Goal: Task Accomplishment & Management: Manage account settings

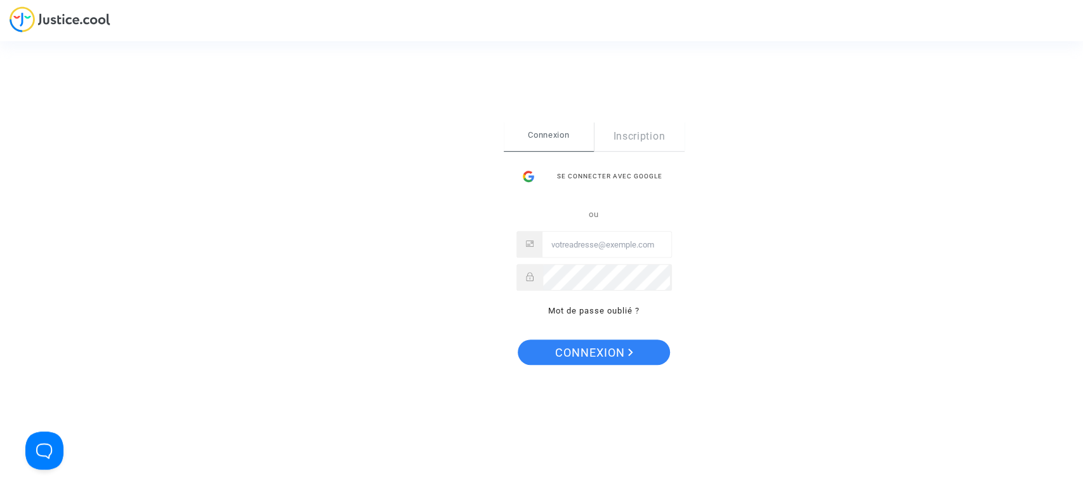
click at [618, 240] on input "Email" at bounding box center [606, 244] width 129 height 25
type input "laurenenal.pitcher@gmail.com"
click at [589, 355] on span "Connexion" at bounding box center [594, 352] width 78 height 27
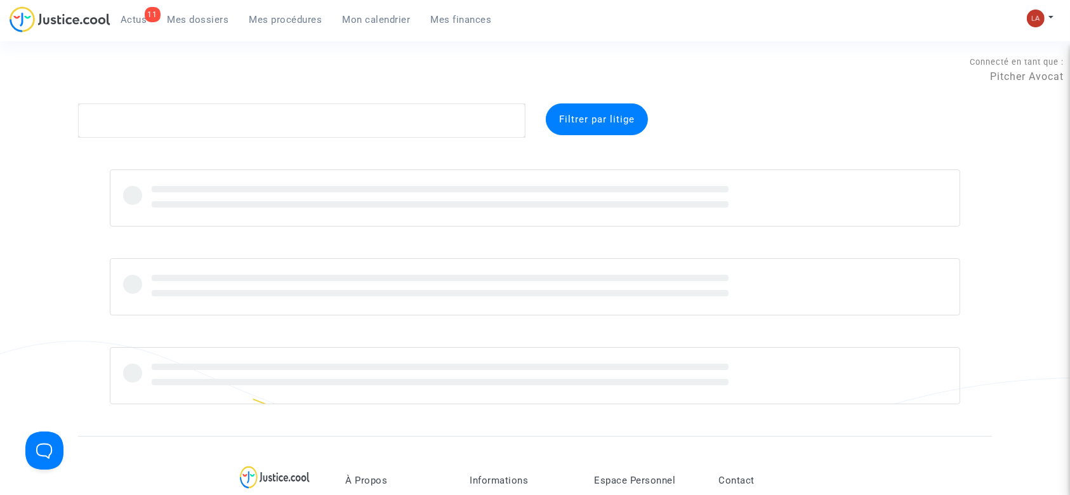
click at [197, 15] on span "Mes dossiers" at bounding box center [198, 19] width 62 height 11
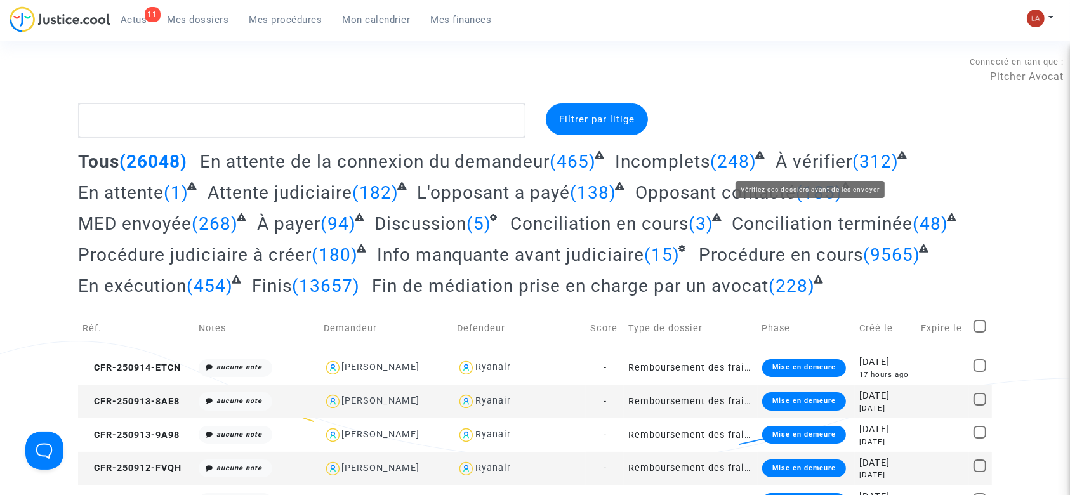
click at [809, 160] on span "À vérifier" at bounding box center [813, 161] width 77 height 21
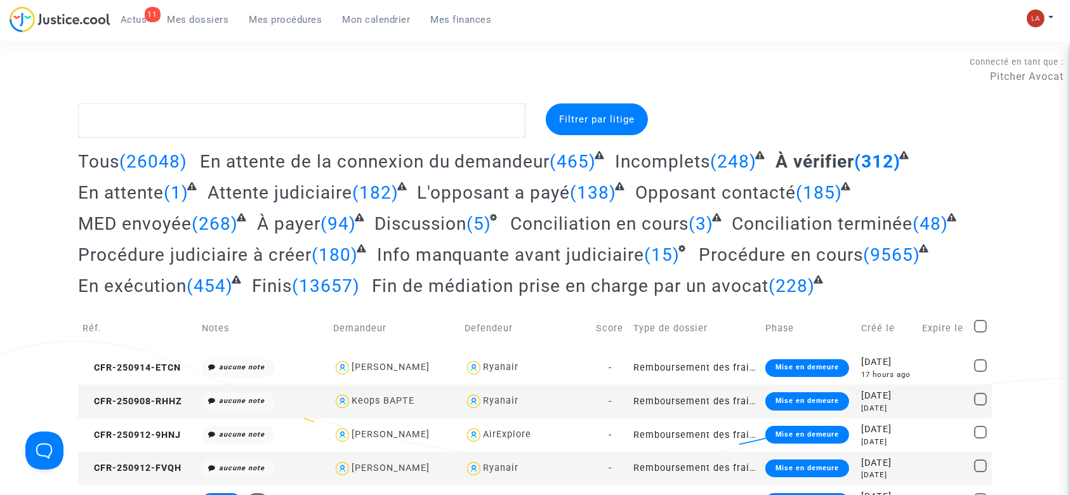
click at [266, 75] on div "Connecté en tant que : Pitcher Avocat" at bounding box center [531, 69] width 1063 height 30
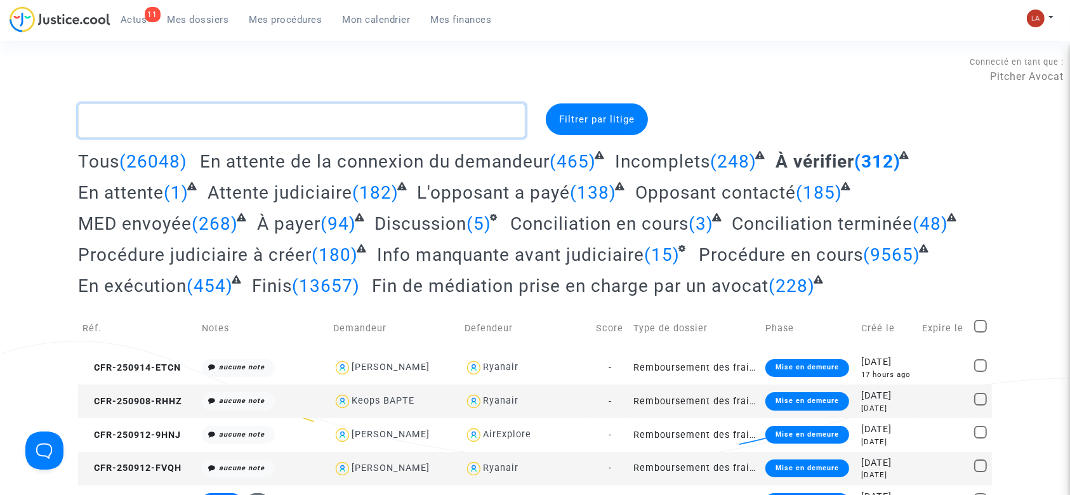
click at [143, 115] on textarea at bounding box center [301, 120] width 447 height 34
paste textarea "Rialland"
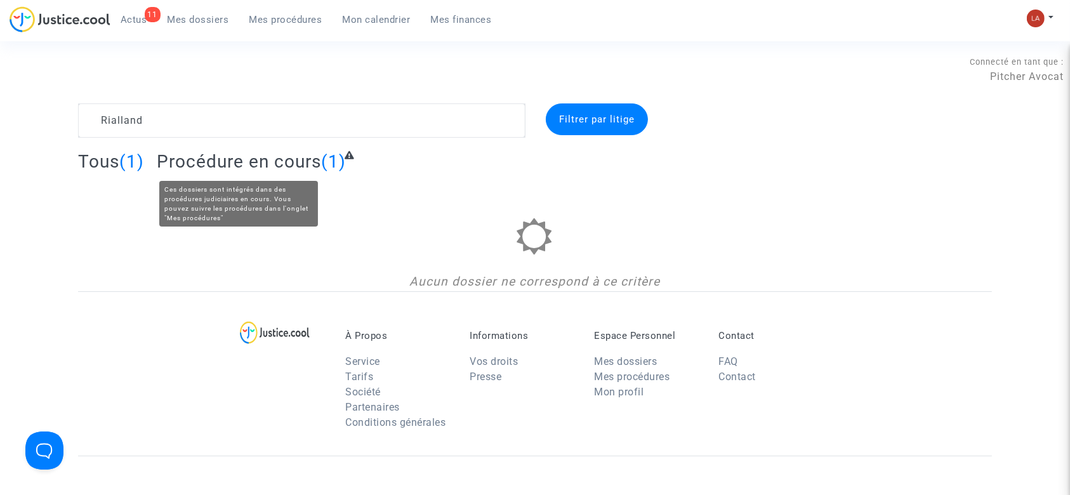
click at [181, 166] on span "Procédure en cours" at bounding box center [239, 161] width 164 height 21
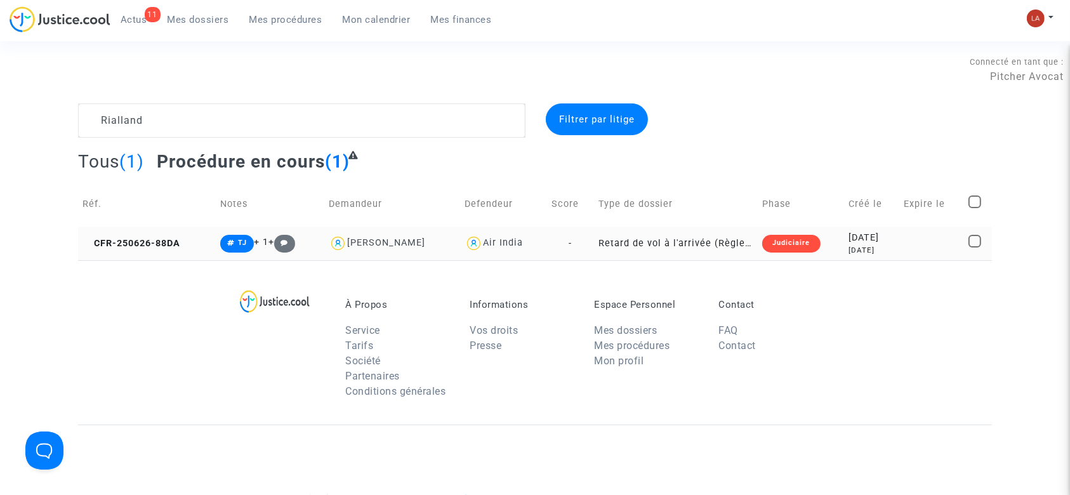
click at [129, 259] on td "CFR-250626-88DA" at bounding box center [147, 243] width 138 height 34
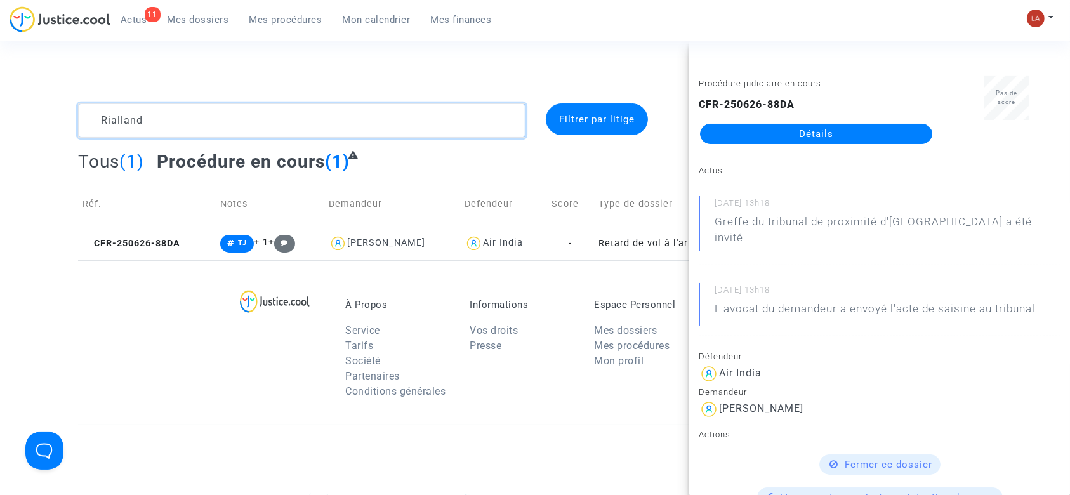
click at [177, 134] on textarea at bounding box center [301, 120] width 447 height 34
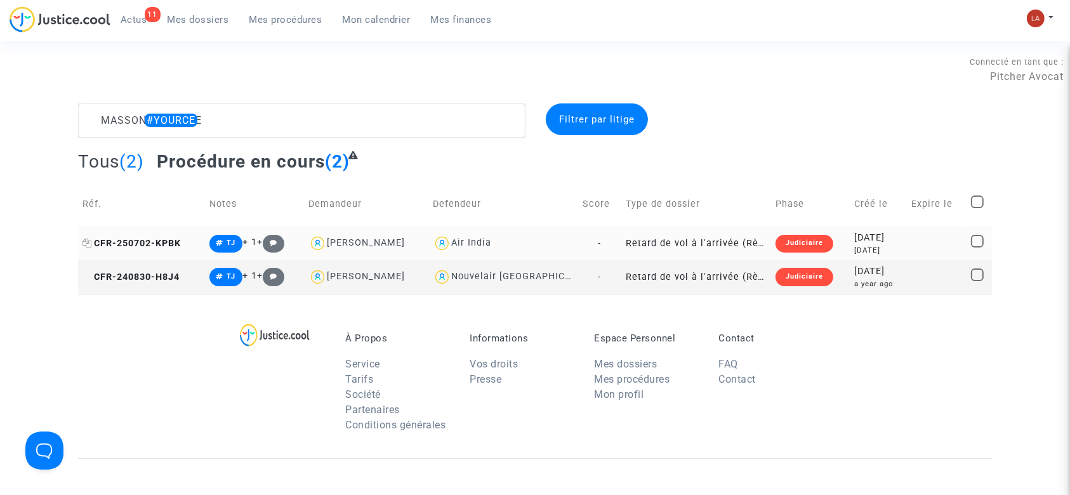
click at [170, 244] on span "CFR-250702-KPBK" at bounding box center [131, 243] width 98 height 11
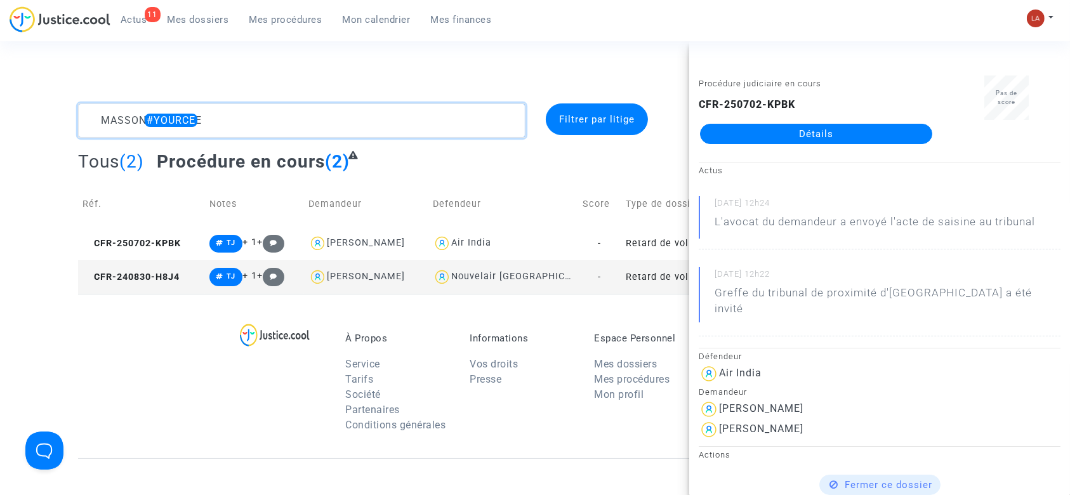
click at [110, 117] on textarea at bounding box center [301, 120] width 447 height 34
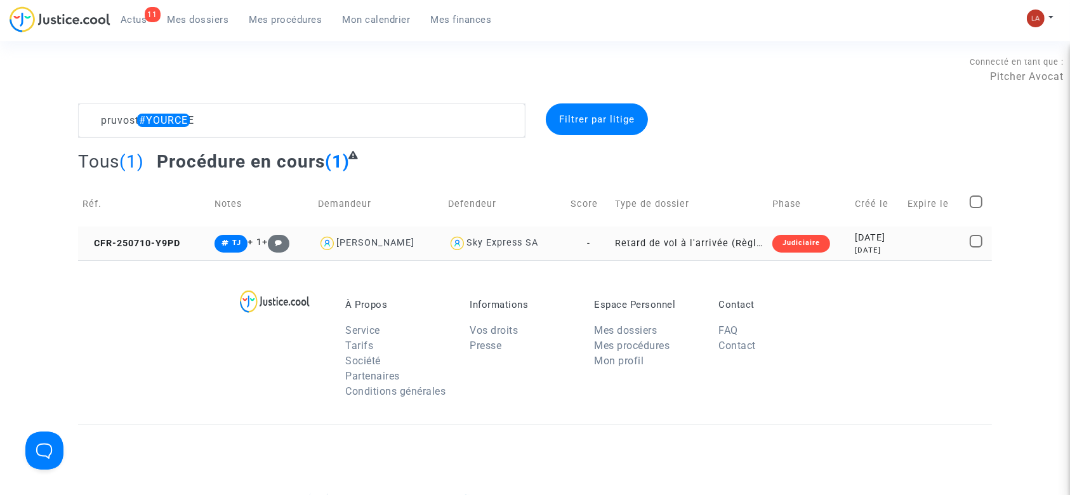
click at [122, 253] on td "CFR-250710-Y9PD" at bounding box center [144, 243] width 132 height 34
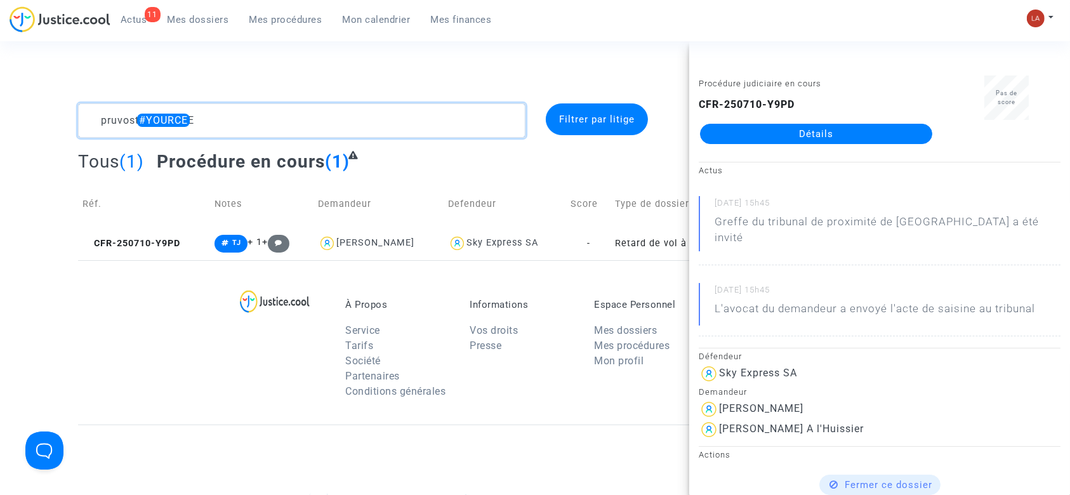
click at [128, 119] on textarea at bounding box center [301, 120] width 447 height 34
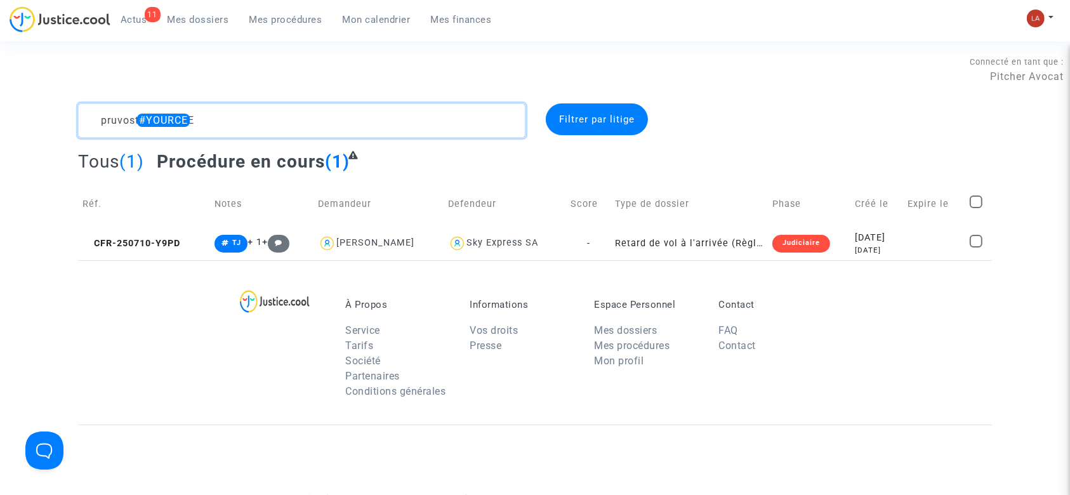
click at [128, 119] on textarea at bounding box center [301, 120] width 447 height 34
paste textarea "QNBF"
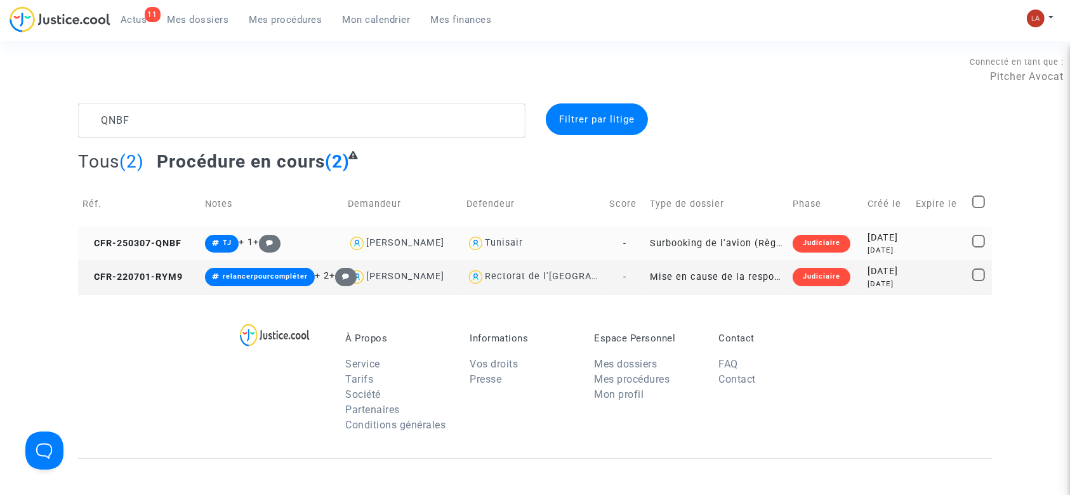
click at [171, 255] on td "CFR-250307-QNBF" at bounding box center [139, 243] width 122 height 34
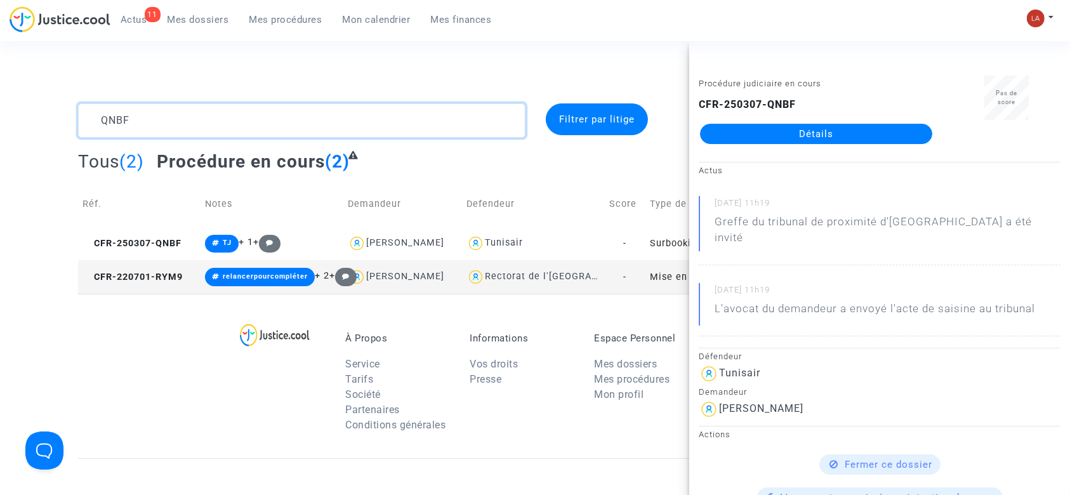
click at [289, 119] on textarea at bounding box center [301, 120] width 447 height 34
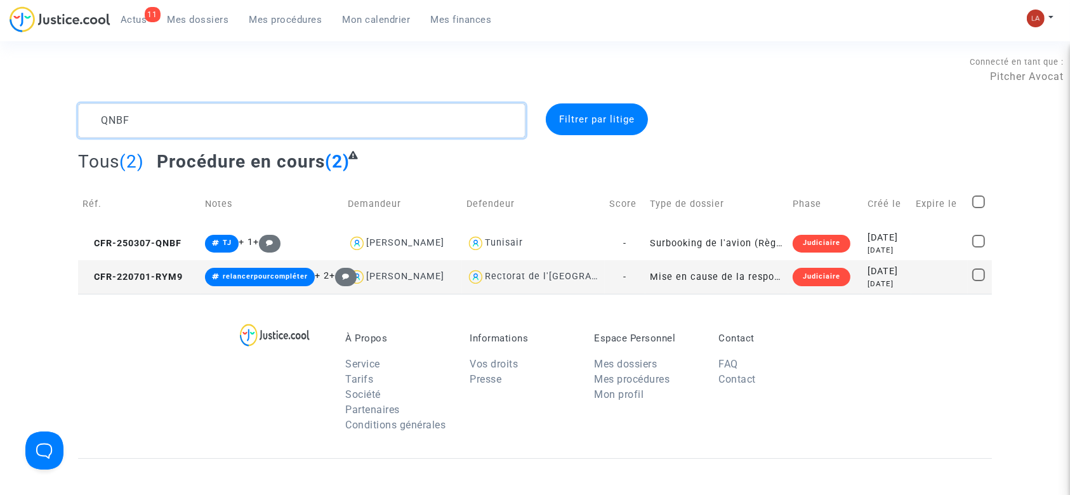
click at [289, 119] on textarea at bounding box center [301, 120] width 447 height 34
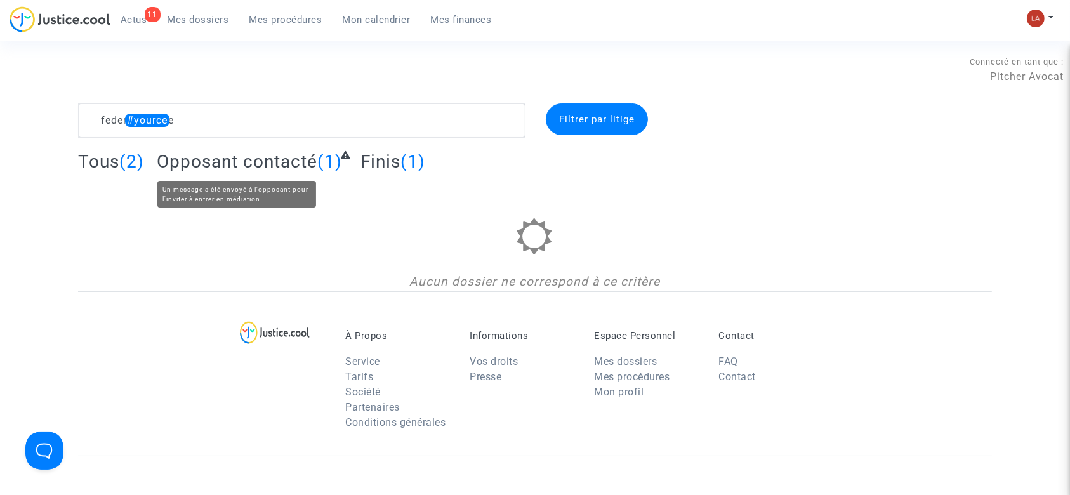
click at [260, 157] on span "Opposant contacté" at bounding box center [237, 161] width 160 height 21
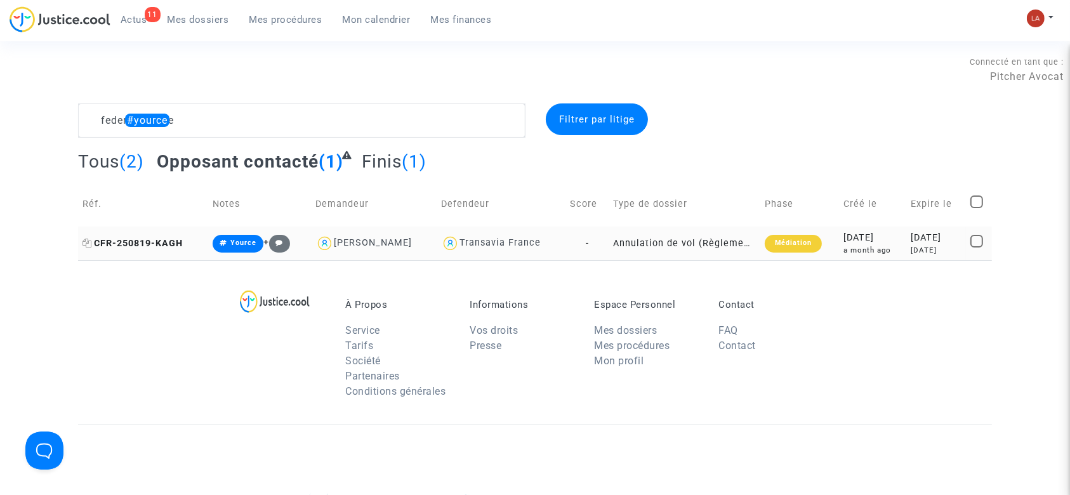
click at [171, 241] on span "CFR-250819-KAGH" at bounding box center [132, 243] width 100 height 11
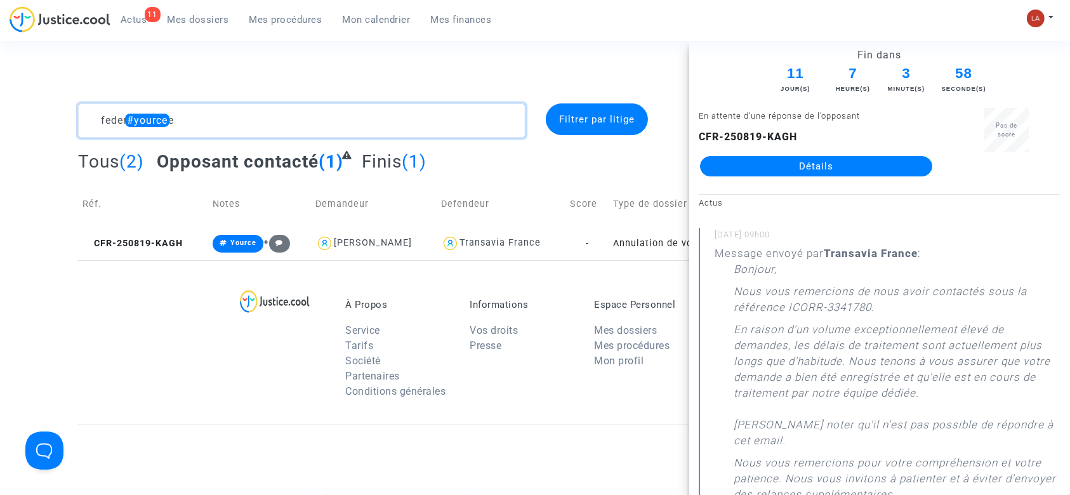
click at [115, 112] on textarea at bounding box center [301, 120] width 447 height 34
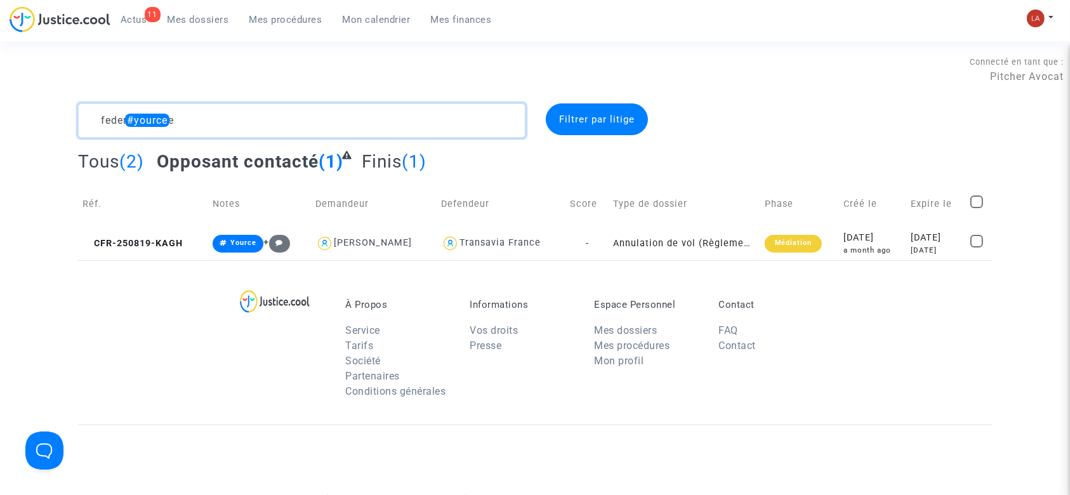
click at [115, 112] on textarea at bounding box center [301, 120] width 447 height 34
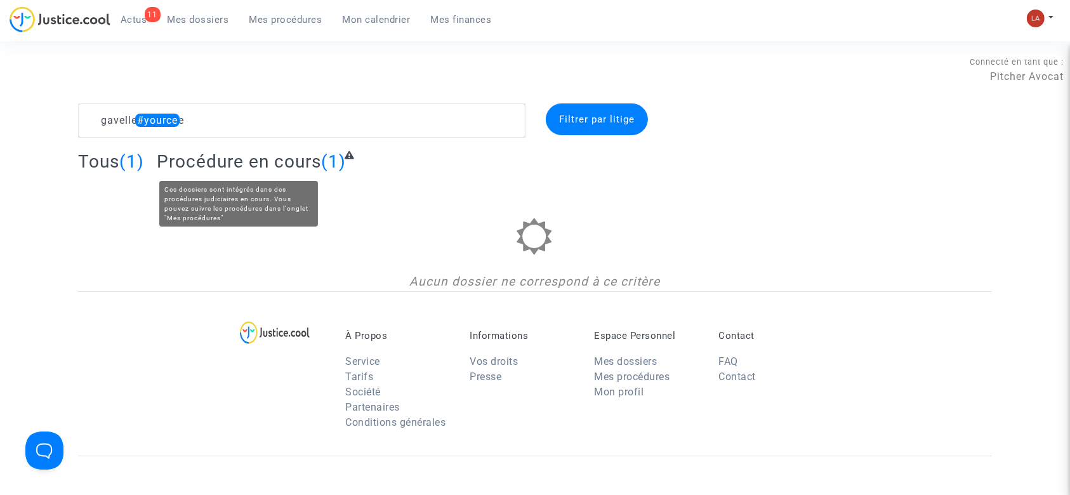
click at [225, 157] on span "Procédure en cours" at bounding box center [239, 161] width 164 height 21
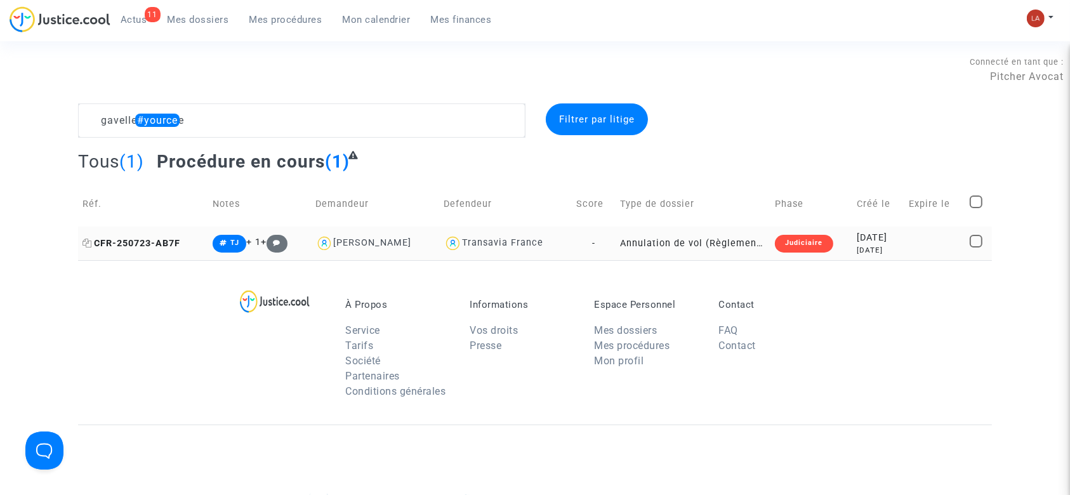
click at [110, 241] on span "CFR-250723-AB7F" at bounding box center [131, 243] width 98 height 11
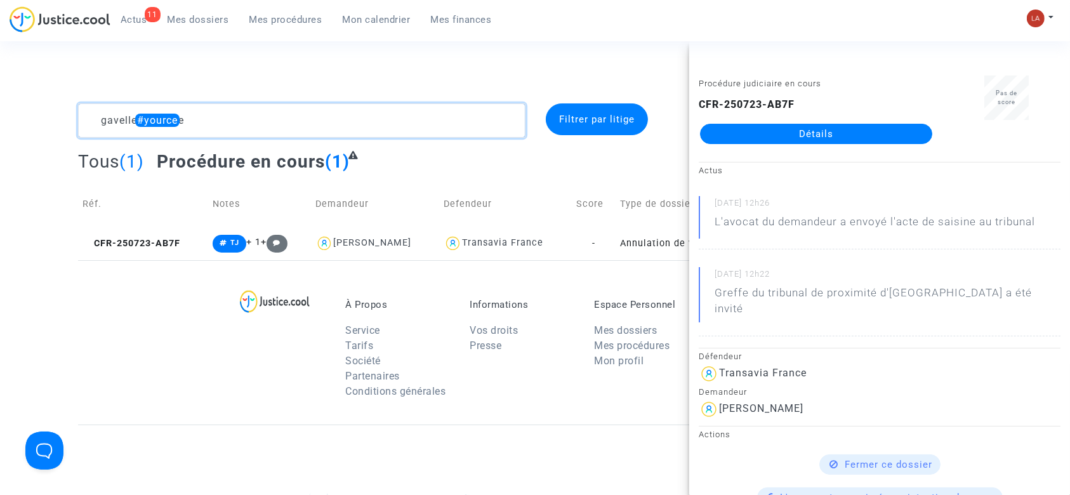
click at [111, 110] on textarea at bounding box center [301, 120] width 447 height 34
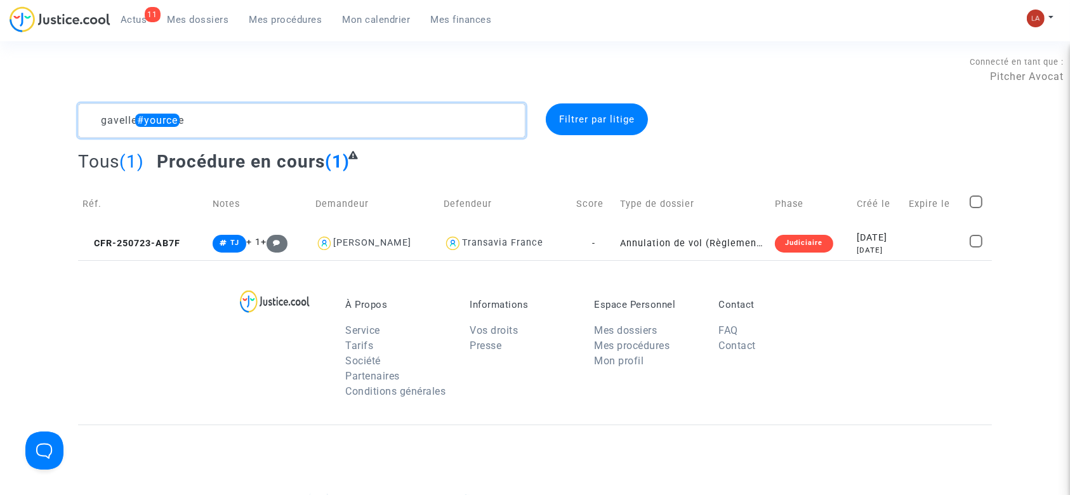
click at [111, 110] on textarea at bounding box center [301, 120] width 447 height 34
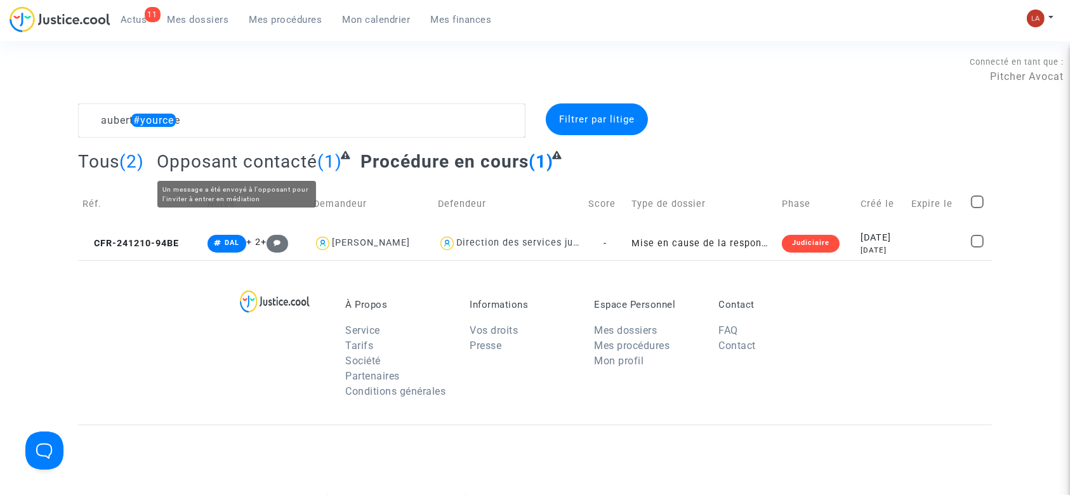
click at [202, 161] on span "Opposant contacté" at bounding box center [237, 161] width 160 height 21
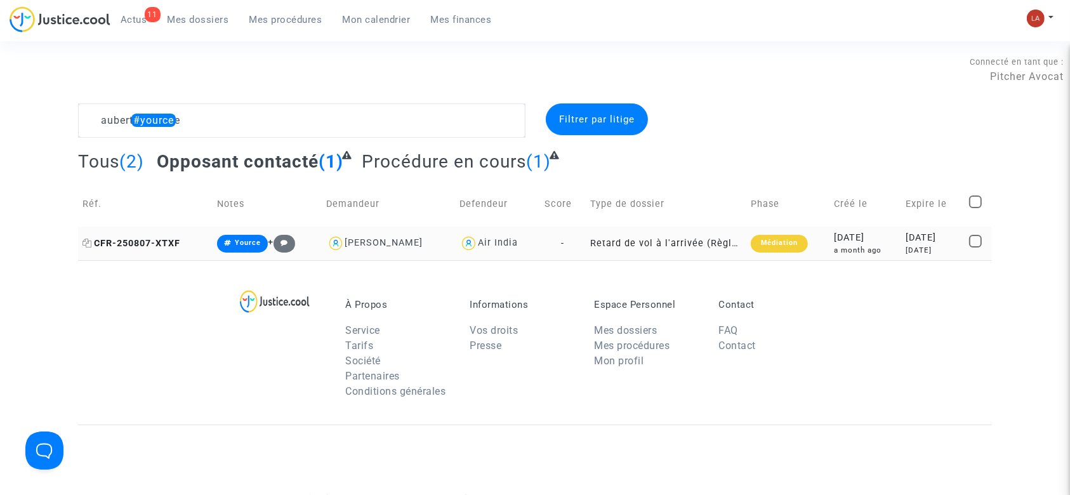
click at [134, 238] on span "CFR-250807-XTXF" at bounding box center [131, 243] width 98 height 11
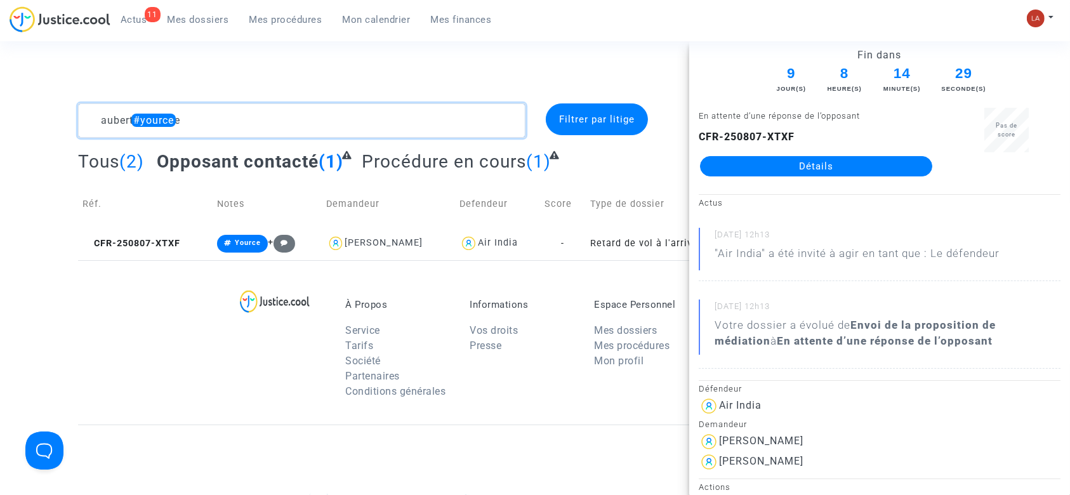
click at [130, 116] on textarea at bounding box center [301, 120] width 447 height 34
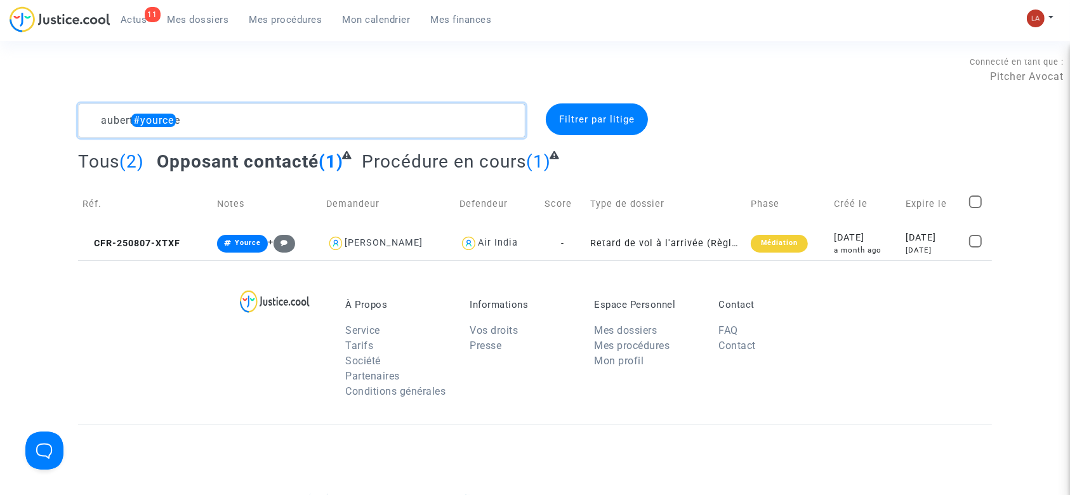
click at [130, 116] on textarea at bounding box center [301, 120] width 447 height 34
paste textarea "8KGM"
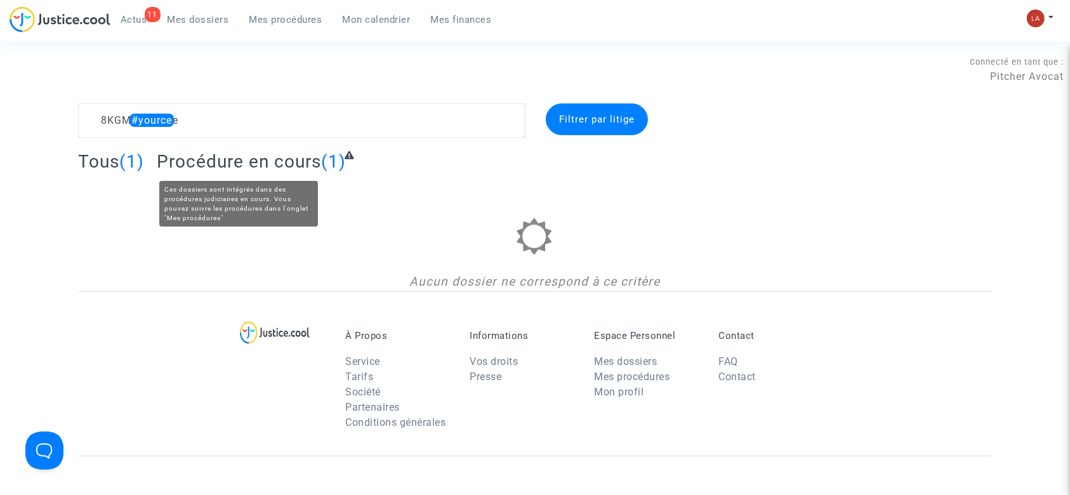
click at [167, 155] on span "Procédure en cours" at bounding box center [239, 161] width 164 height 21
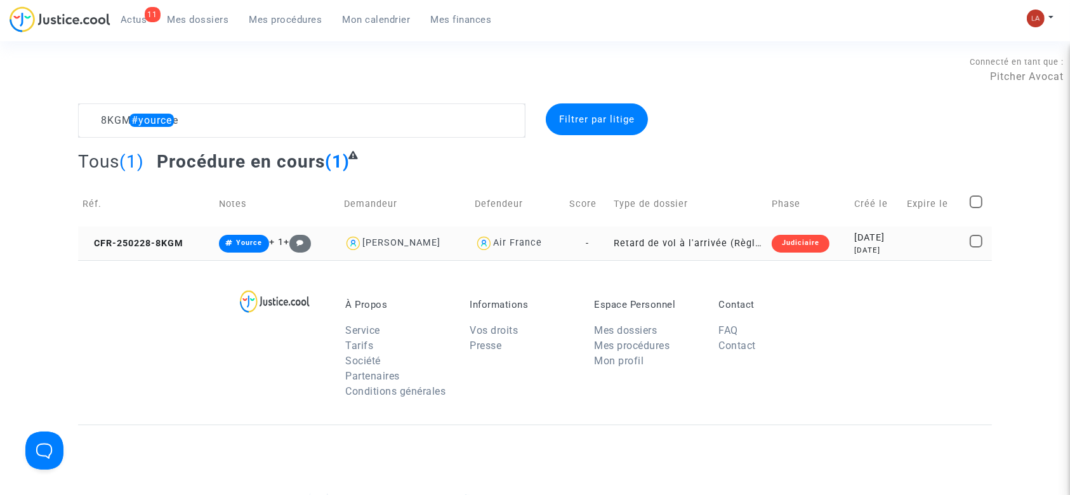
click at [136, 236] on td "CFR-250228-8KGM" at bounding box center [146, 243] width 136 height 34
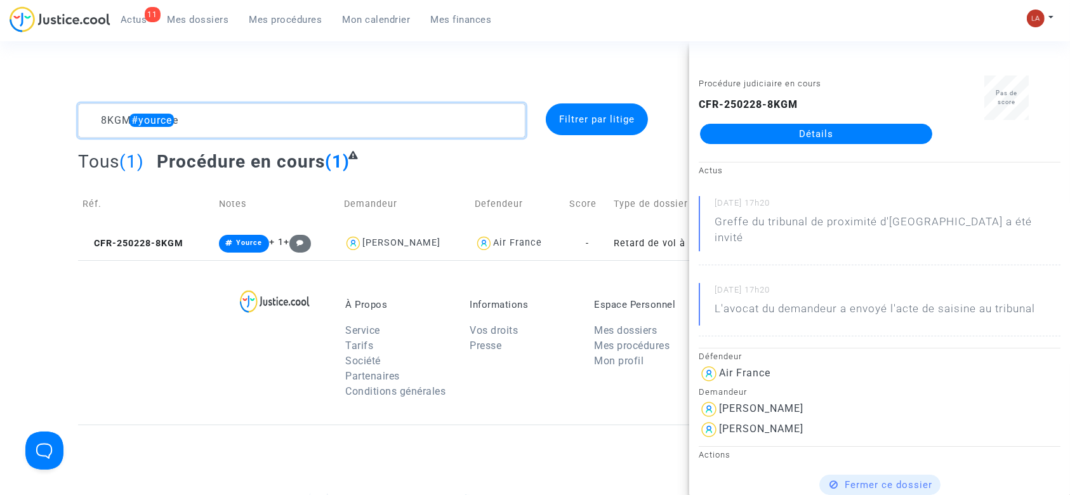
click at [101, 120] on textarea at bounding box center [301, 120] width 447 height 34
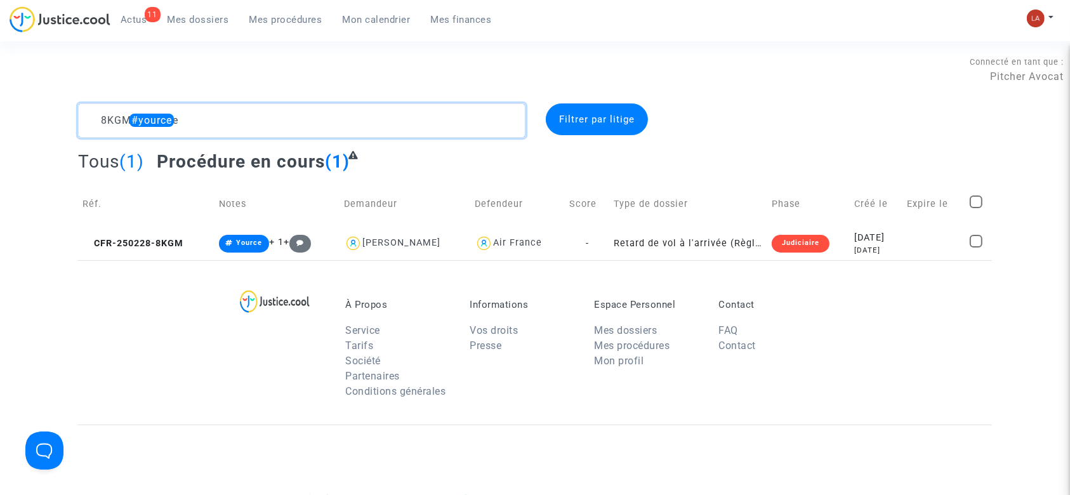
click at [101, 120] on textarea at bounding box center [301, 120] width 447 height 34
paste textarea "QNBF"
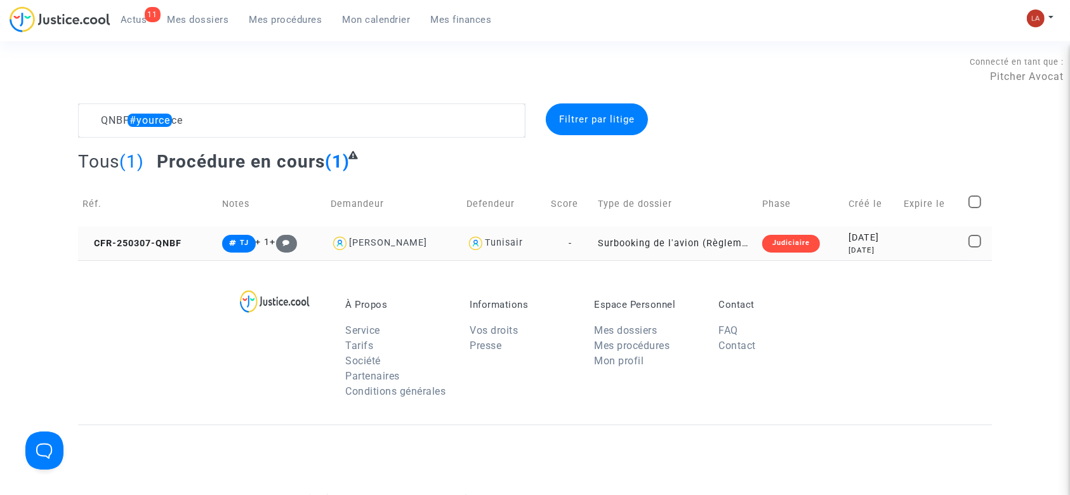
click at [139, 249] on td "CFR-250307-QNBF" at bounding box center [148, 243] width 140 height 34
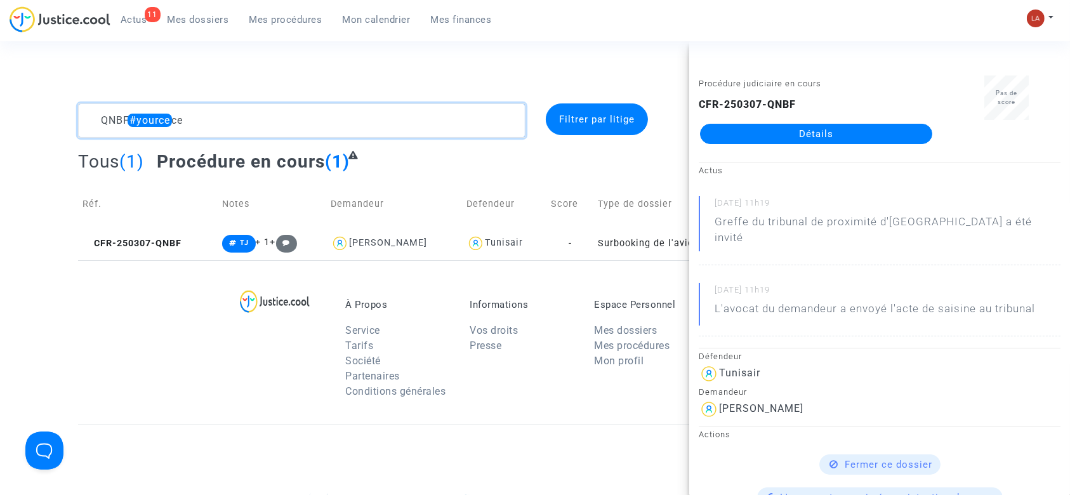
click at [105, 113] on textarea at bounding box center [301, 120] width 447 height 34
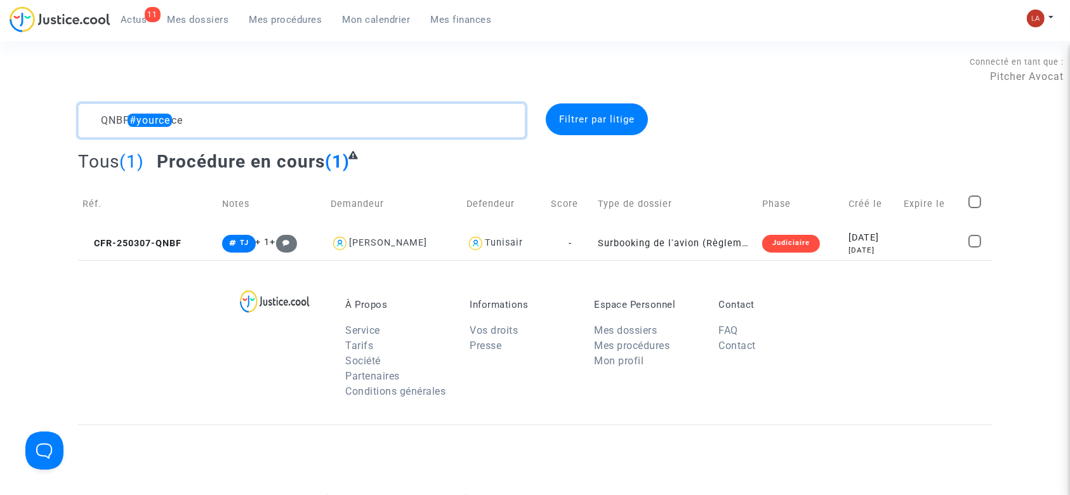
paste textarea "TATACHAK"
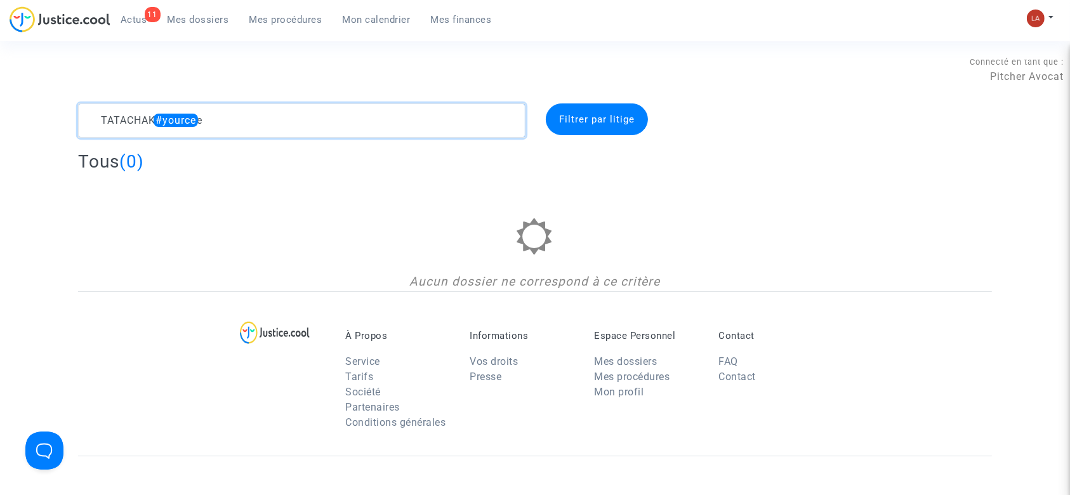
drag, startPoint x: 162, startPoint y: 115, endPoint x: 282, endPoint y: 127, distance: 119.9
click at [282, 127] on textarea at bounding box center [301, 120] width 447 height 34
type textarea "TATACHAK"
click at [282, 127] on textarea at bounding box center [301, 120] width 447 height 34
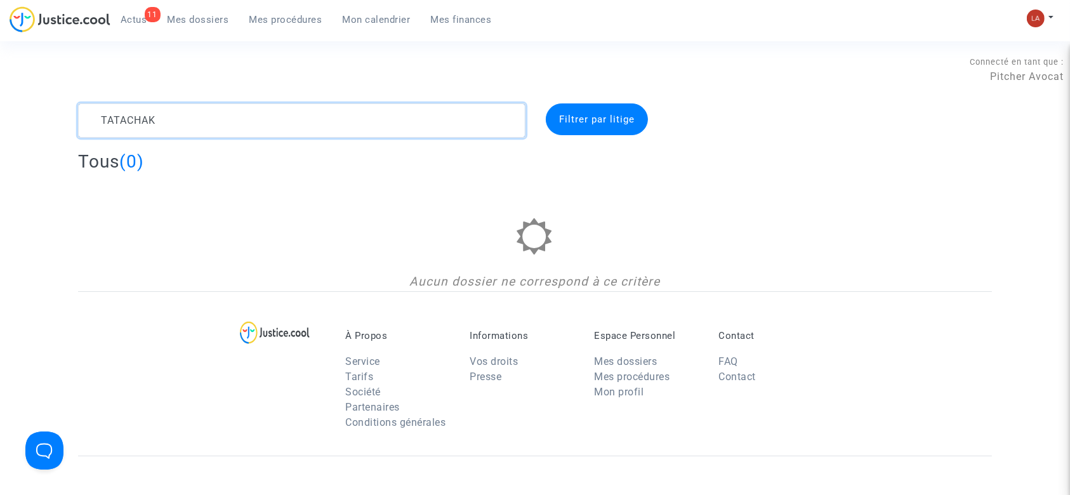
click at [282, 127] on textarea at bounding box center [301, 120] width 447 height 34
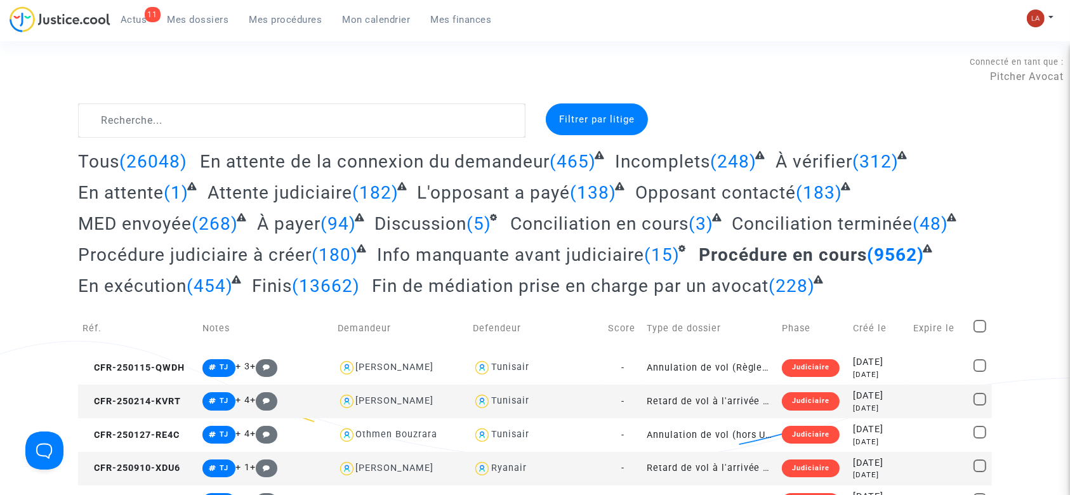
click at [141, 24] on span "Actus" at bounding box center [134, 19] width 27 height 11
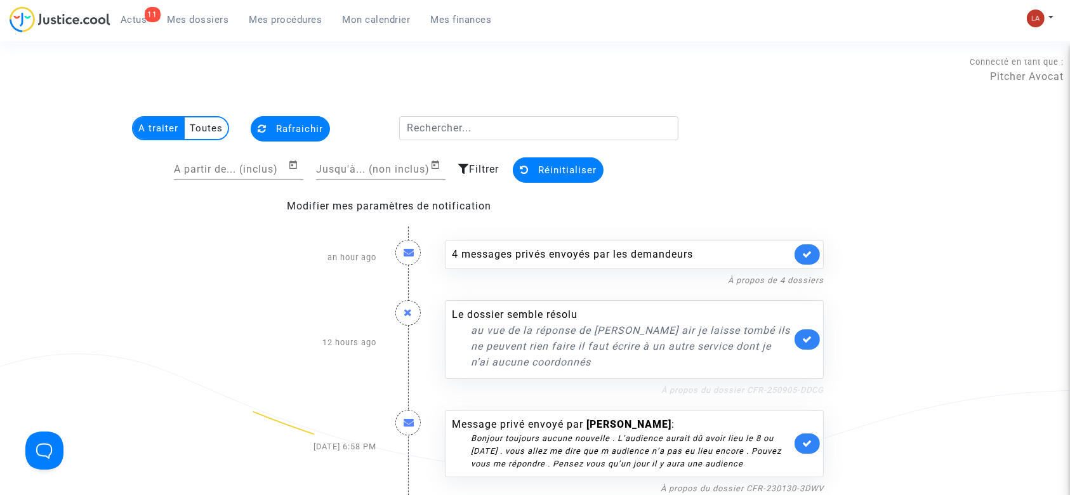
click at [730, 388] on link "À propos du dossier CFR-250905-DDCG" at bounding box center [742, 390] width 162 height 10
click at [800, 334] on link at bounding box center [806, 339] width 25 height 20
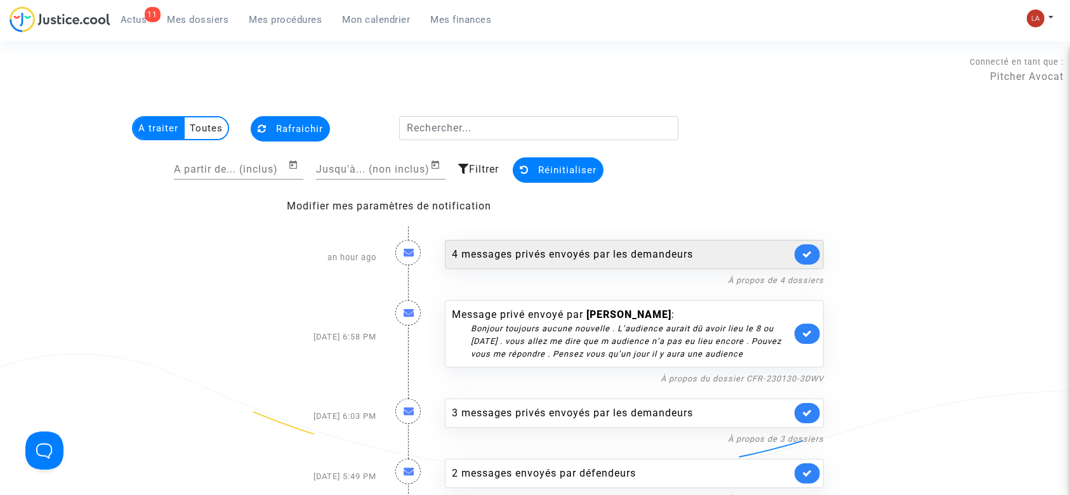
click at [663, 258] on div "4 messages privés envoyés par les demandeurs" at bounding box center [621, 254] width 339 height 15
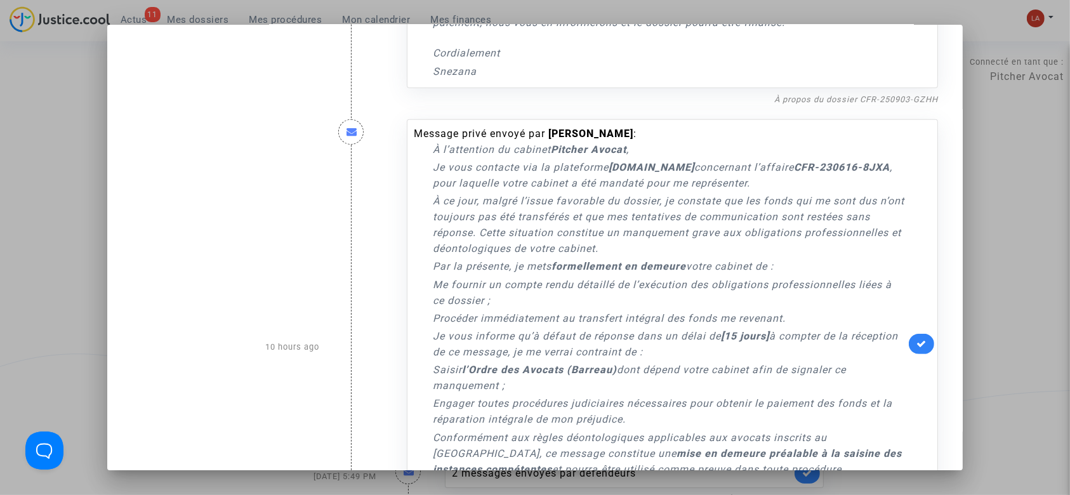
scroll to position [676, 0]
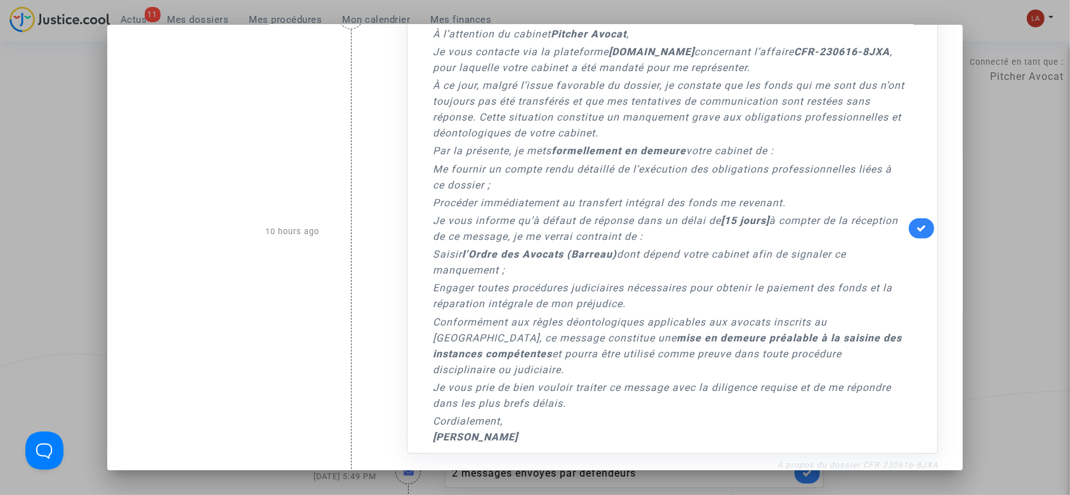
click at [789, 458] on nf-filterlink "À propos du dossier CFR-230616-8JXA" at bounding box center [857, 464] width 160 height 12
click at [801, 460] on link "À propos du dossier CFR-230616-8JXA" at bounding box center [857, 465] width 160 height 10
click at [976, 240] on div at bounding box center [535, 247] width 1070 height 495
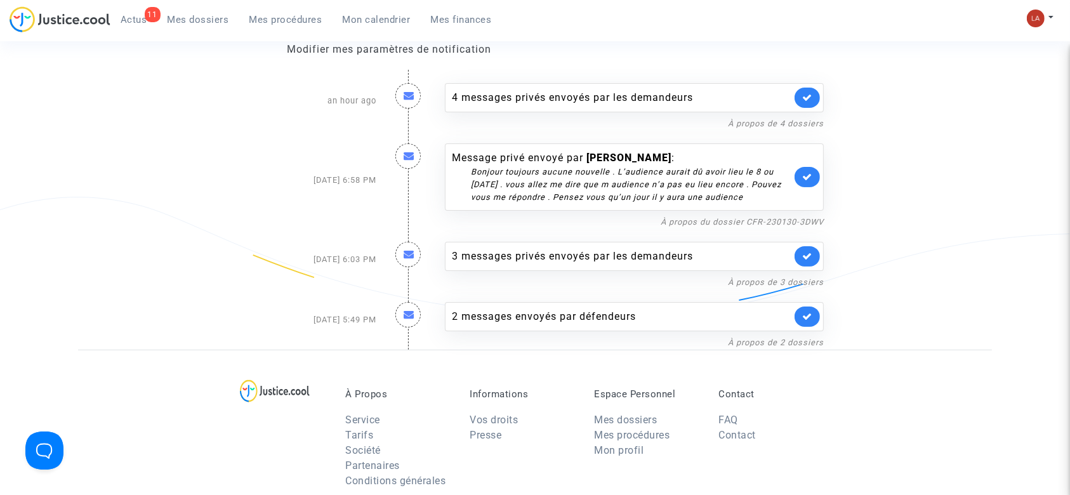
scroll to position [150, 0]
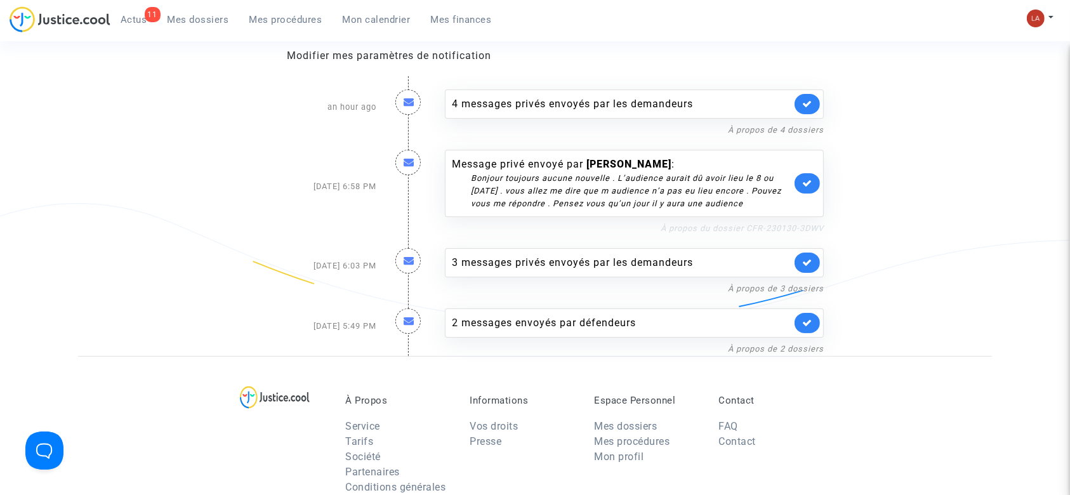
click at [662, 225] on link "À propos du dossier CFR-230130-3DWV" at bounding box center [741, 228] width 163 height 10
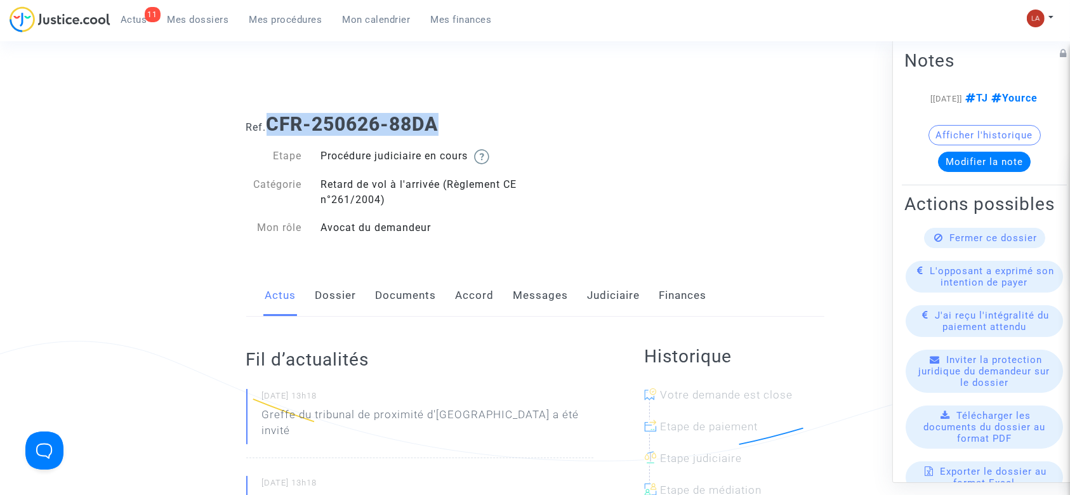
drag, startPoint x: 475, startPoint y: 119, endPoint x: 270, endPoint y: 105, distance: 204.7
click at [270, 105] on div "Ref. CFR-250626-88DA" at bounding box center [535, 119] width 597 height 32
copy b "CFR-250626-88DA"
click at [409, 292] on link "Documents" at bounding box center [406, 296] width 61 height 42
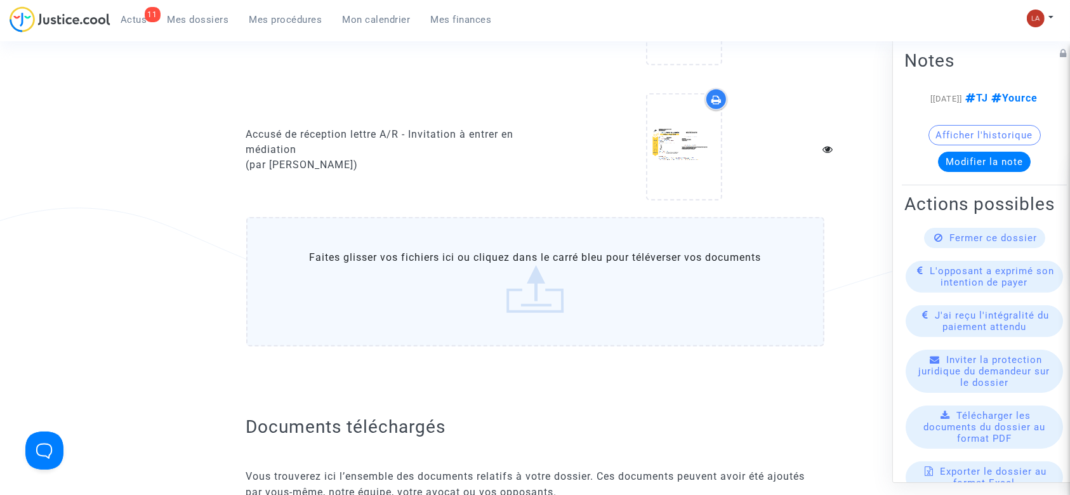
scroll to position [1325, 0]
click at [350, 282] on label "Faites glisser vos fichiers ici ou cliquez dans le carré bleu pour téléverser v…" at bounding box center [535, 279] width 578 height 129
click at [0, 0] on input "Faites glisser vos fichiers ici ou cliquez dans le carré bleu pour téléverser v…" at bounding box center [0, 0] width 0 height 0
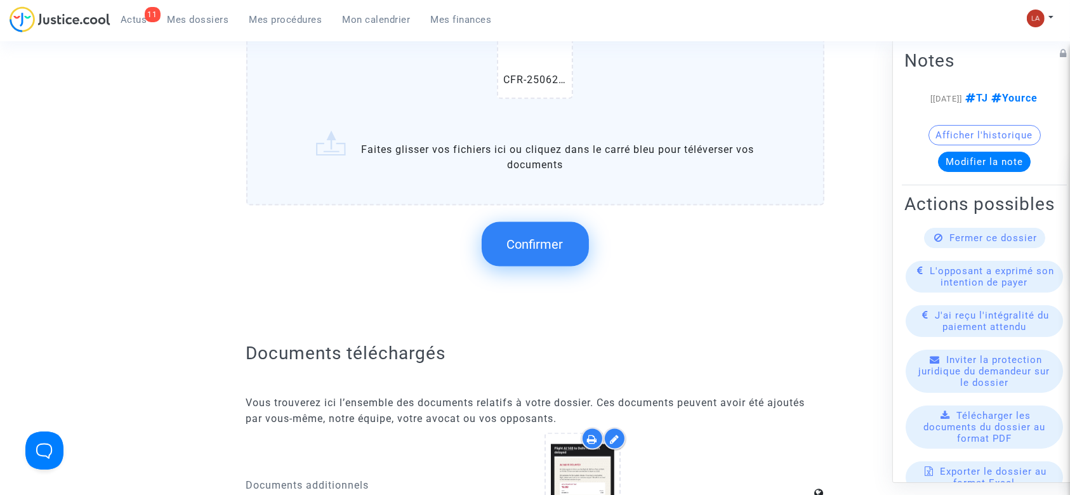
click at [535, 238] on span "Confirmer" at bounding box center [535, 244] width 56 height 15
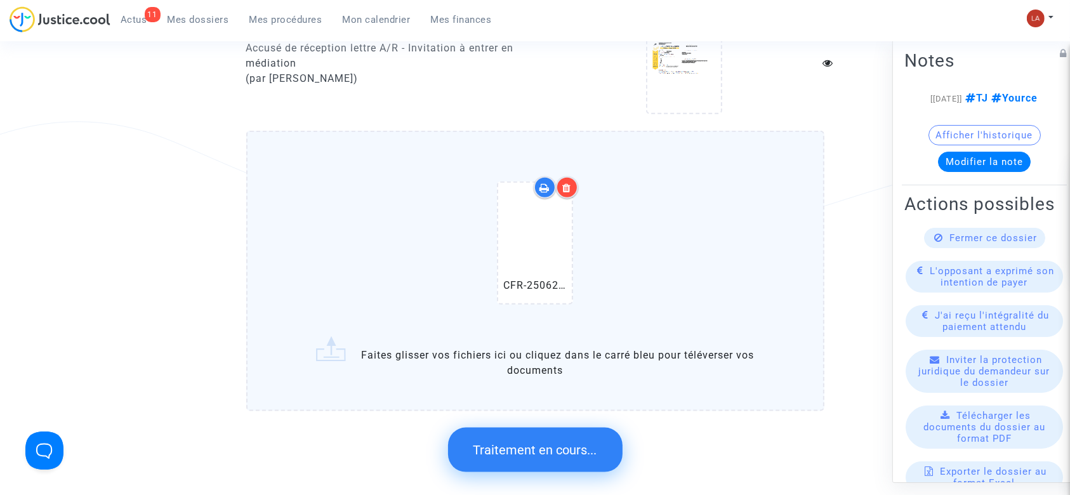
scroll to position [0, 0]
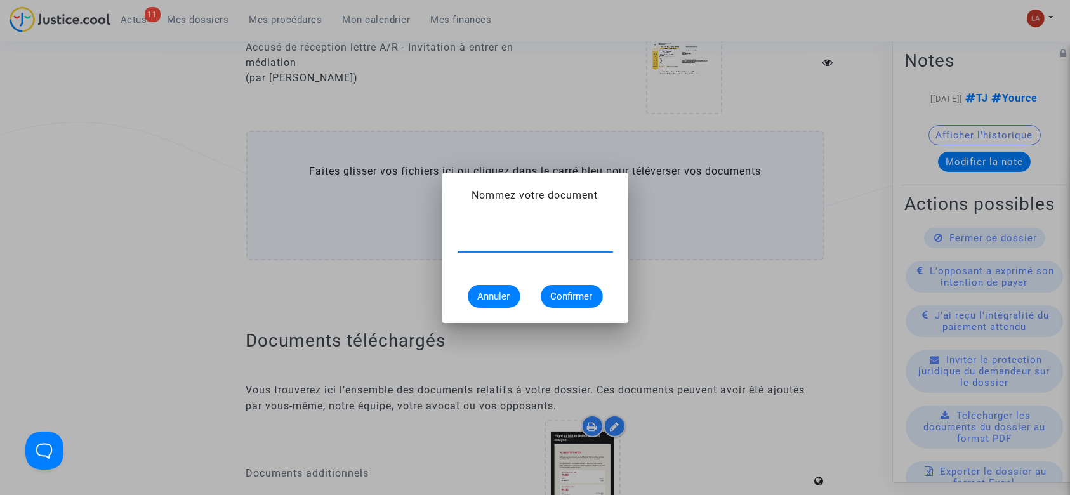
type input "e"
type input "E"
type input "Confirmation de réception des fonds - Yource"
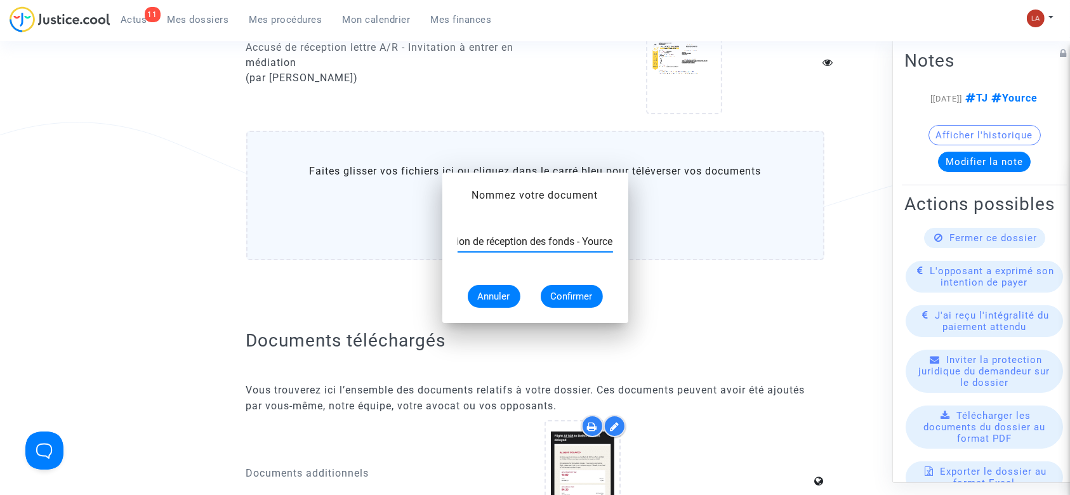
scroll to position [0, 0]
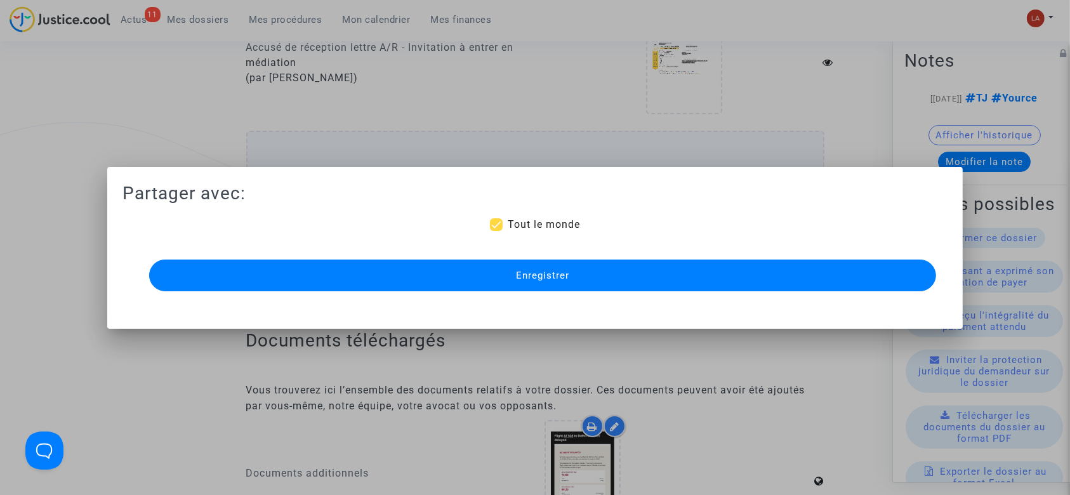
click at [518, 287] on button "Enregistrer" at bounding box center [542, 275] width 787 height 32
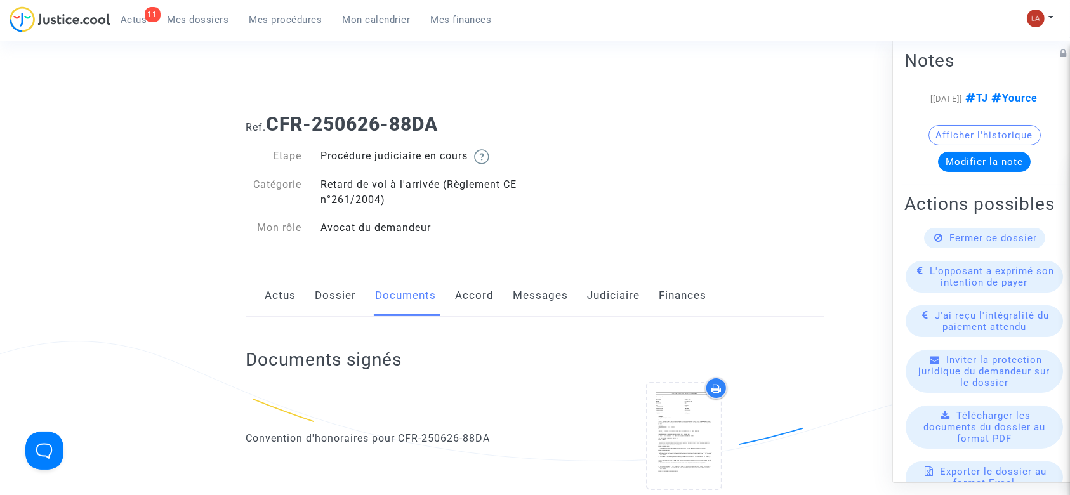
click at [553, 292] on link "Messages" at bounding box center [540, 296] width 55 height 42
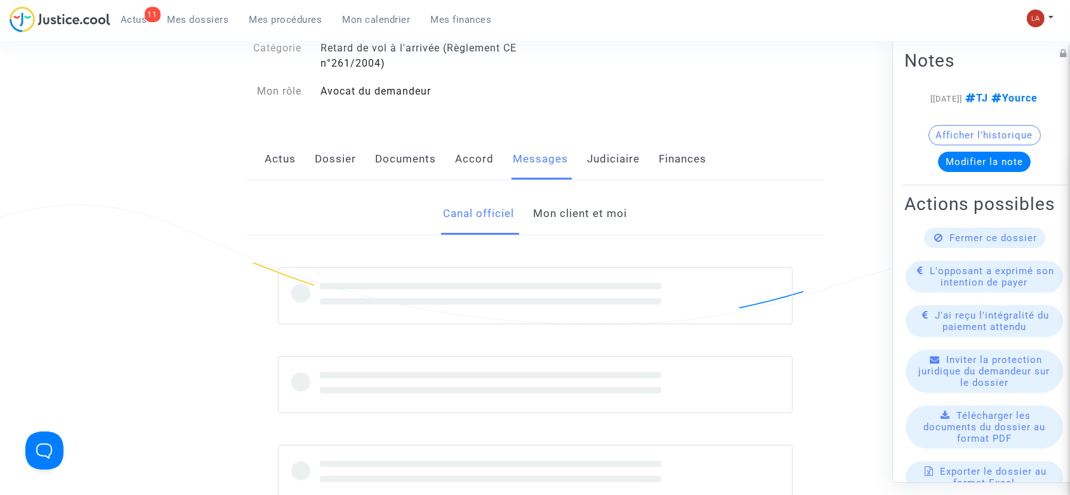
scroll to position [124, 0]
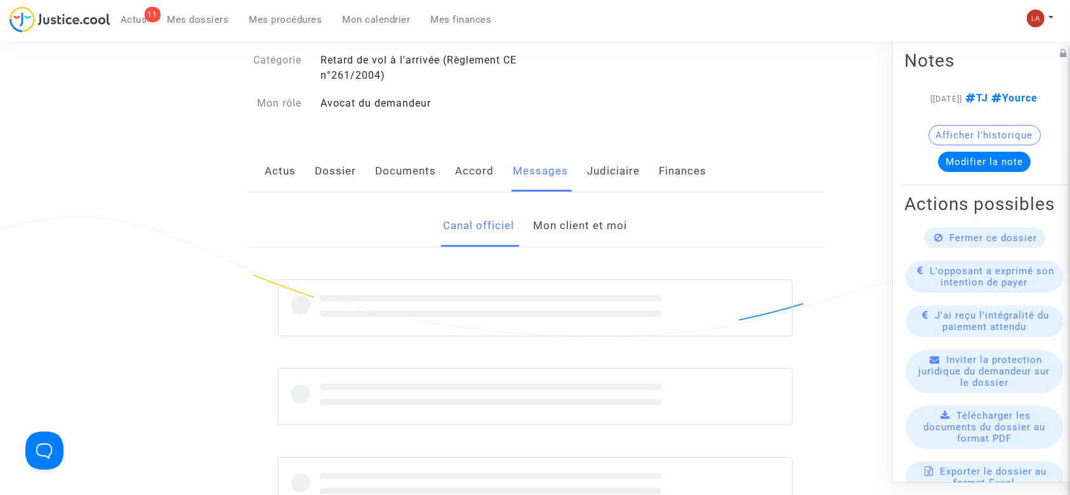
click at [488, 181] on link "Accord" at bounding box center [474, 171] width 39 height 42
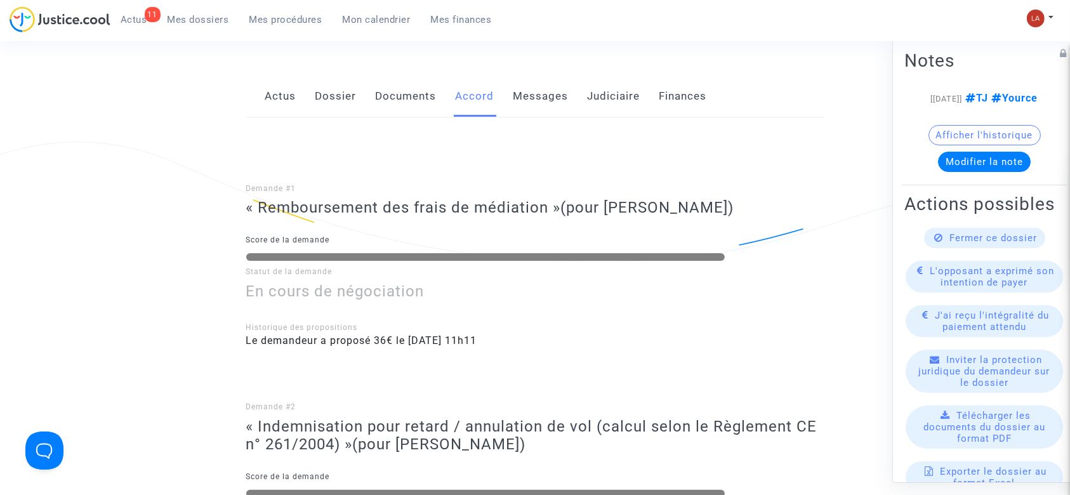
scroll to position [199, 0]
click at [993, 244] on span "Fermer ce dossier" at bounding box center [994, 237] width 88 height 11
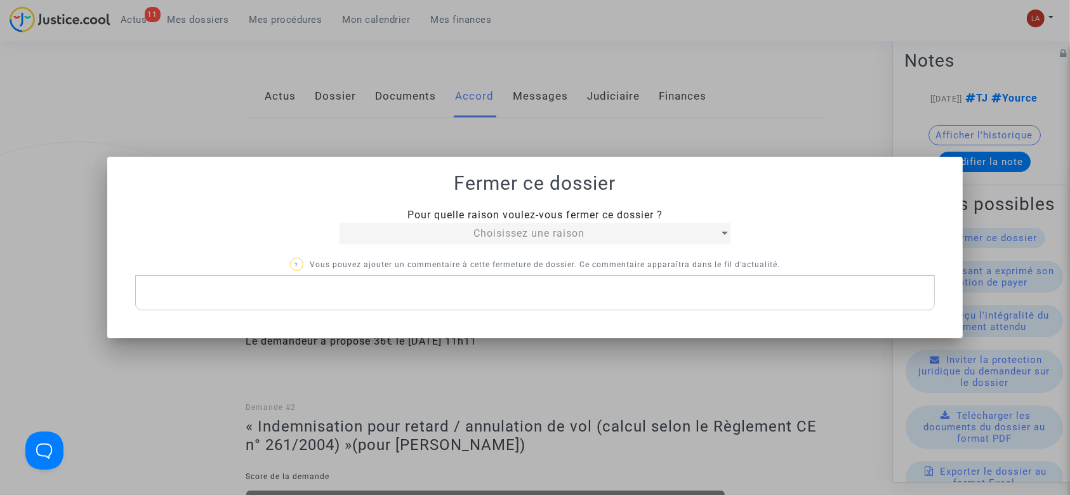
click at [454, 206] on div "Fermer ce dossier Pour quelle raison voulez-vous fermer ce dossier ? Choisissez…" at bounding box center [534, 241] width 825 height 139
click at [449, 223] on mat-select "Choisissez une raison" at bounding box center [534, 234] width 390 height 22
click at [438, 231] on div "Choisissez une raison" at bounding box center [528, 233] width 379 height 15
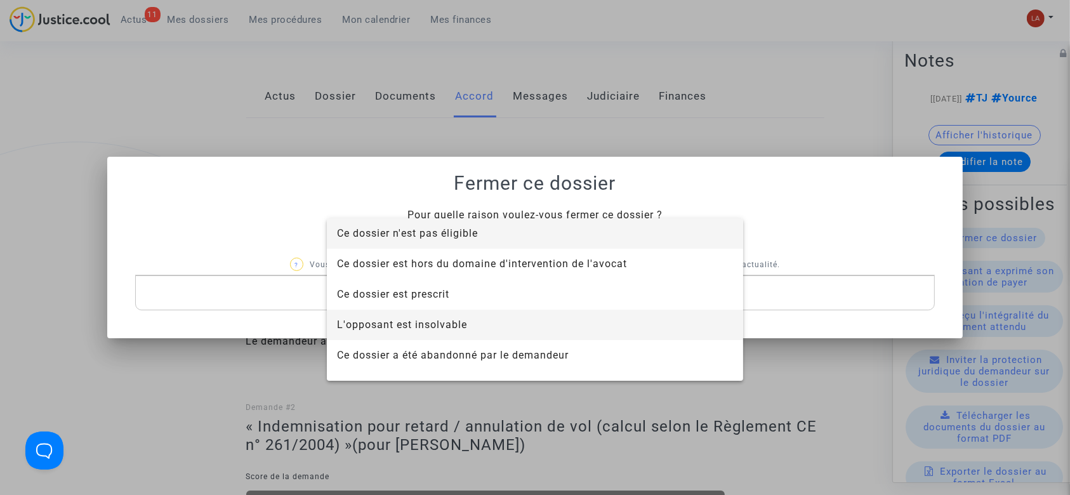
scroll to position [81, 0]
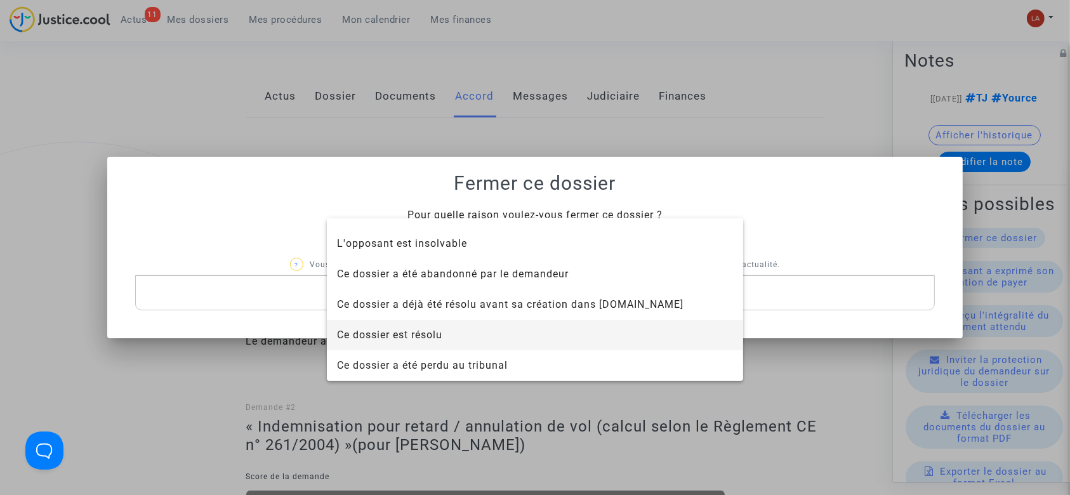
click at [412, 334] on span "Ce dossier est résolu" at bounding box center [389, 335] width 105 height 12
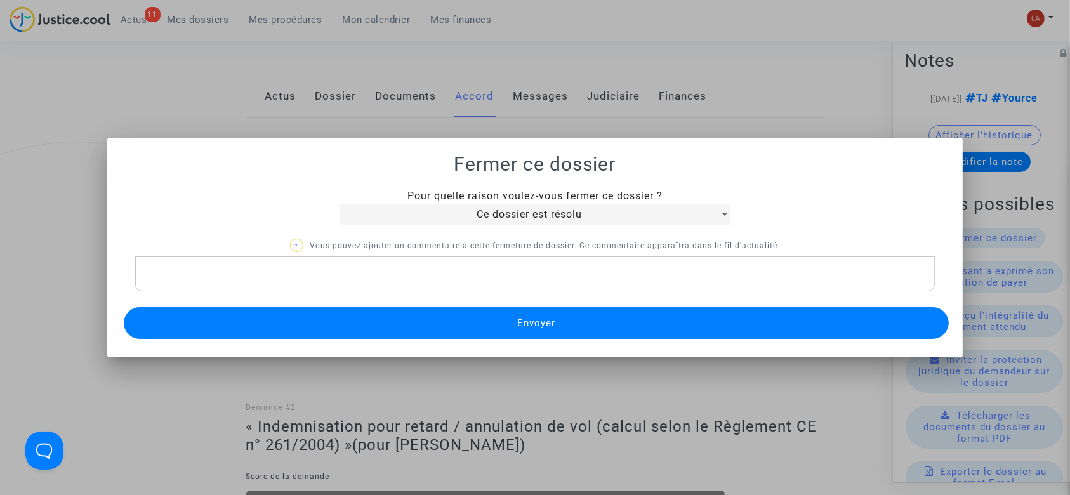
click at [362, 293] on div "Pour quelle raison voulez-vous fermer ce dossier ? Ce dossier est résolu ? Vous…" at bounding box center [534, 265] width 825 height 154
click at [346, 280] on p "Rich Text Editor, main" at bounding box center [534, 274] width 787 height 16
click at [335, 320] on button "Envoyer" at bounding box center [536, 323] width 825 height 32
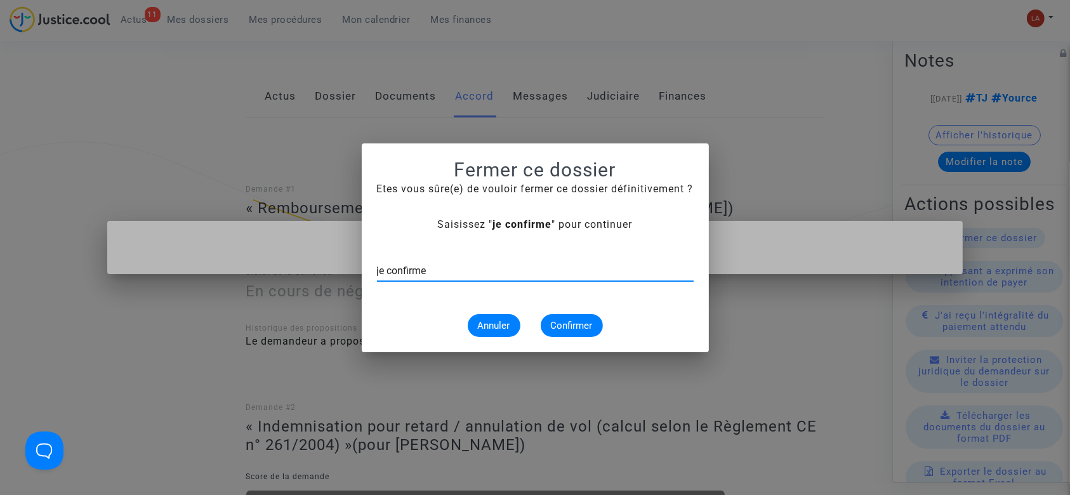
type input "je confirme"
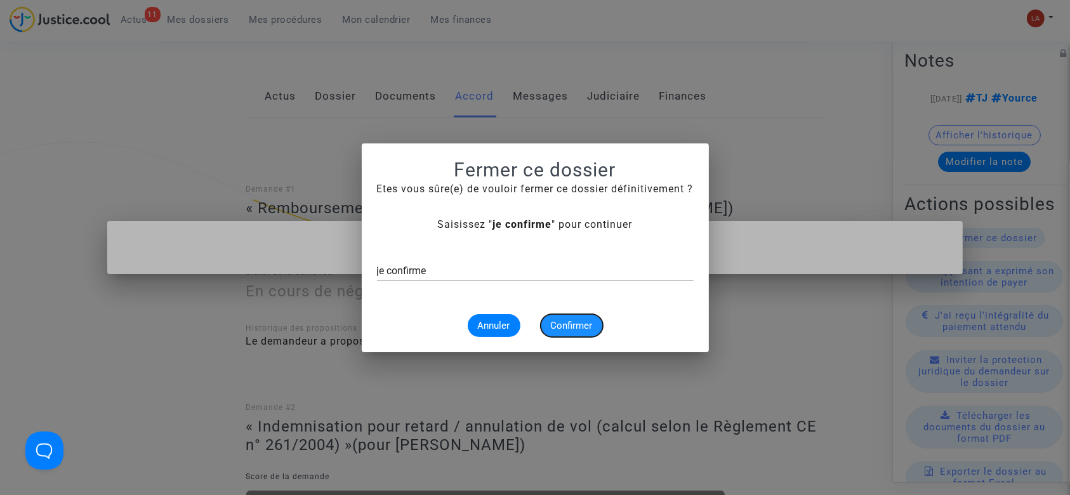
click at [558, 317] on button "Confirmer" at bounding box center [571, 325] width 62 height 23
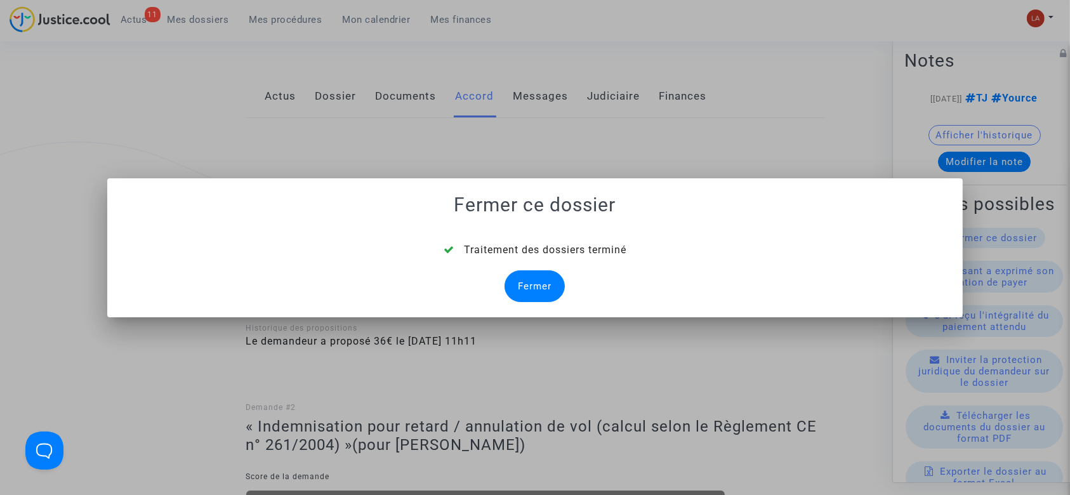
click at [527, 289] on div "Fermer" at bounding box center [534, 286] width 60 height 32
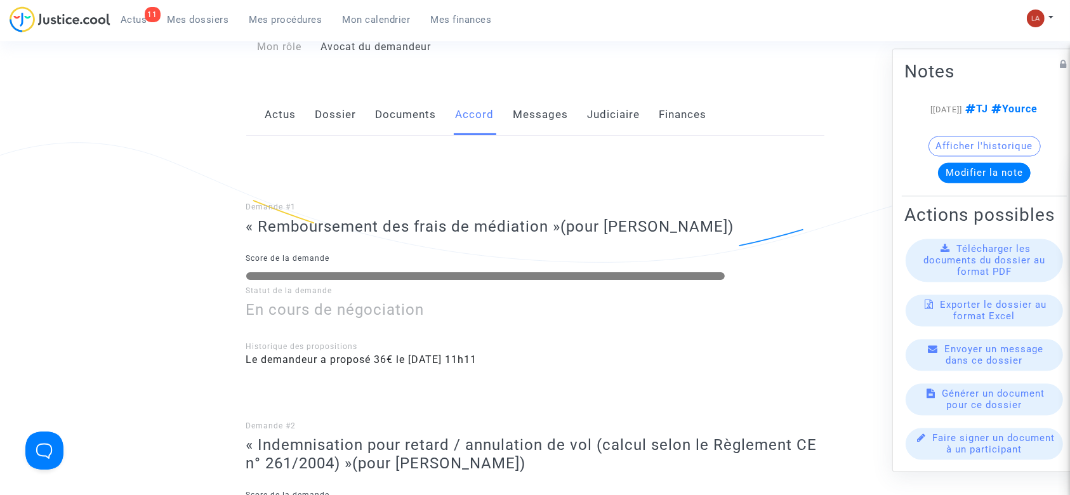
click at [392, 106] on link "Documents" at bounding box center [406, 115] width 61 height 42
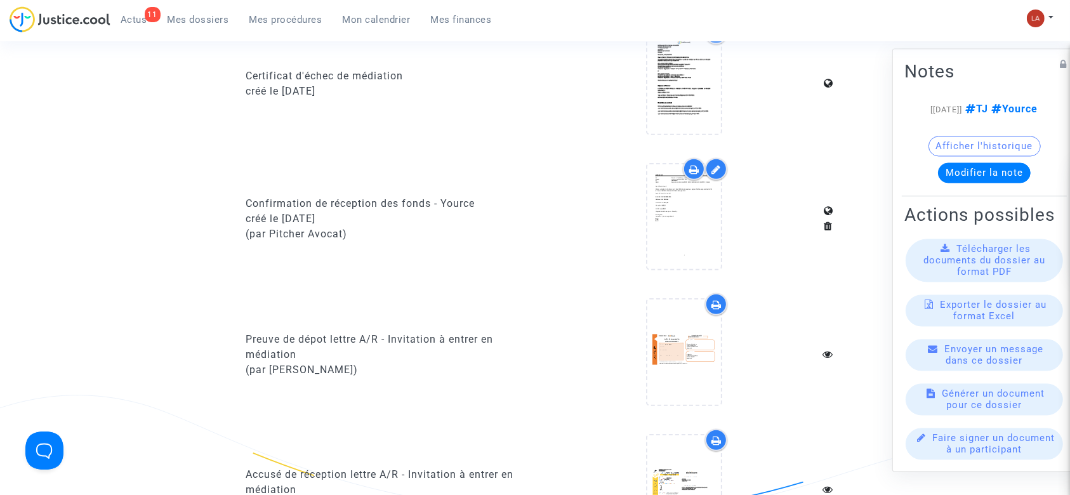
scroll to position [1136, 0]
click at [360, 197] on div "Confirmation de réception des fonds - Yource" at bounding box center [386, 202] width 280 height 15
copy div "Confirmation de réception des fonds - Yource"
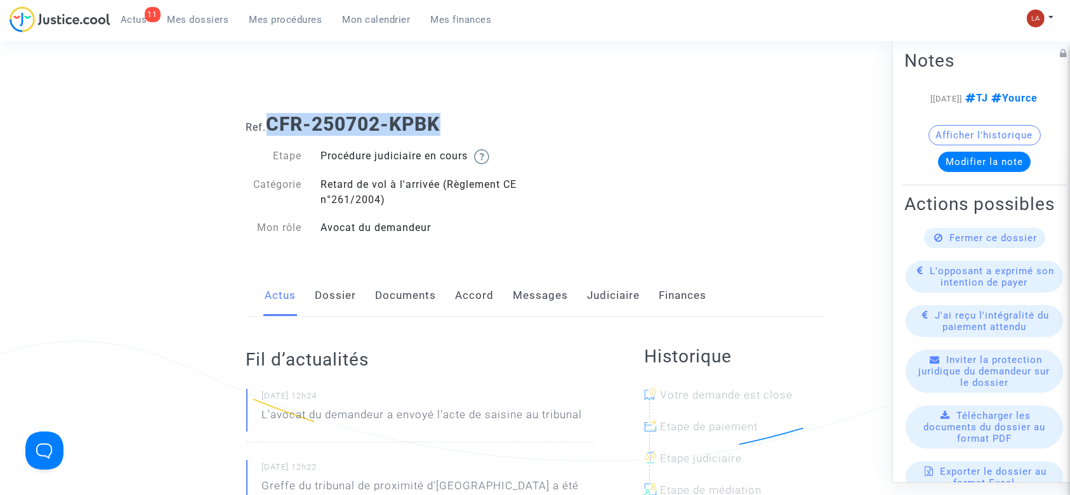
drag, startPoint x: 461, startPoint y: 117, endPoint x: 270, endPoint y: 121, distance: 190.4
click at [270, 121] on h1 "Ref. CFR-250702-KPBK" at bounding box center [535, 124] width 578 height 23
copy b "CFR-250702-KPBK"
click at [388, 292] on link "Documents" at bounding box center [406, 296] width 61 height 42
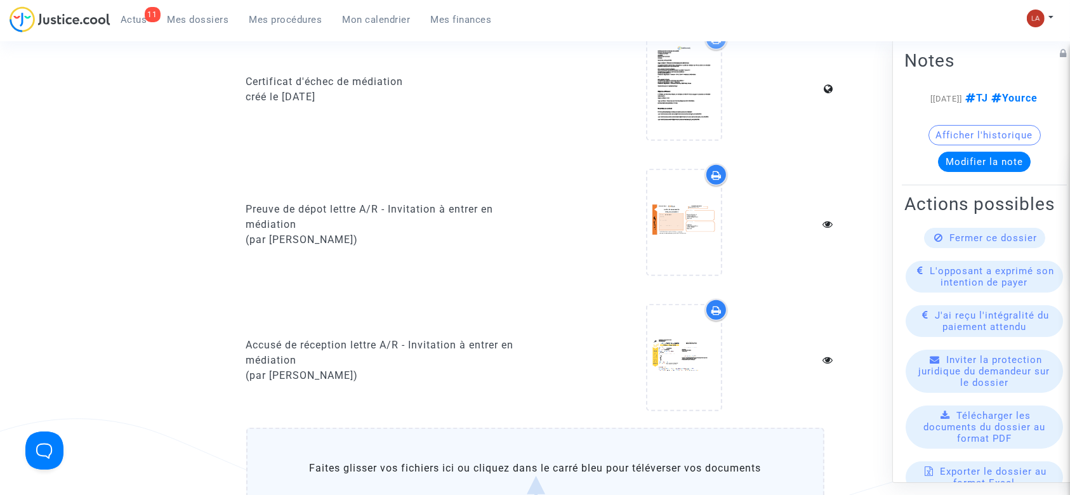
scroll to position [1115, 0]
click at [393, 433] on label "Faites glisser vos fichiers ici ou cliquez dans le carré bleu pour téléverser v…" at bounding box center [535, 489] width 578 height 129
click at [0, 0] on input "Faites glisser vos fichiers ici ou cliquez dans le carré bleu pour téléverser v…" at bounding box center [0, 0] width 0 height 0
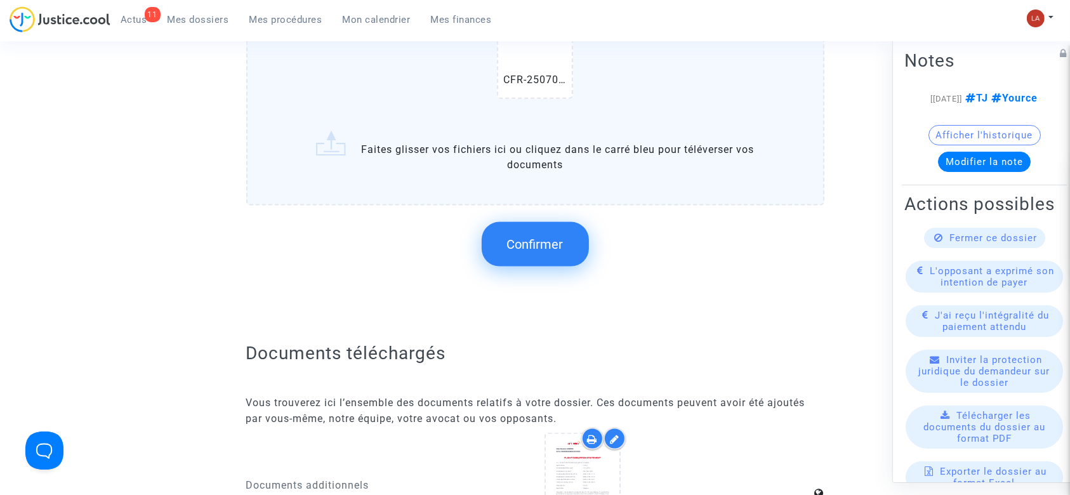
scroll to position [1615, 0]
click at [522, 236] on span "Confirmer" at bounding box center [535, 243] width 56 height 15
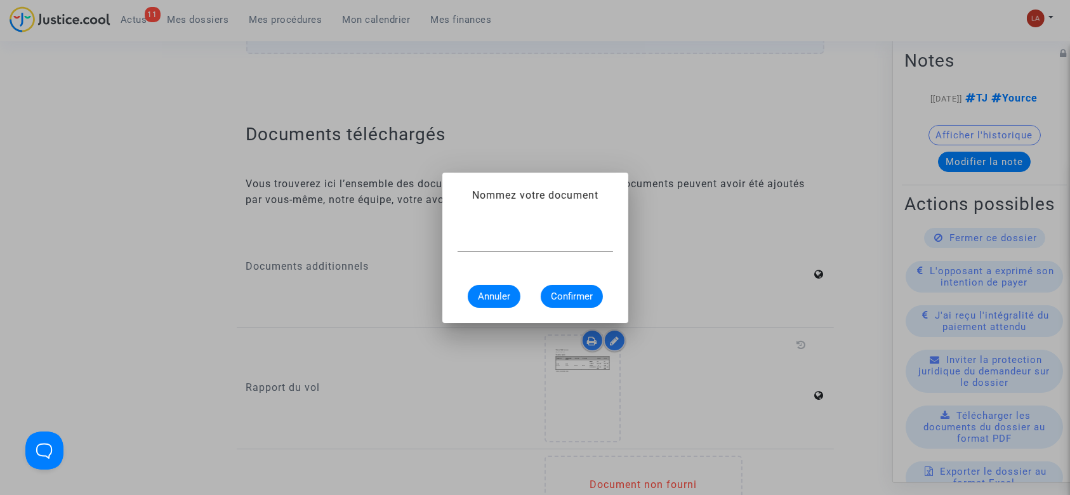
scroll to position [0, 0]
paste input "Confirmation de réception des fonds - Yource"
type input "Confirmation de réception des fonds - Yource"
click at [553, 292] on span "Confirmer" at bounding box center [572, 296] width 42 height 11
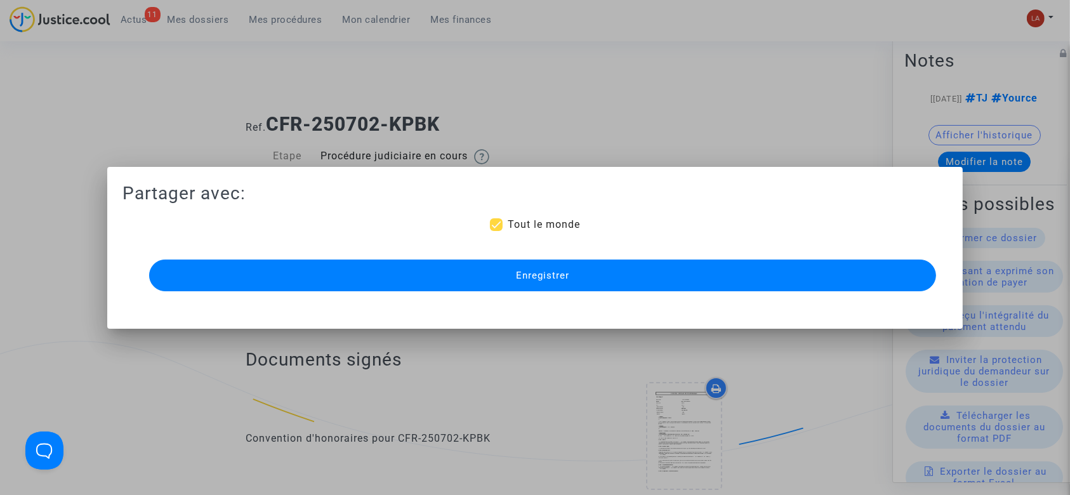
scroll to position [1615, 0]
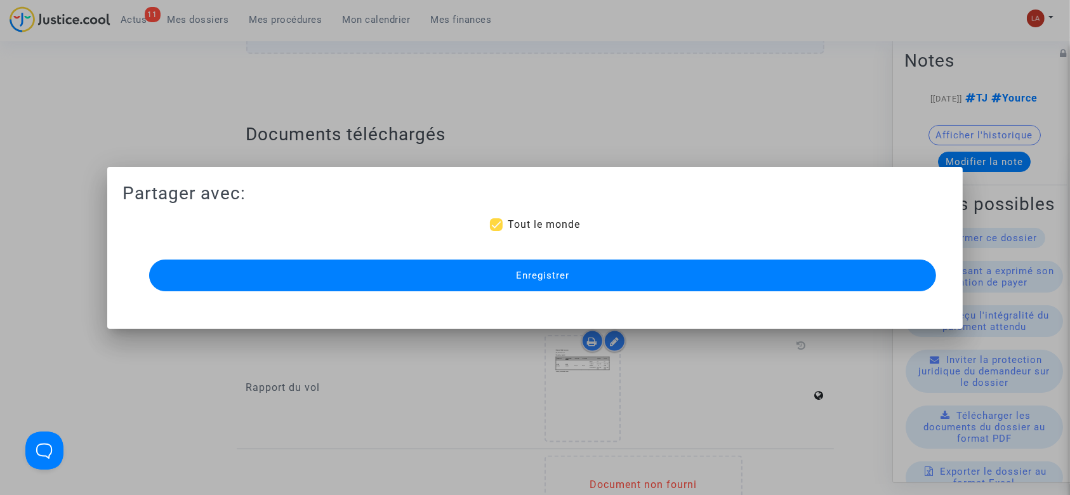
click at [523, 274] on span "Enregistrer" at bounding box center [542, 275] width 53 height 11
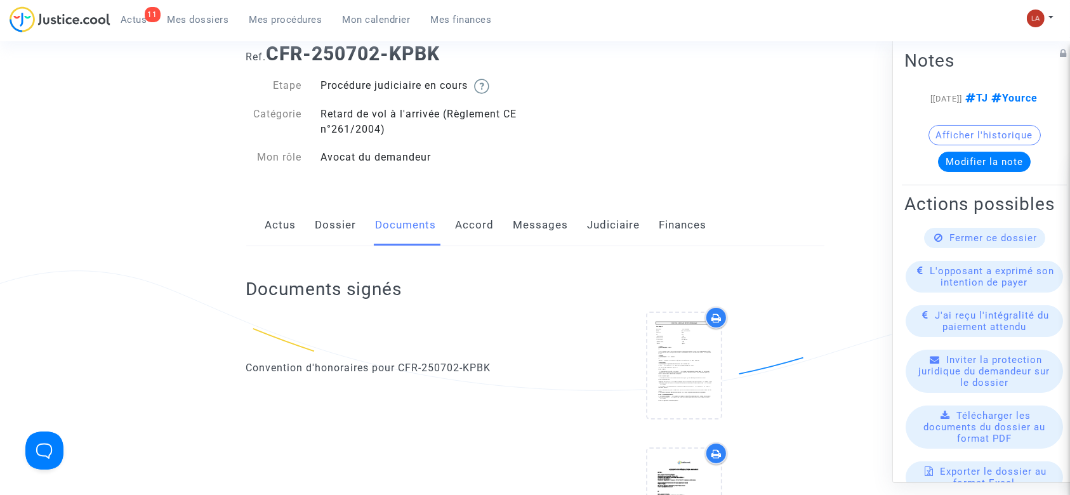
scroll to position [88, 0]
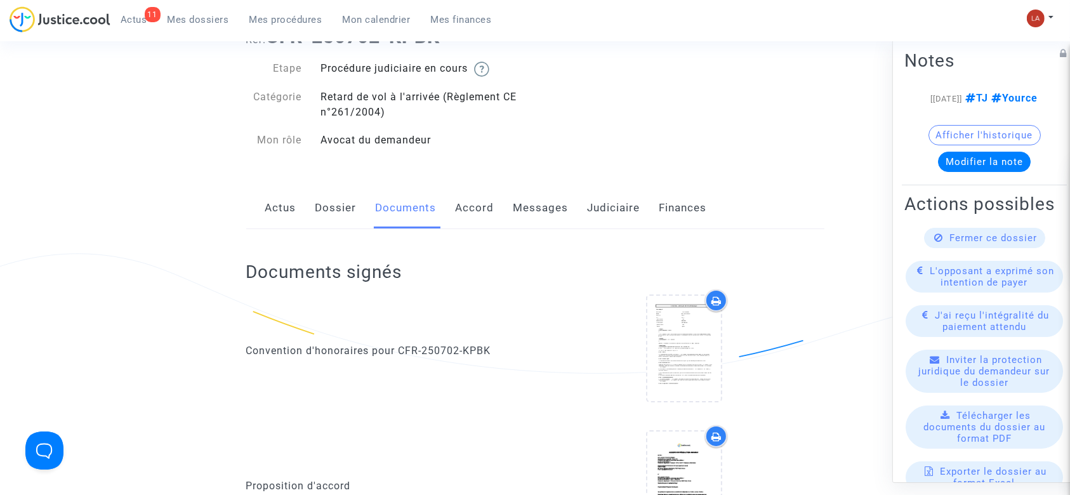
click at [475, 203] on link "Accord" at bounding box center [474, 208] width 39 height 42
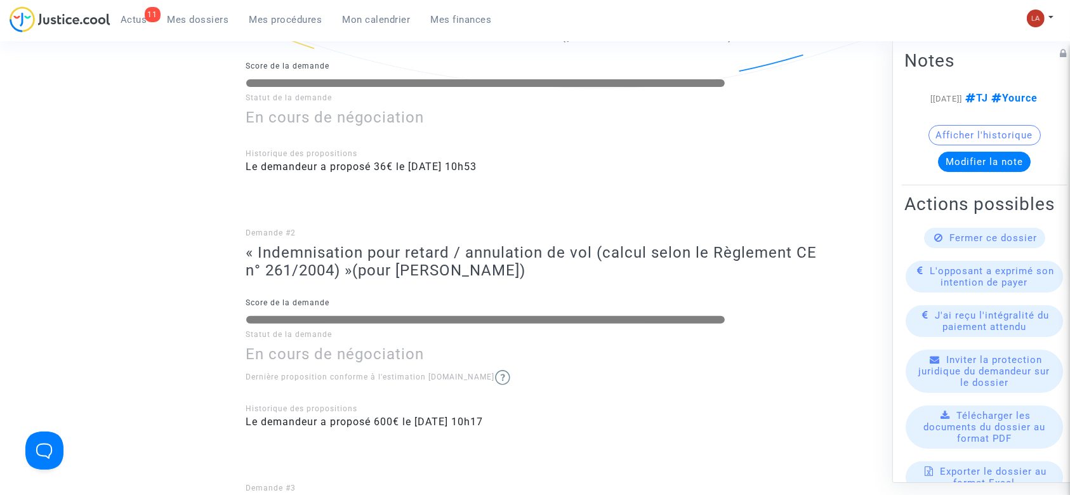
scroll to position [369, 0]
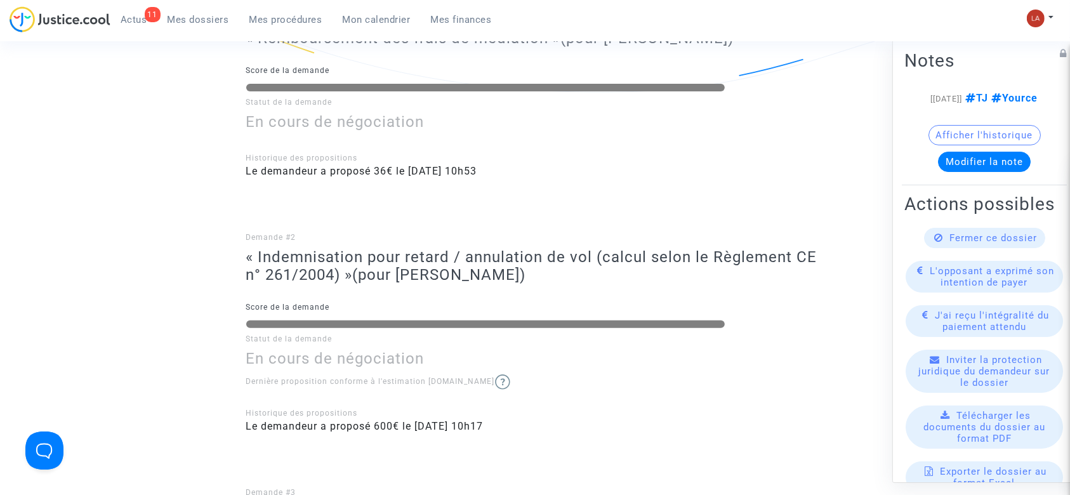
click at [995, 244] on span "Fermer ce dossier" at bounding box center [994, 237] width 88 height 11
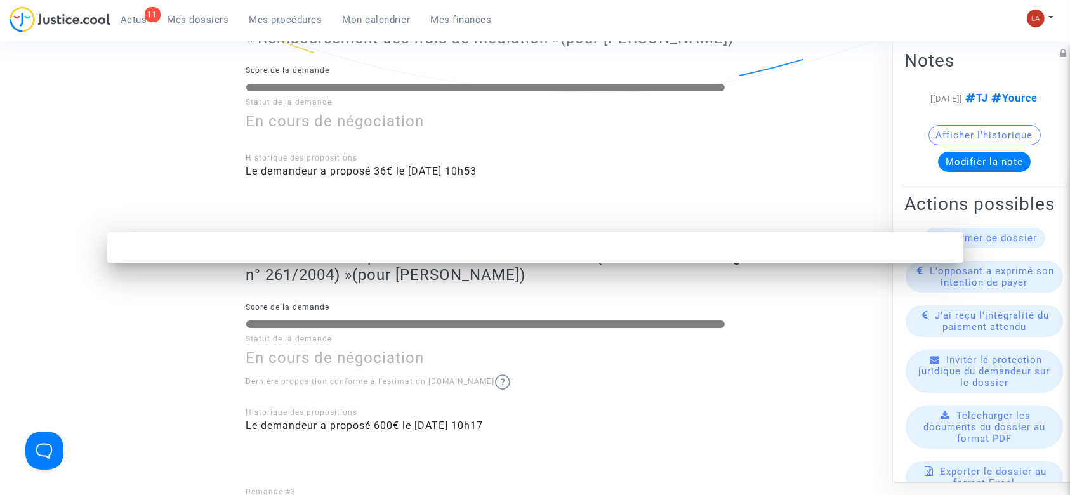
scroll to position [0, 0]
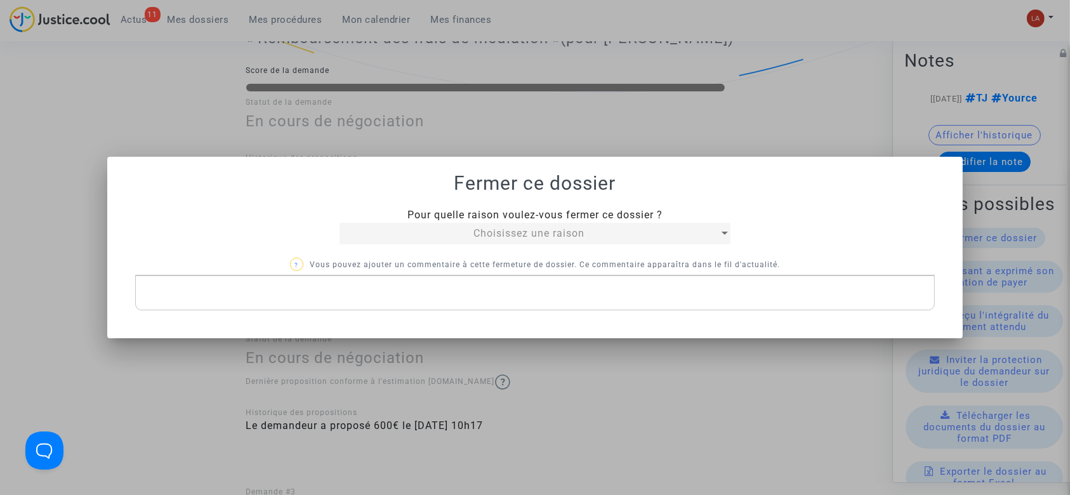
click at [512, 233] on span "Choisissez une raison" at bounding box center [528, 233] width 111 height 12
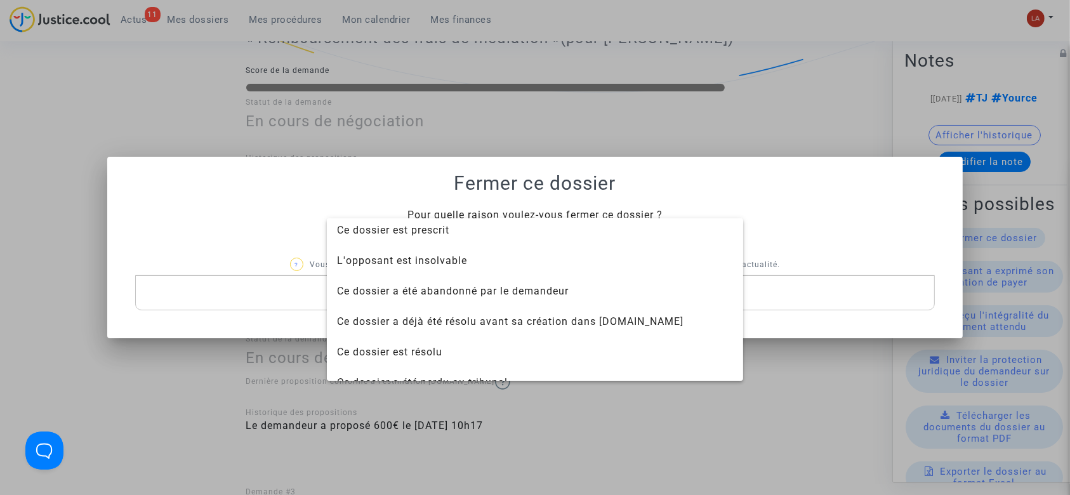
scroll to position [81, 0]
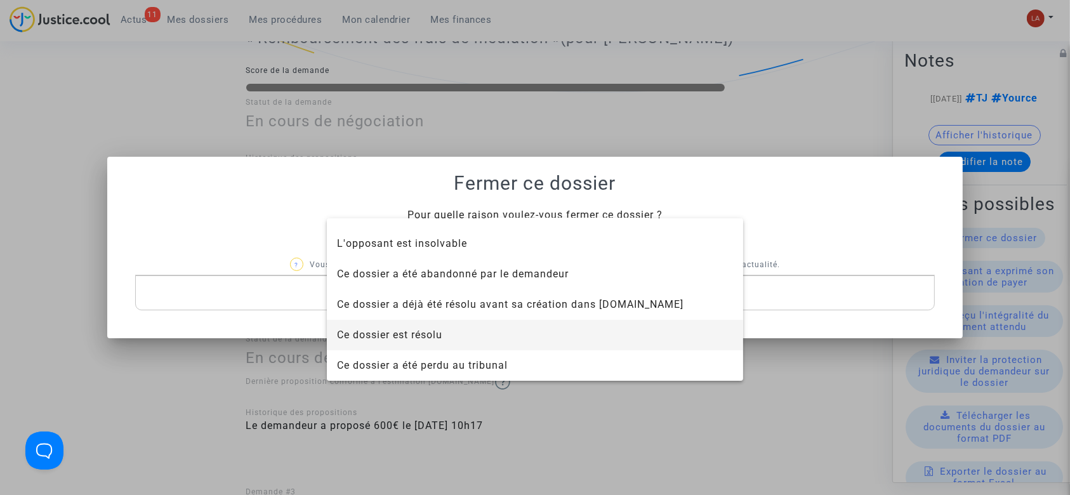
click at [429, 341] on span "Ce dossier est résolu" at bounding box center [389, 335] width 105 height 12
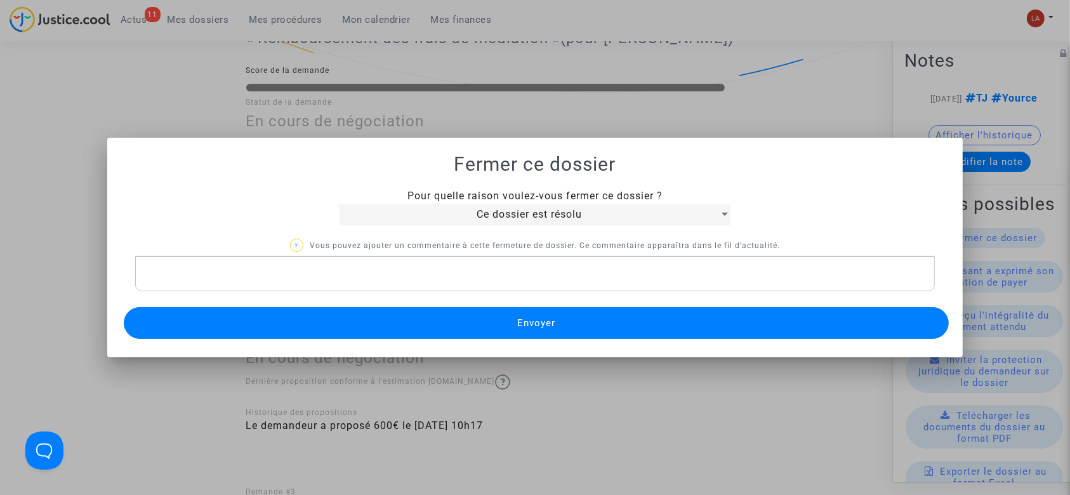
click at [383, 322] on button "Envoyer" at bounding box center [536, 323] width 825 height 32
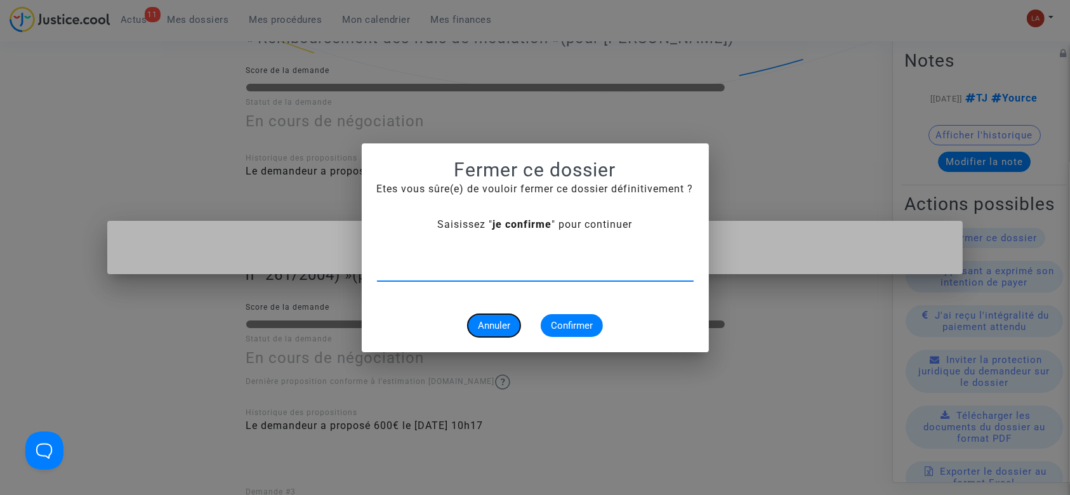
click at [489, 322] on span "Annuler" at bounding box center [494, 325] width 32 height 11
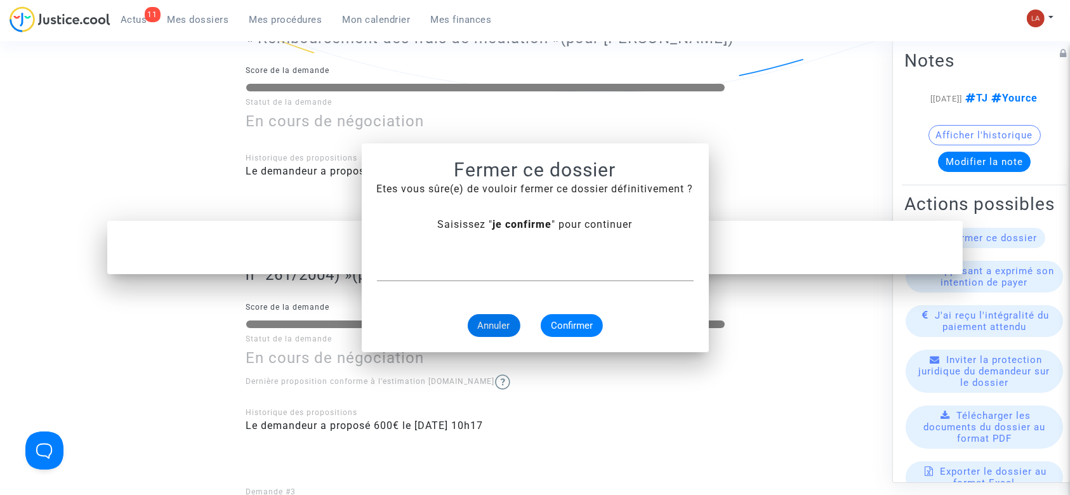
scroll to position [369, 0]
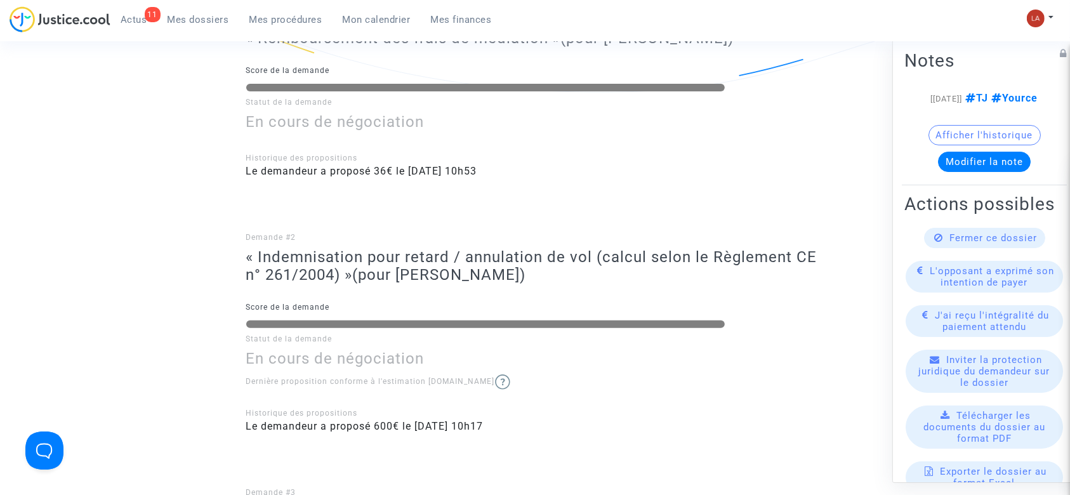
click at [933, 248] on div "Fermer ce dossier" at bounding box center [984, 238] width 121 height 20
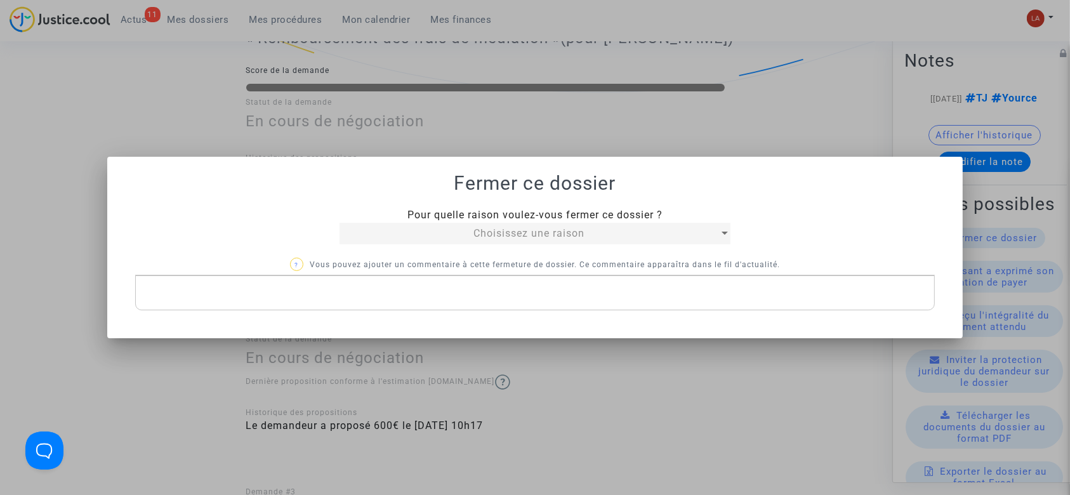
scroll to position [0, 0]
click at [543, 237] on span "Choisissez une raison" at bounding box center [528, 233] width 111 height 12
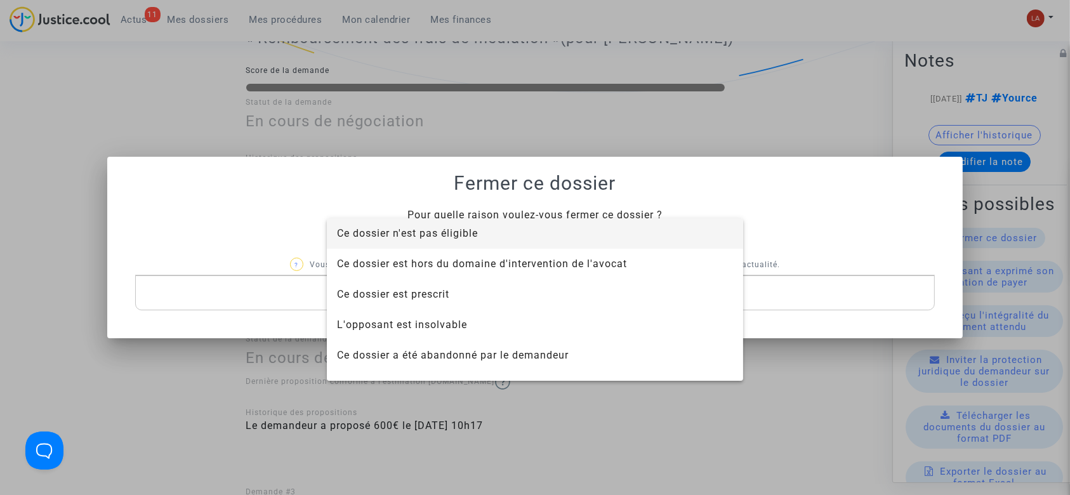
scroll to position [81, 0]
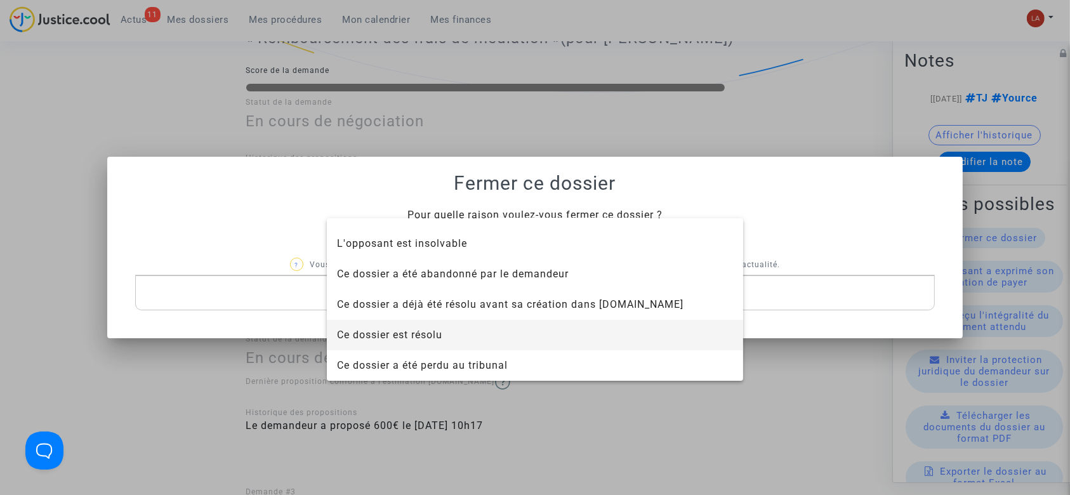
click at [442, 332] on span "Ce dossier est résolu" at bounding box center [389, 335] width 105 height 12
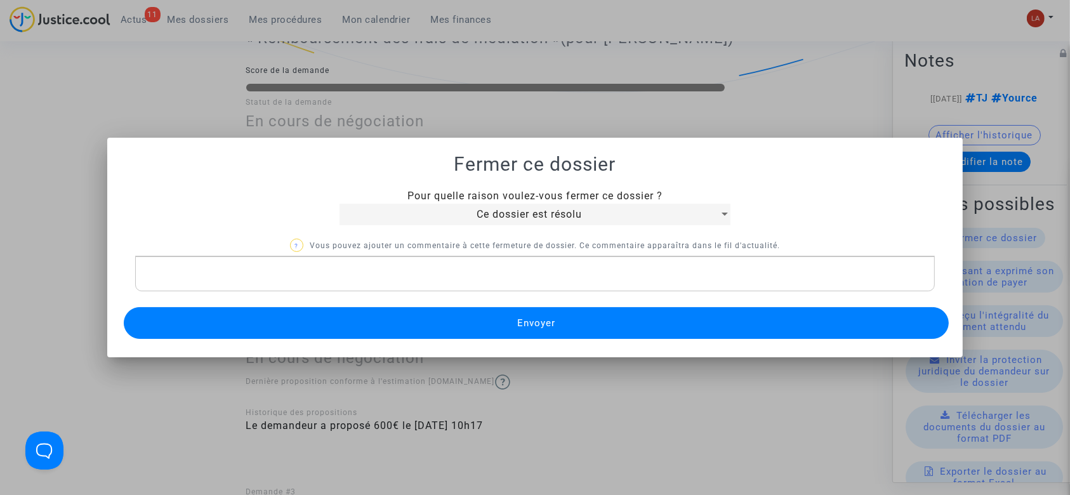
click at [390, 292] on div "Pour quelle raison voulez-vous fermer ce dossier ? Ce dossier est résolu ? Vous…" at bounding box center [534, 265] width 825 height 154
click at [389, 279] on p "Rich Text Editor, main" at bounding box center [534, 274] width 787 height 16
click at [372, 315] on button "Envoyer" at bounding box center [536, 323] width 825 height 32
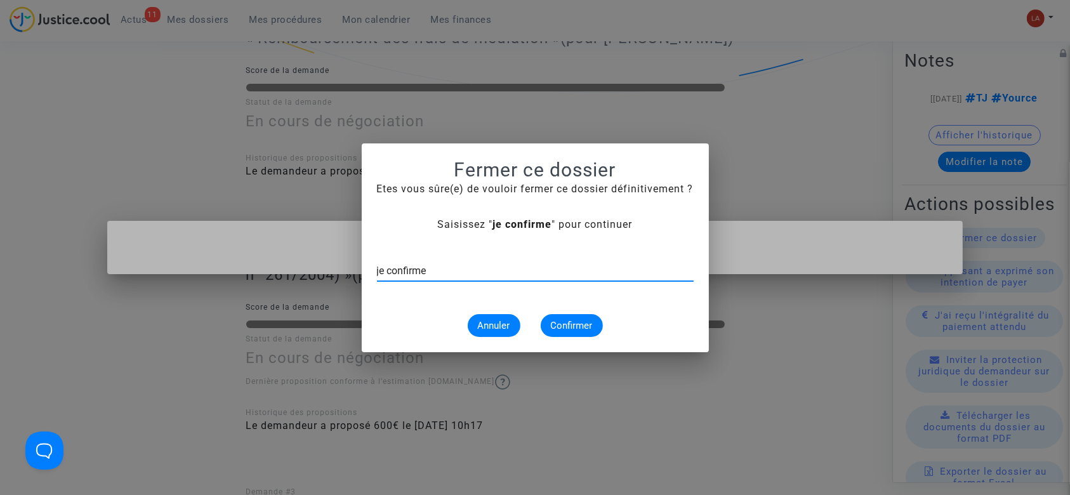
type input "je confirme"
click at [573, 320] on span "Confirmer" at bounding box center [572, 325] width 42 height 11
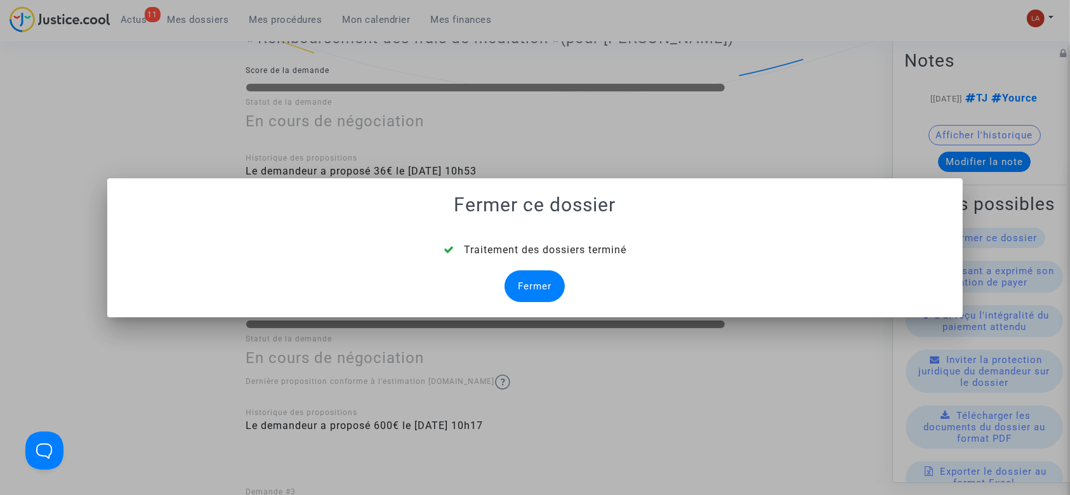
click at [520, 290] on div "Fermer" at bounding box center [534, 286] width 60 height 32
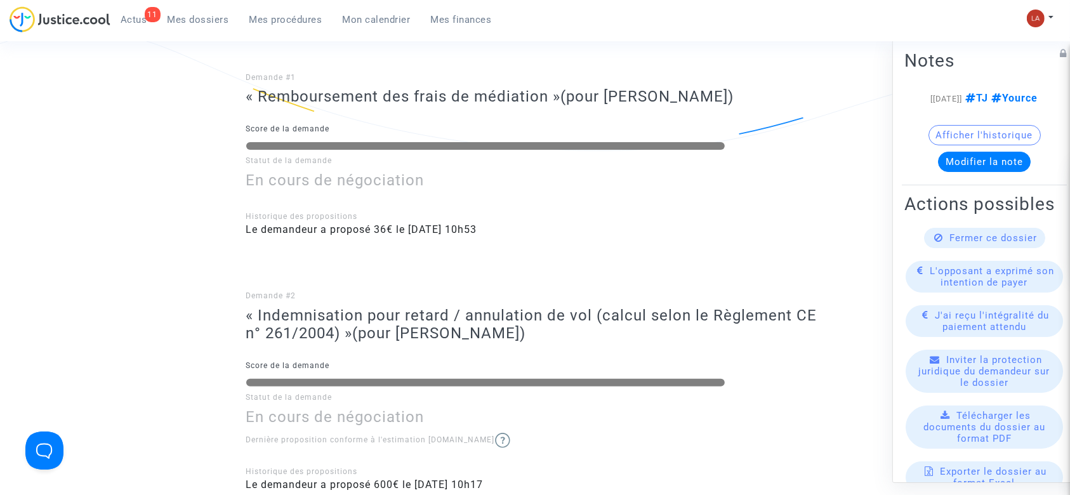
scroll to position [0, 0]
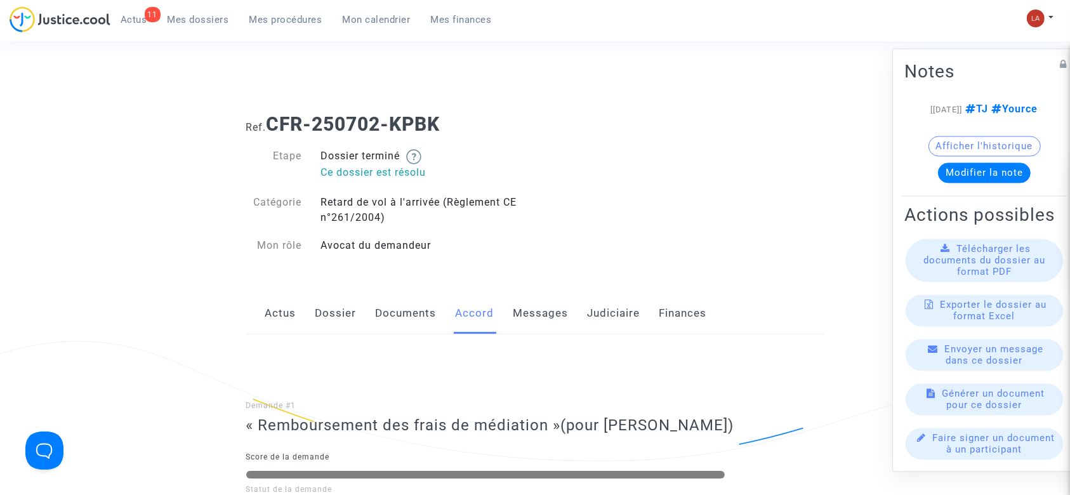
click at [414, 322] on link "Documents" at bounding box center [406, 313] width 61 height 42
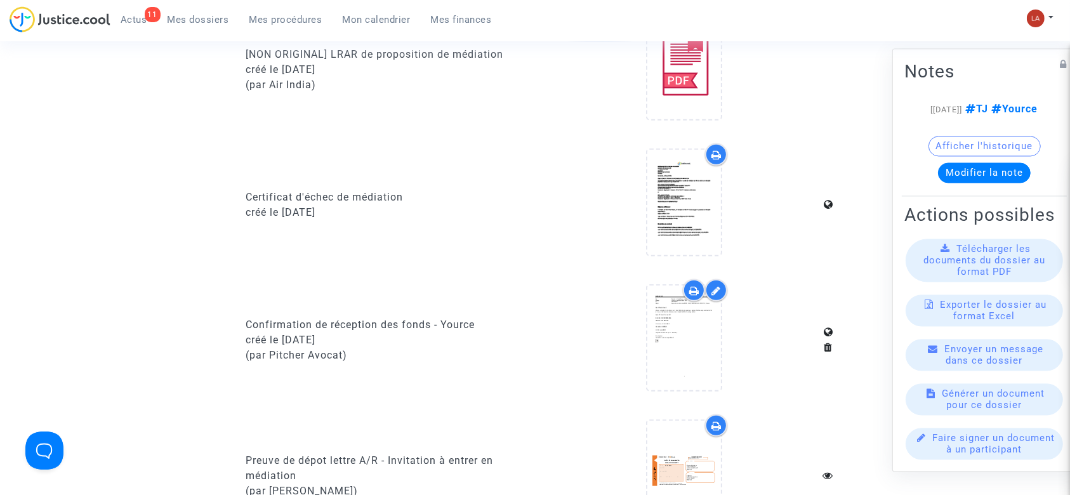
scroll to position [1035, 0]
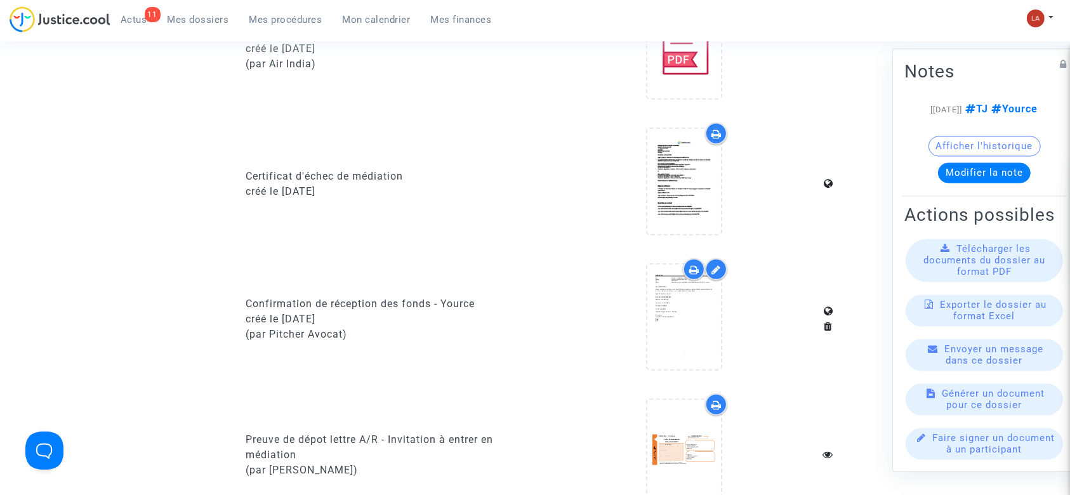
click at [371, 299] on div "Confirmation de réception des fonds - Yource" at bounding box center [386, 303] width 280 height 15
copy div "Confirmation de réception des fonds - Yource"
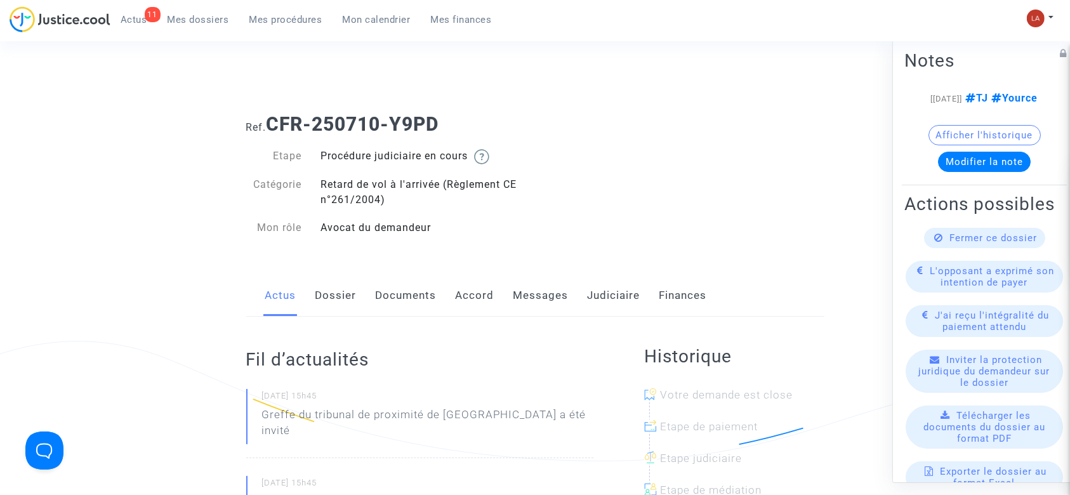
click at [475, 302] on link "Accord" at bounding box center [474, 296] width 39 height 42
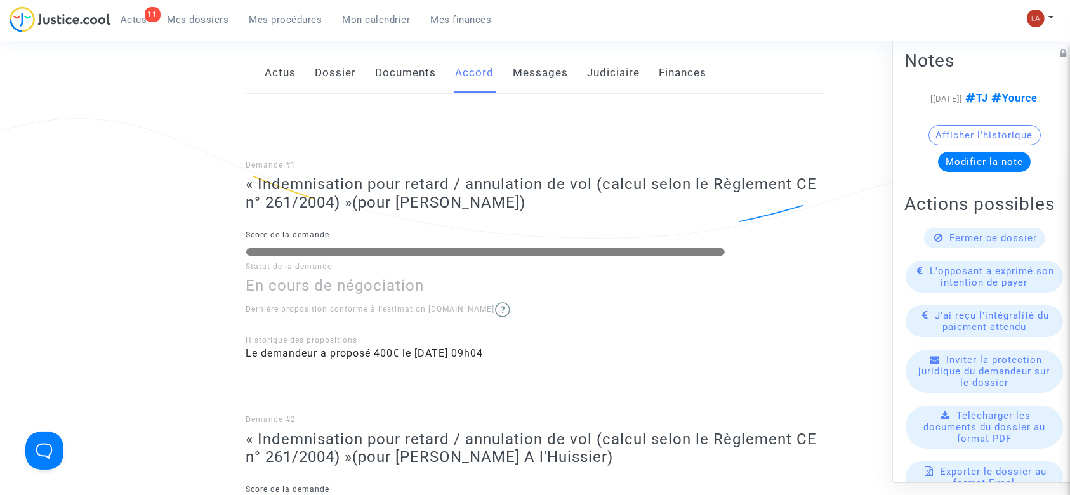
scroll to position [221, 0]
click at [539, 74] on link "Messages" at bounding box center [540, 74] width 55 height 42
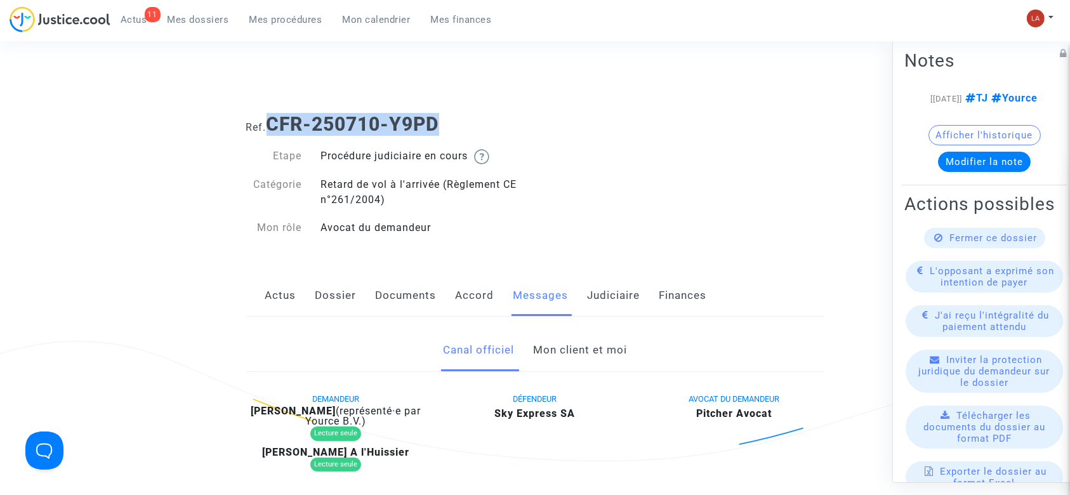
drag, startPoint x: 452, startPoint y: 118, endPoint x: 273, endPoint y: 117, distance: 178.9
click at [273, 117] on h1 "Ref. CFR-250710-Y9PD" at bounding box center [535, 124] width 578 height 23
copy b "CFR-250710-Y9PD"
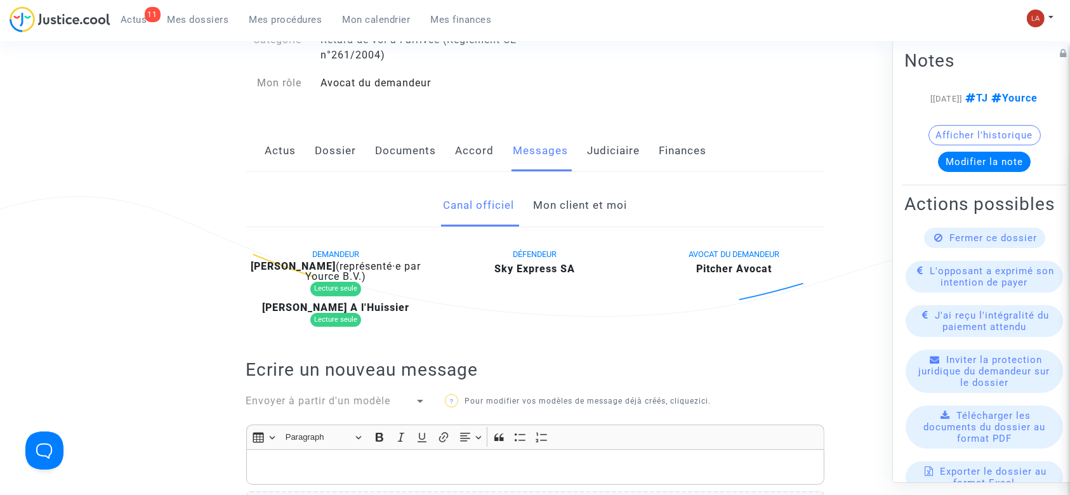
click at [393, 146] on link "Documents" at bounding box center [406, 151] width 61 height 42
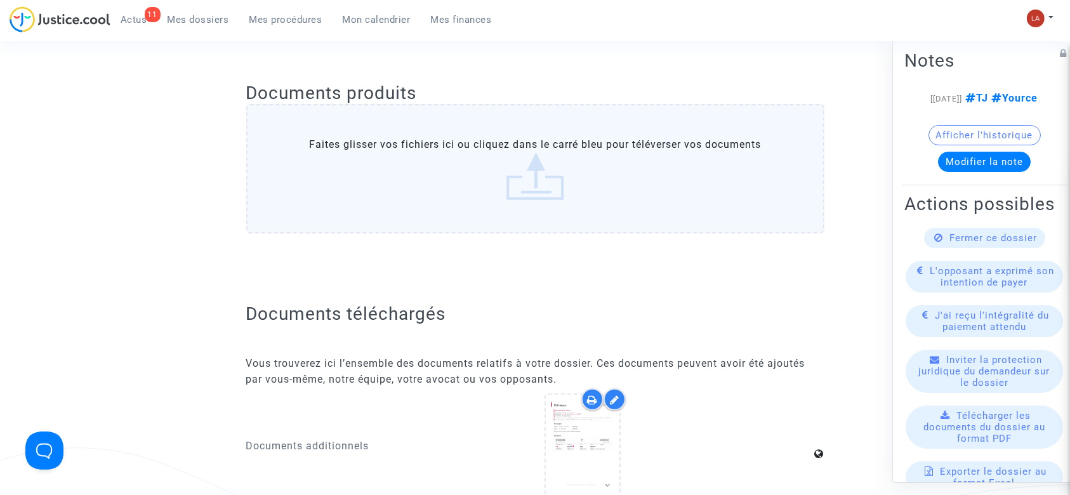
scroll to position [494, 0]
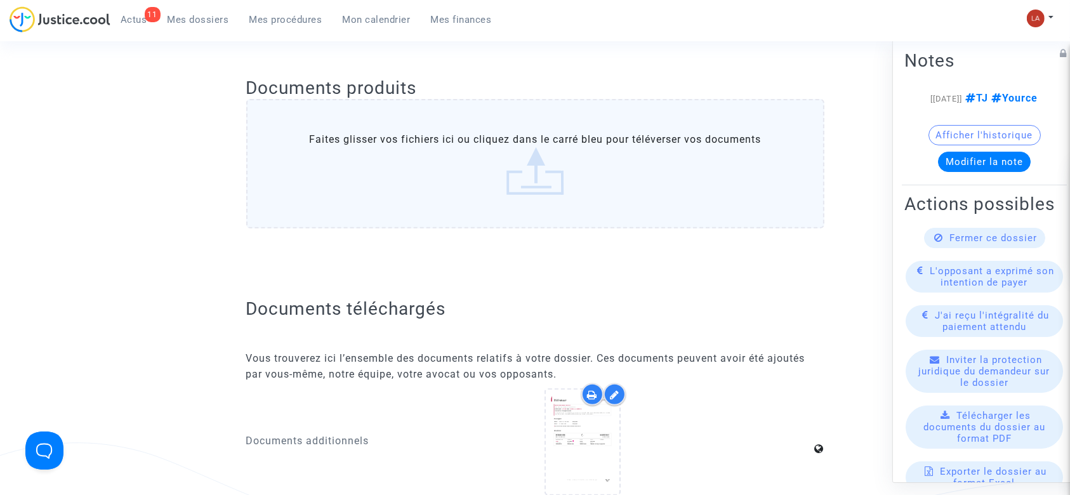
click at [424, 199] on label "Faites glisser vos fichiers ici ou cliquez dans le carré bleu pour téléverser v…" at bounding box center [535, 163] width 578 height 129
click at [0, 0] on input "Faites glisser vos fichiers ici ou cliquez dans le carré bleu pour téléverser v…" at bounding box center [0, 0] width 0 height 0
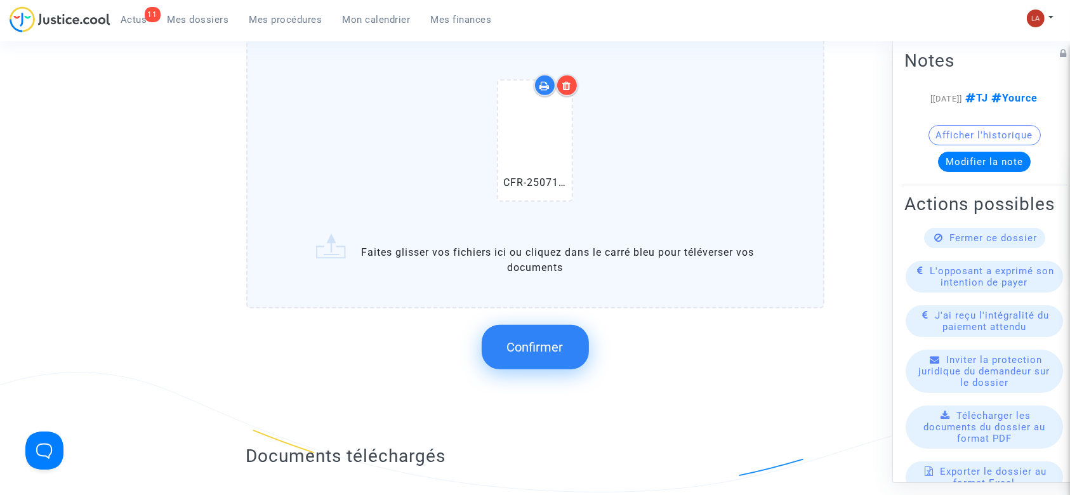
scroll to position [565, 0]
click at [553, 350] on span "Confirmer" at bounding box center [535, 346] width 56 height 15
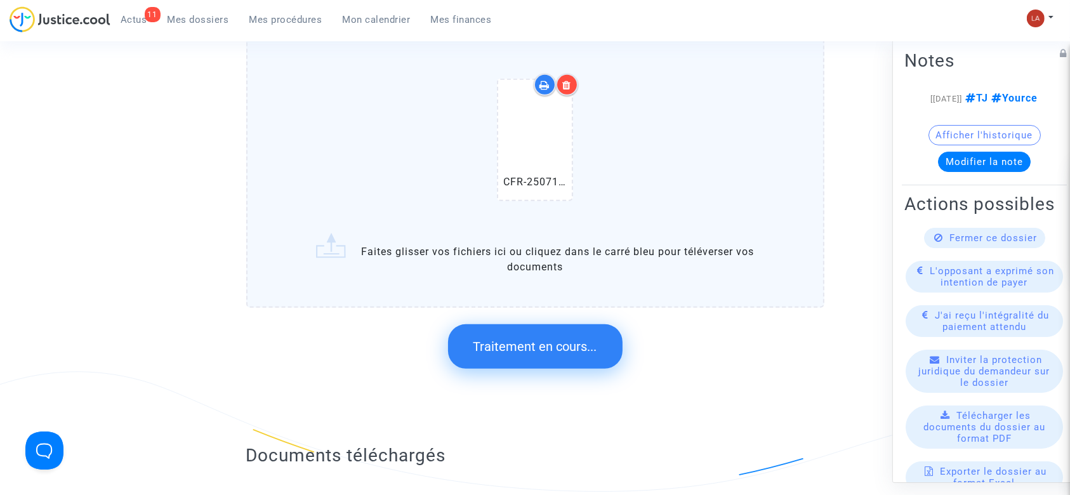
scroll to position [0, 0]
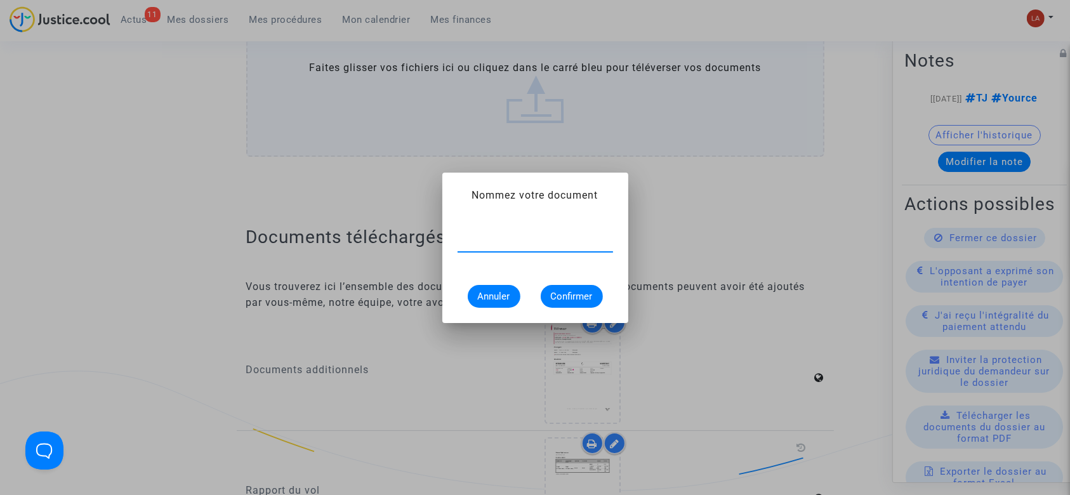
paste input "Confirmation de réception des fonds - Yource"
click at [523, 242] on input "Confirmation de réception des fonds - Yource" at bounding box center [534, 241] width 155 height 11
type input "Confirmation de réception partielle des fonds - Yource"
click at [595, 293] on button "Confirmer" at bounding box center [571, 296] width 62 height 23
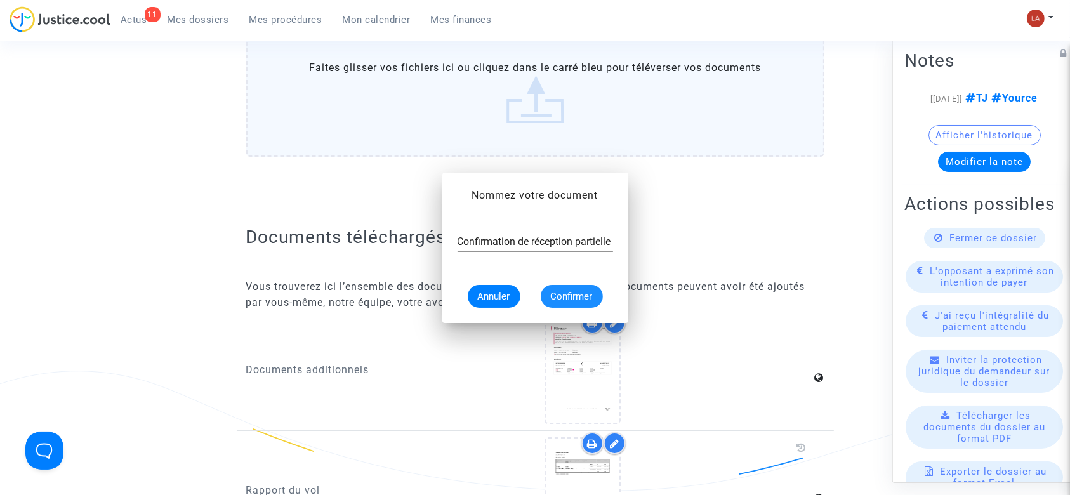
scroll to position [565, 0]
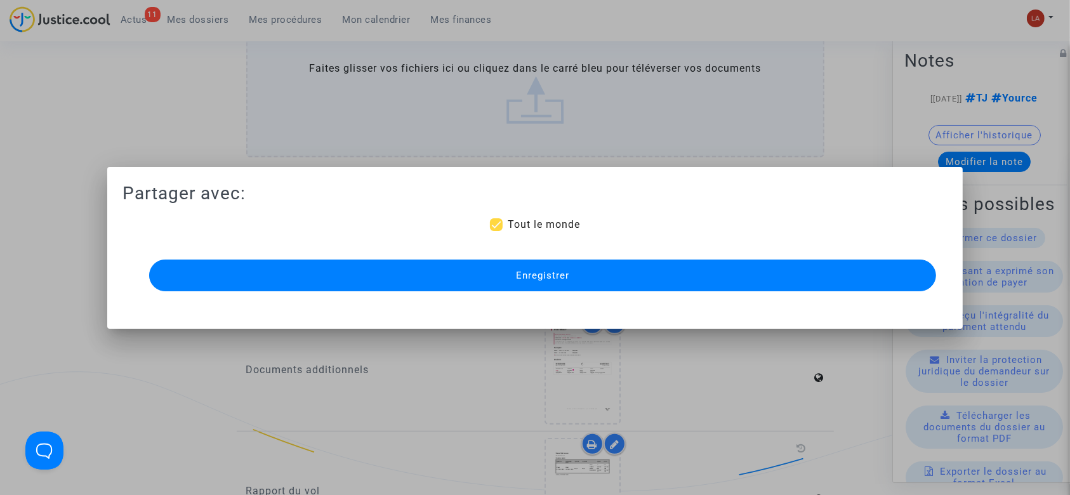
click at [556, 266] on button "Enregistrer" at bounding box center [542, 275] width 787 height 32
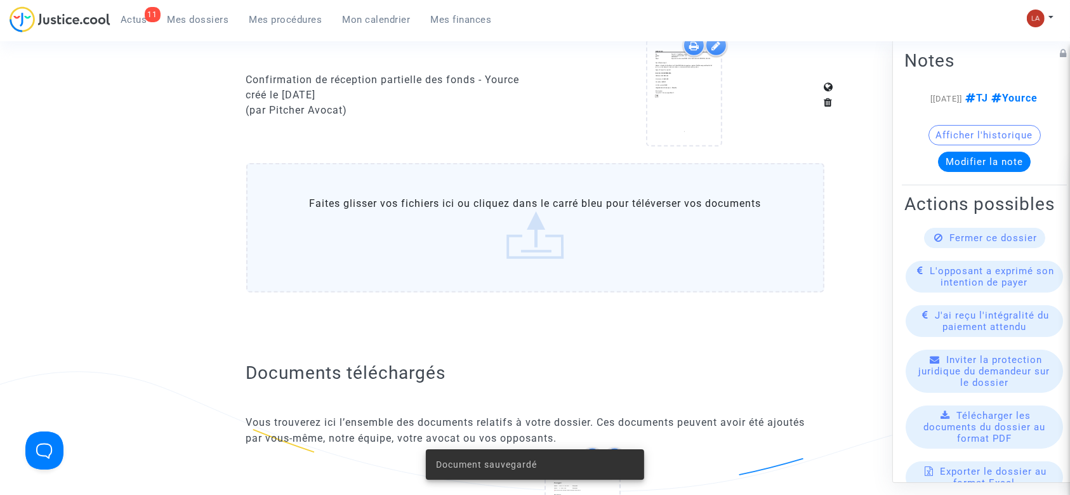
click at [979, 152] on div "Afficher l'historique" at bounding box center [984, 138] width 160 height 27
click at [965, 171] on button "Modifier la note" at bounding box center [984, 162] width 93 height 20
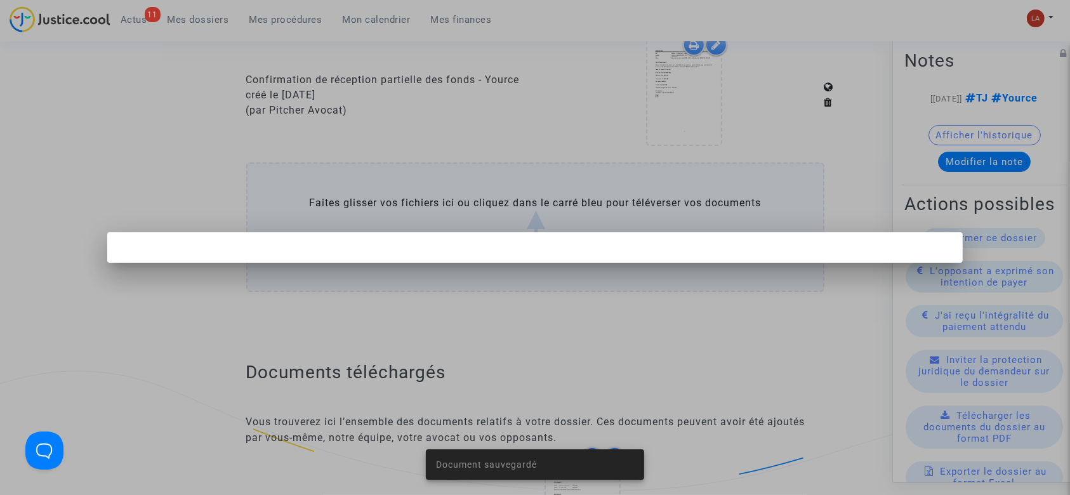
scroll to position [0, 0]
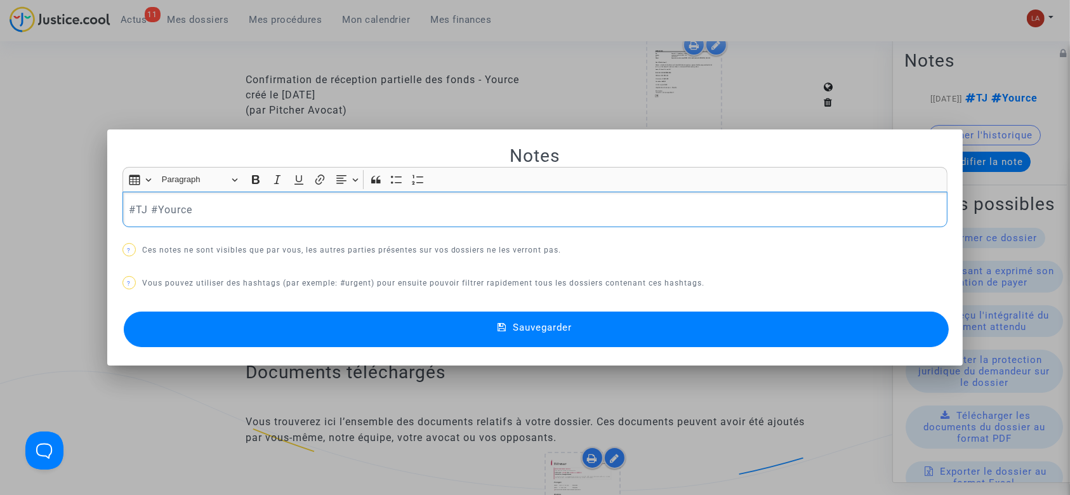
click at [261, 214] on p "#TJ #Yource" at bounding box center [535, 210] width 812 height 16
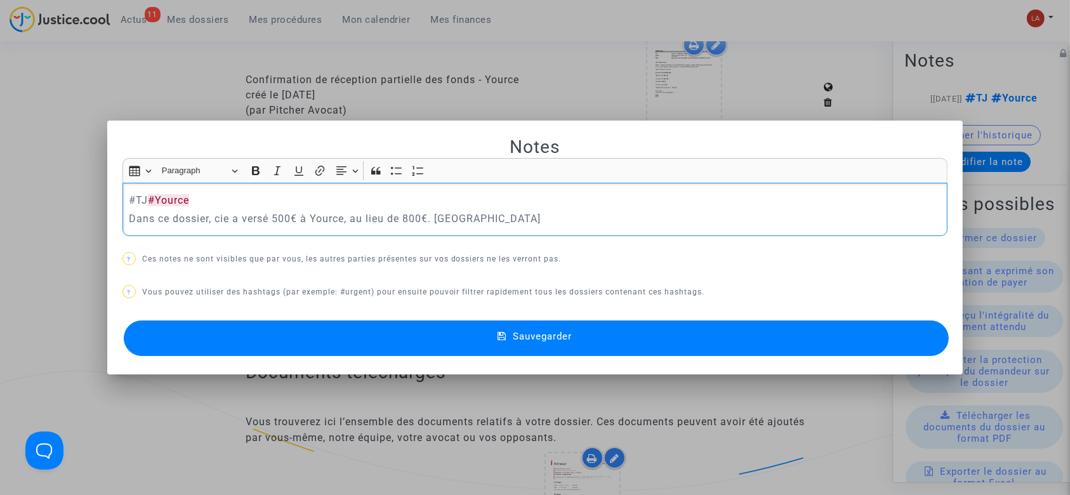
click at [314, 329] on button "Sauvegarder" at bounding box center [536, 338] width 825 height 36
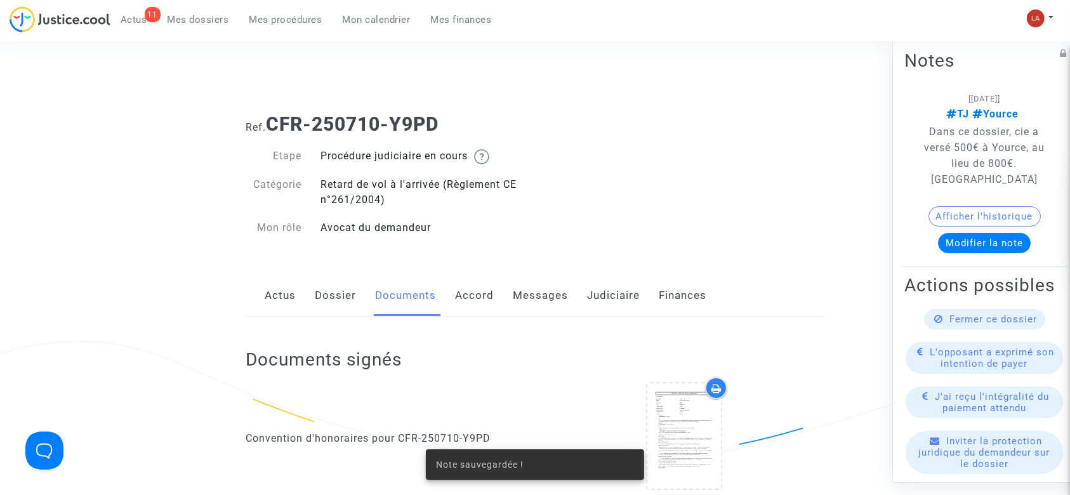
scroll to position [565, 0]
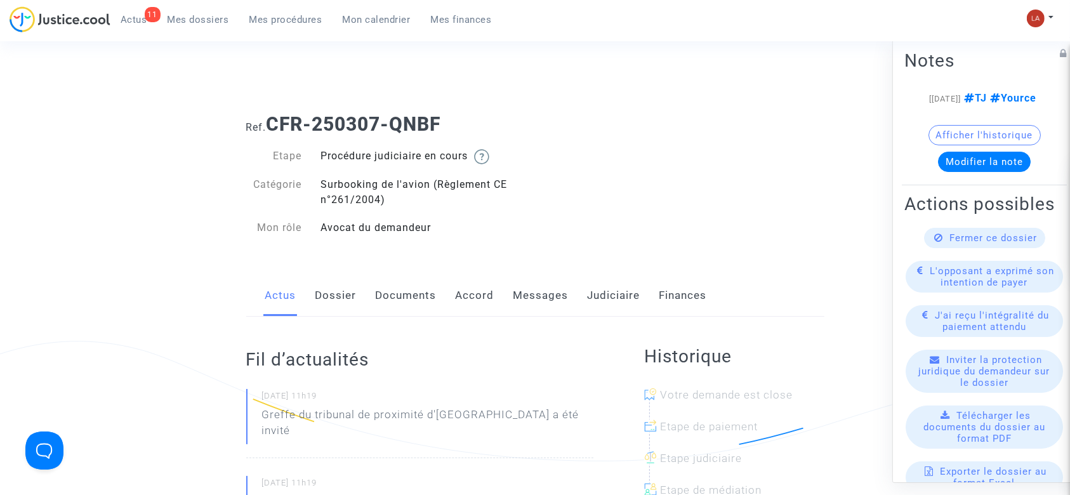
click at [598, 297] on link "Judiciaire" at bounding box center [613, 296] width 53 height 42
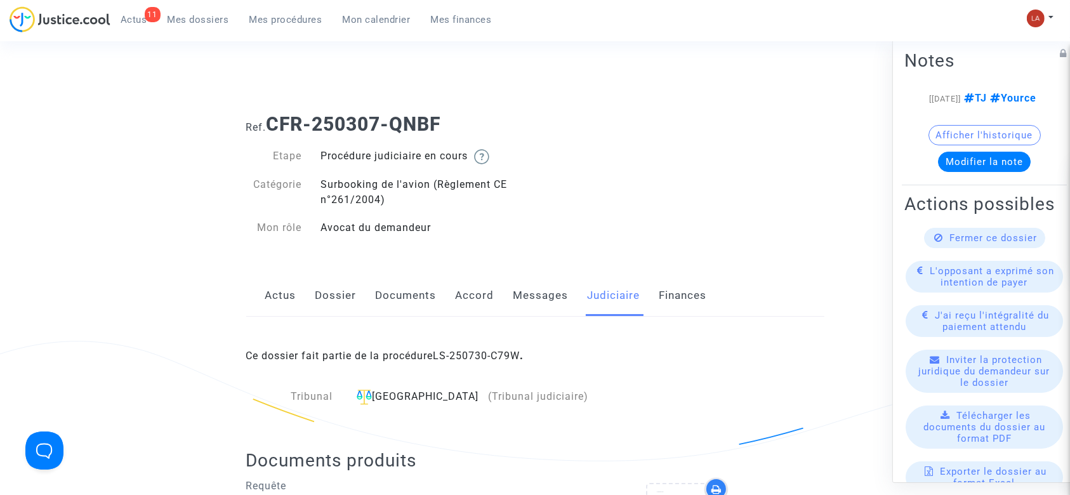
click at [554, 305] on link "Messages" at bounding box center [540, 296] width 55 height 42
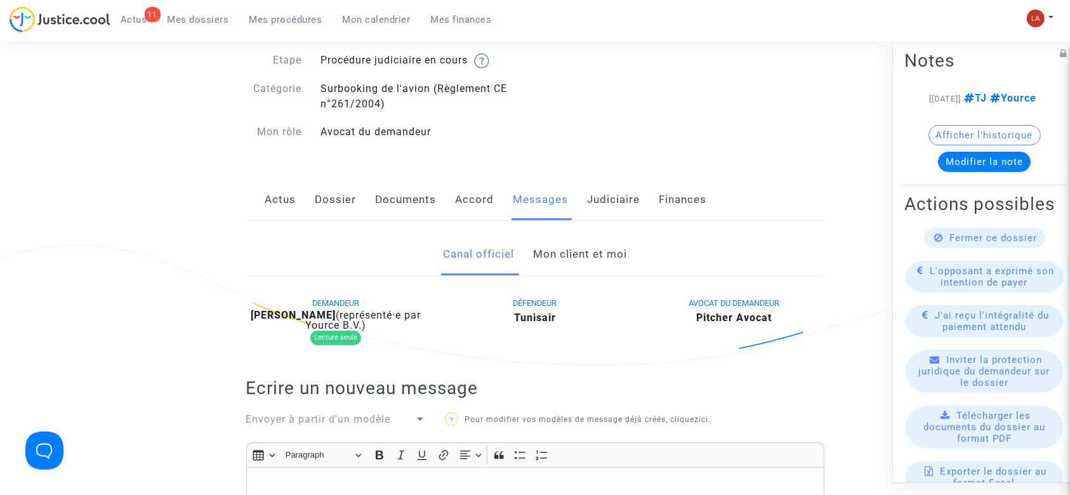
scroll to position [79, 0]
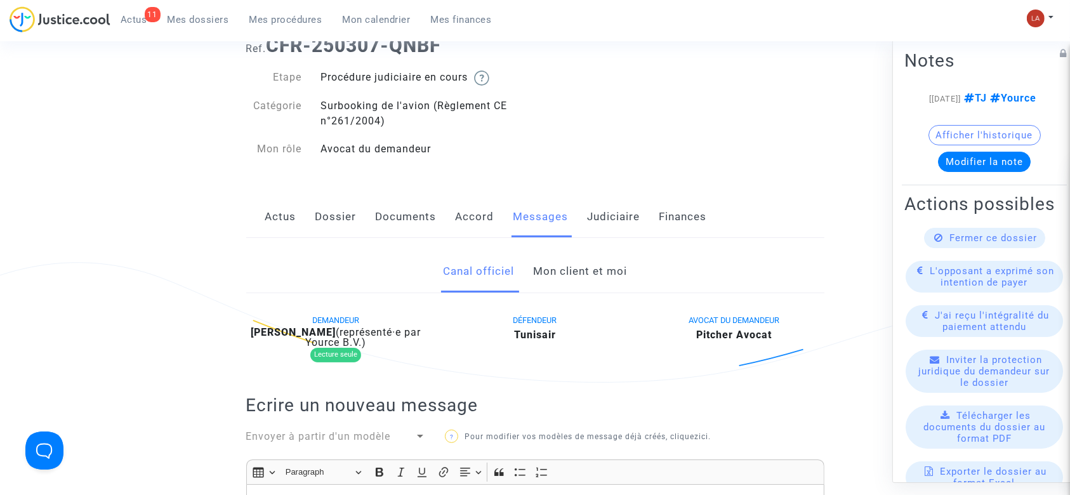
click at [404, 197] on link "Documents" at bounding box center [406, 217] width 61 height 42
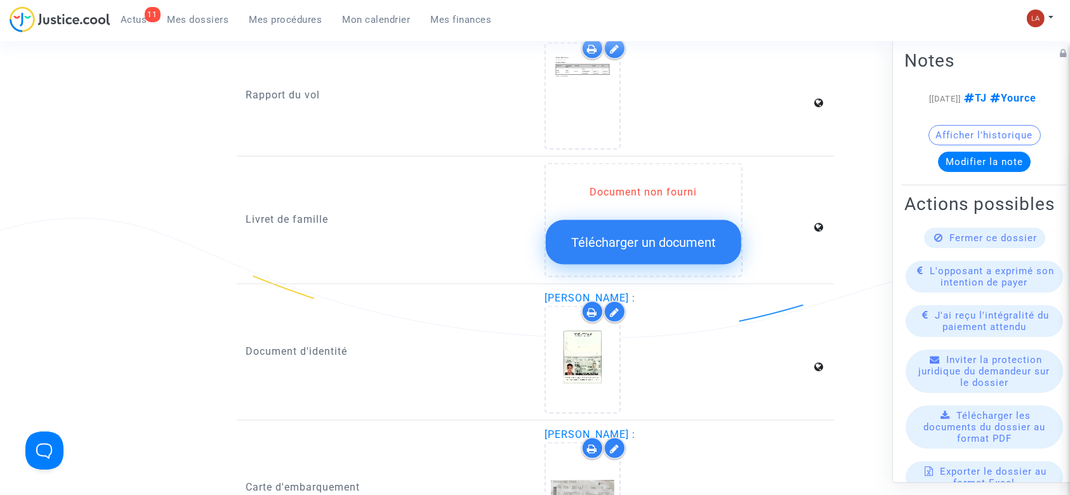
scroll to position [1911, 0]
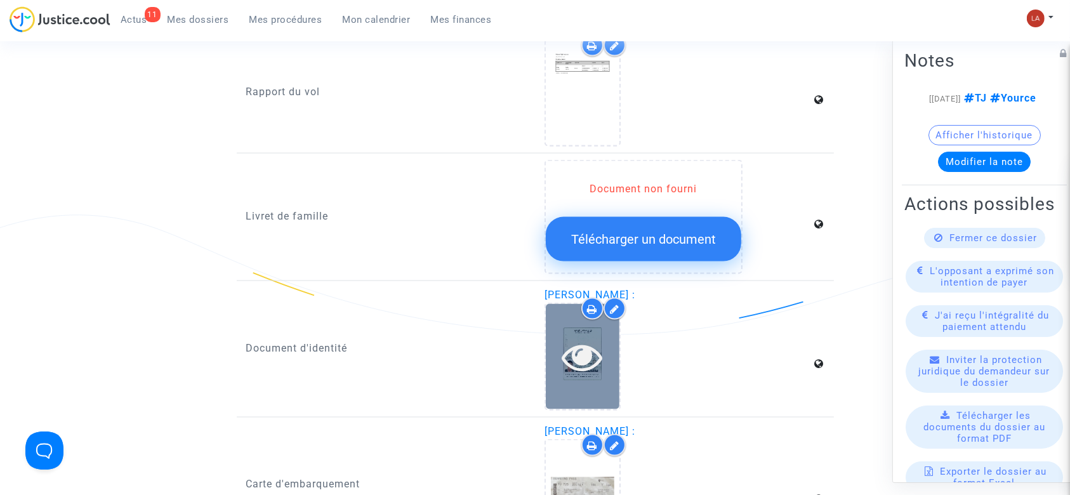
click at [580, 339] on icon at bounding box center [582, 356] width 41 height 41
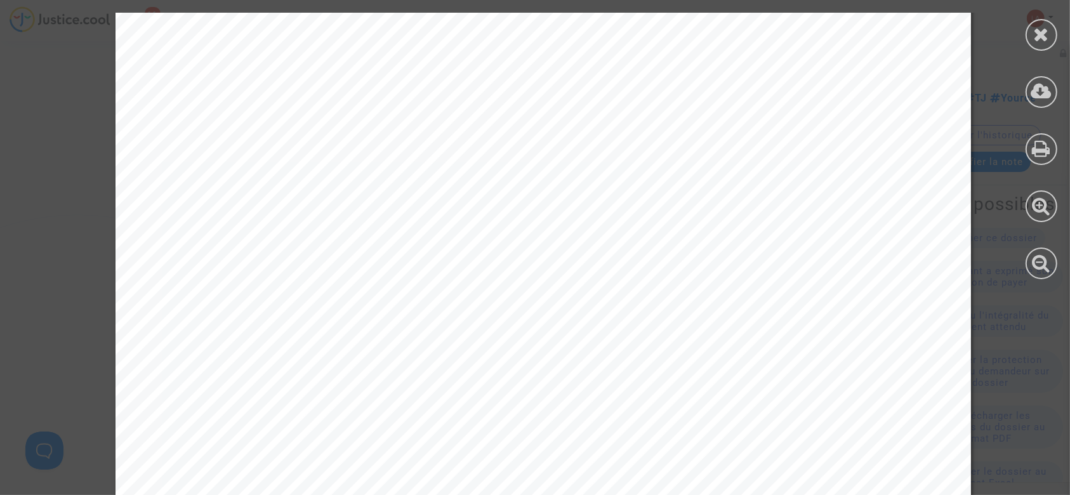
scroll to position [391, 0]
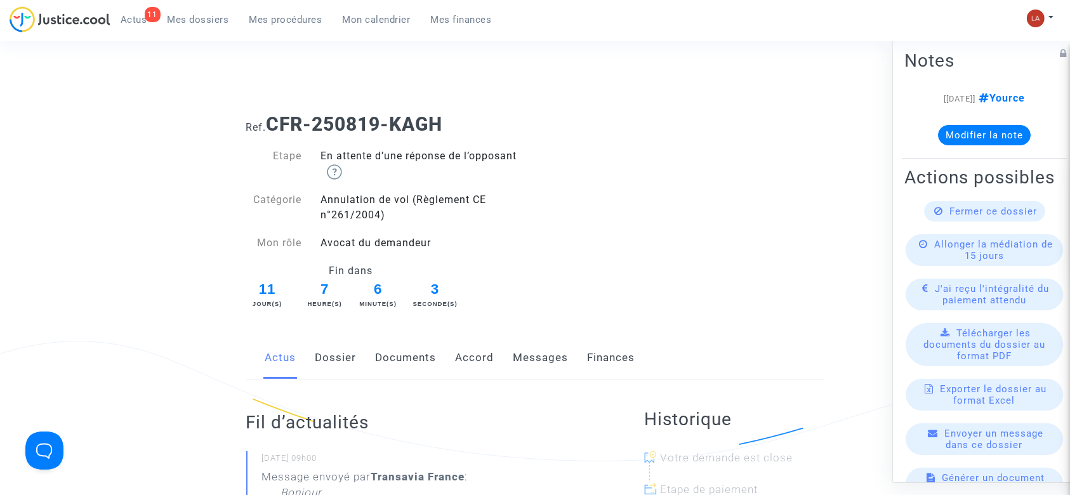
click at [473, 346] on link "Accord" at bounding box center [474, 358] width 39 height 42
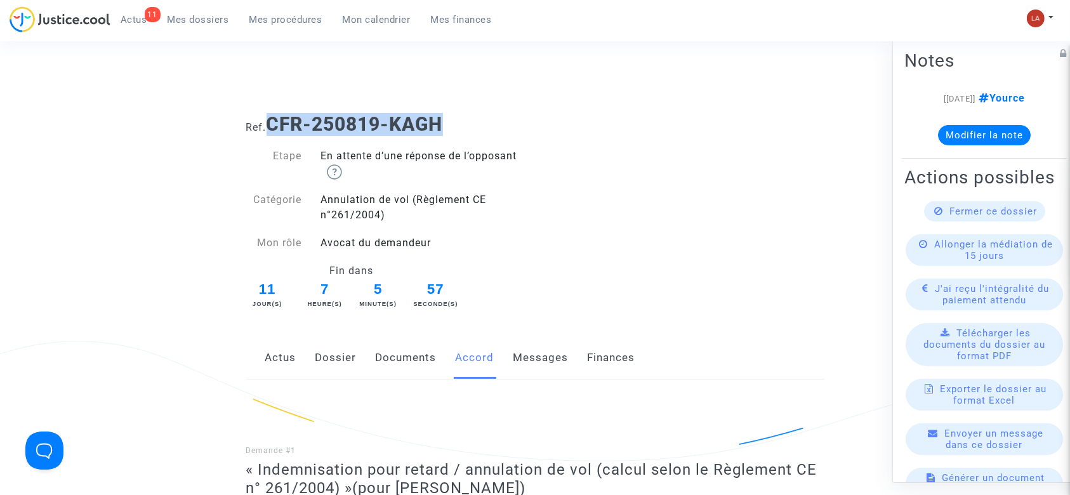
drag, startPoint x: 471, startPoint y: 112, endPoint x: 271, endPoint y: 112, distance: 200.5
click at [271, 112] on div "Ref. CFR-250819-KAGH" at bounding box center [535, 119] width 597 height 32
copy b "CFR-250819-KAGH"
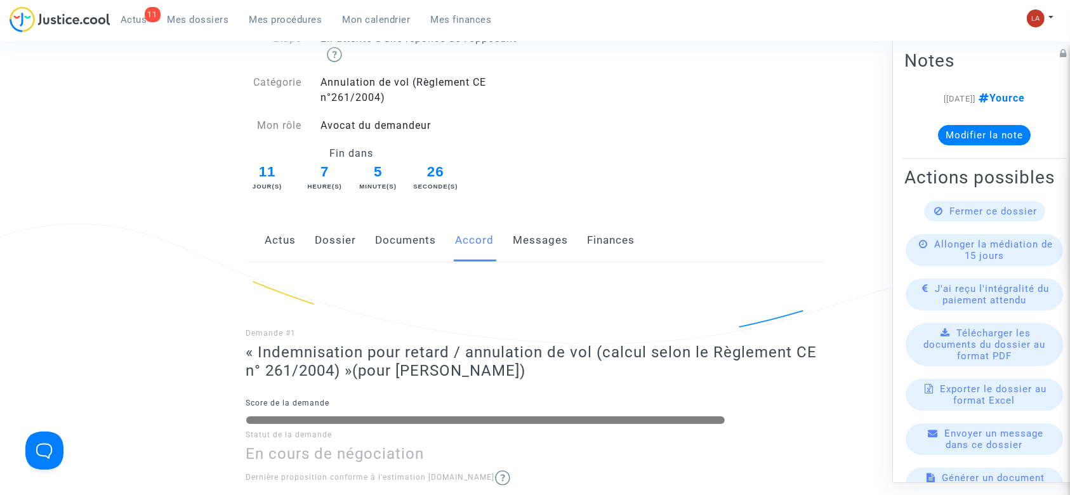
scroll to position [118, 0]
click at [400, 225] on link "Documents" at bounding box center [406, 240] width 61 height 42
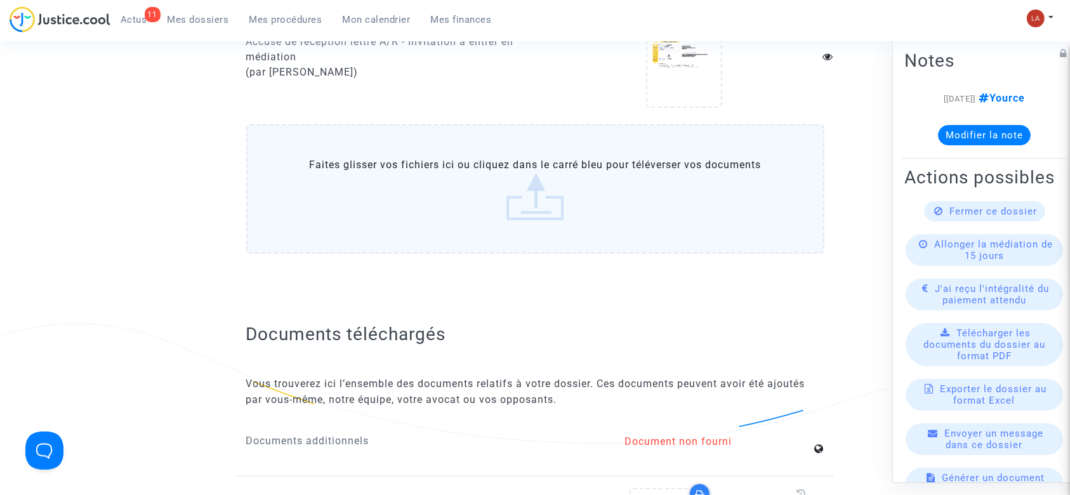
scroll to position [1208, 0]
click at [457, 218] on label "Faites glisser vos fichiers ici ou cliquez dans le carré bleu pour téléverser v…" at bounding box center [535, 188] width 578 height 129
click at [0, 0] on input "Faites glisser vos fichiers ici ou cliquez dans le carré bleu pour téléverser v…" at bounding box center [0, 0] width 0 height 0
click at [377, 161] on label "Faites glisser vos fichiers ici ou cliquez dans le carré bleu pour téléverser v…" at bounding box center [535, 188] width 578 height 129
click at [0, 0] on input "Faites glisser vos fichiers ici ou cliquez dans le carré bleu pour téléverser v…" at bounding box center [0, 0] width 0 height 0
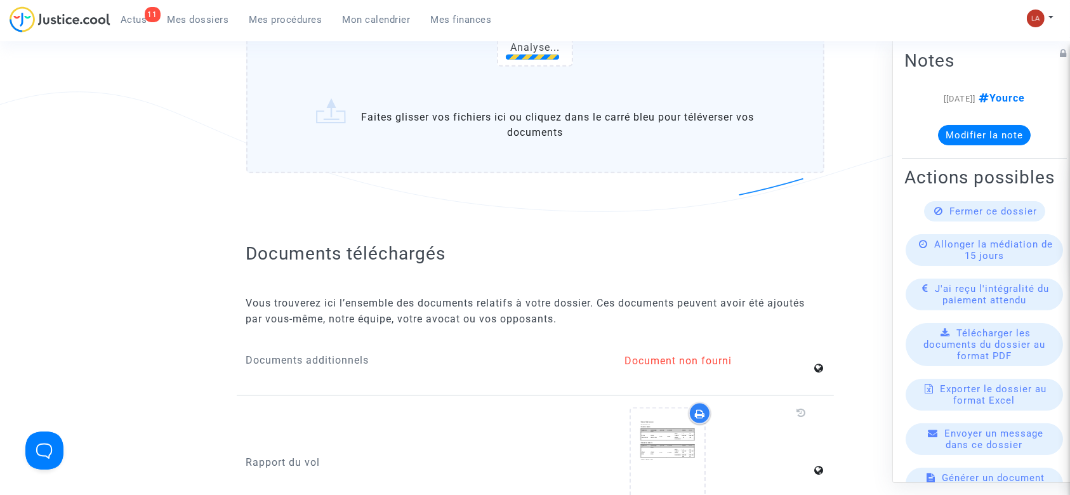
scroll to position [1439, 0]
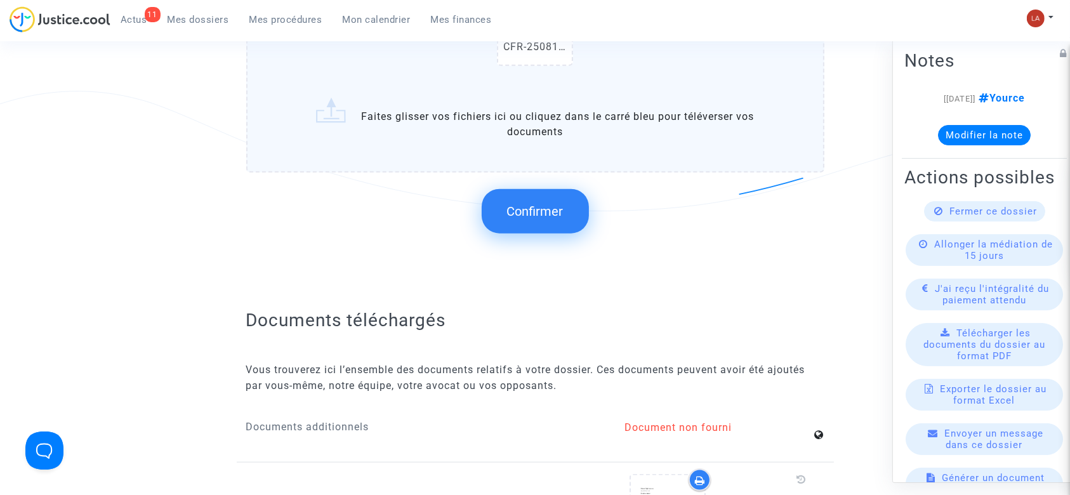
click at [501, 189] on button "Confirmer" at bounding box center [534, 211] width 107 height 44
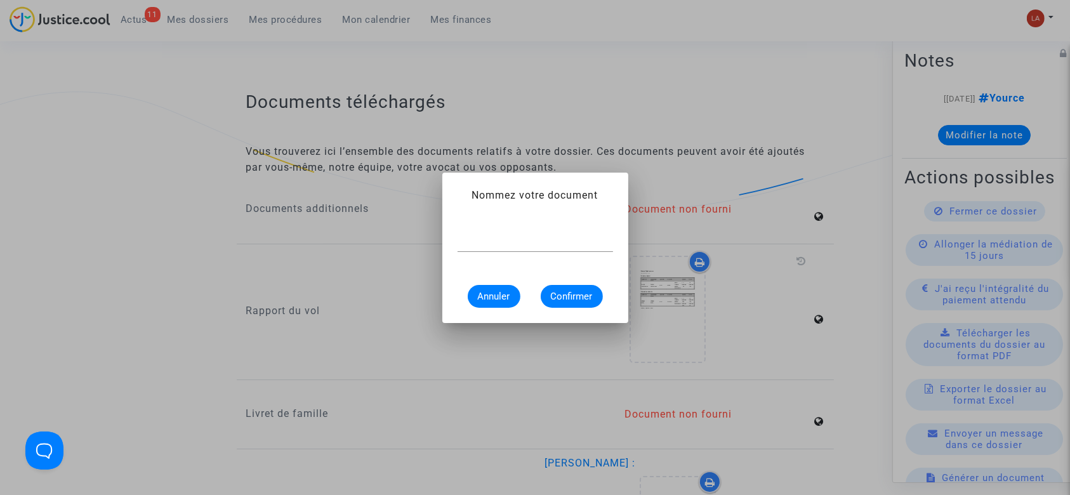
scroll to position [0, 0]
paste input "Confirmation de réception des fonds - Yource"
type input "Confirmation de réception des fonds - Yource"
click at [561, 312] on mat-dialog-container "Nommez votre document Confirmation de réception des fonds - Yource Annuler Conf…" at bounding box center [535, 248] width 186 height 150
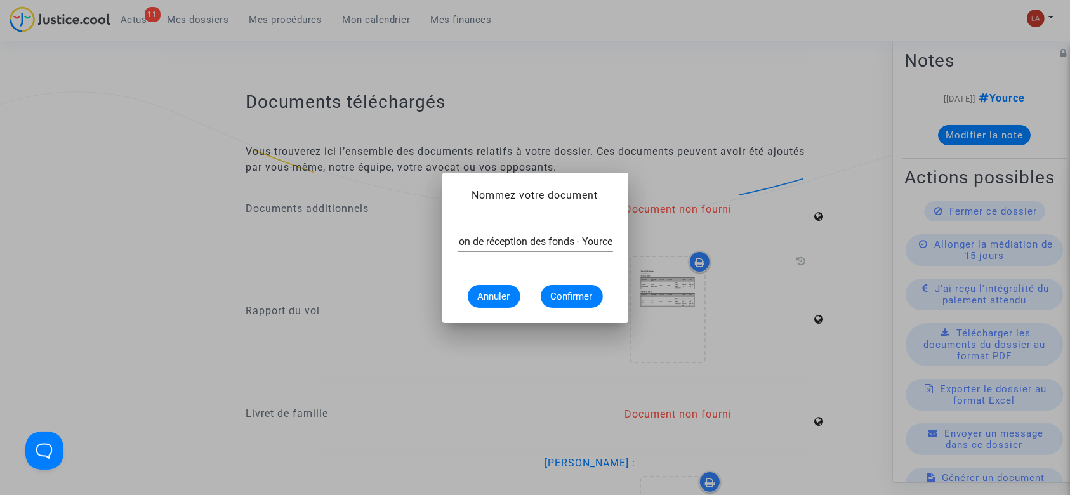
scroll to position [0, 0]
click at [549, 298] on button "Confirmer" at bounding box center [571, 296] width 62 height 23
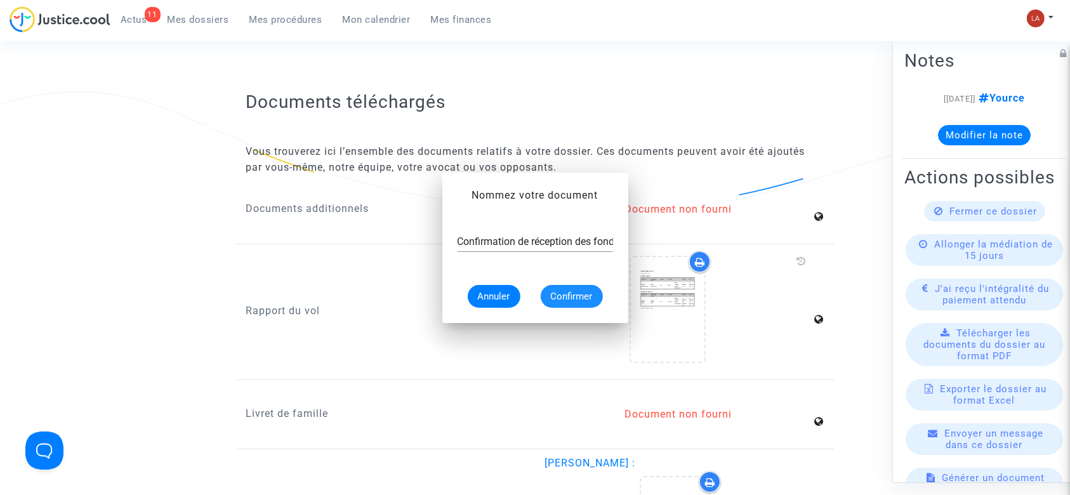
scroll to position [1439, 0]
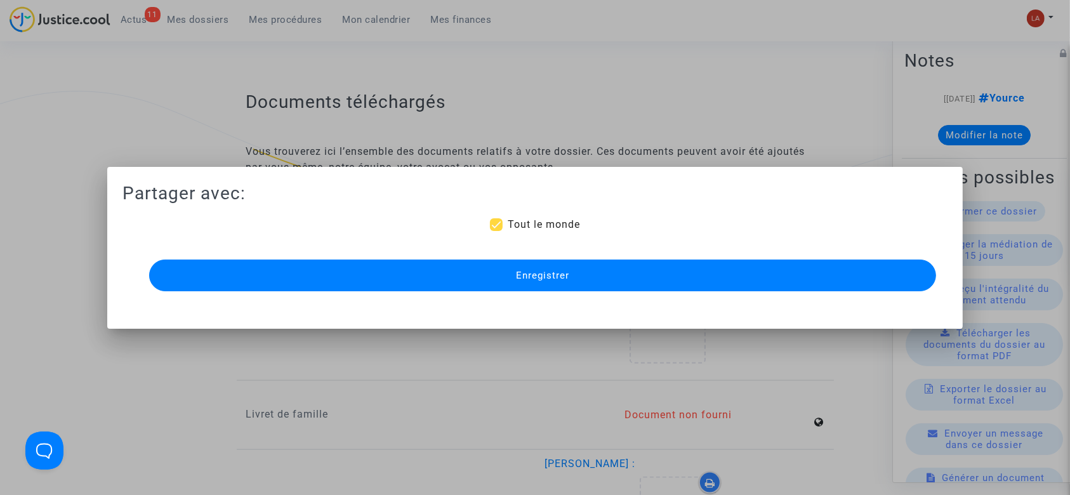
click at [546, 272] on span "Enregistrer" at bounding box center [542, 275] width 53 height 11
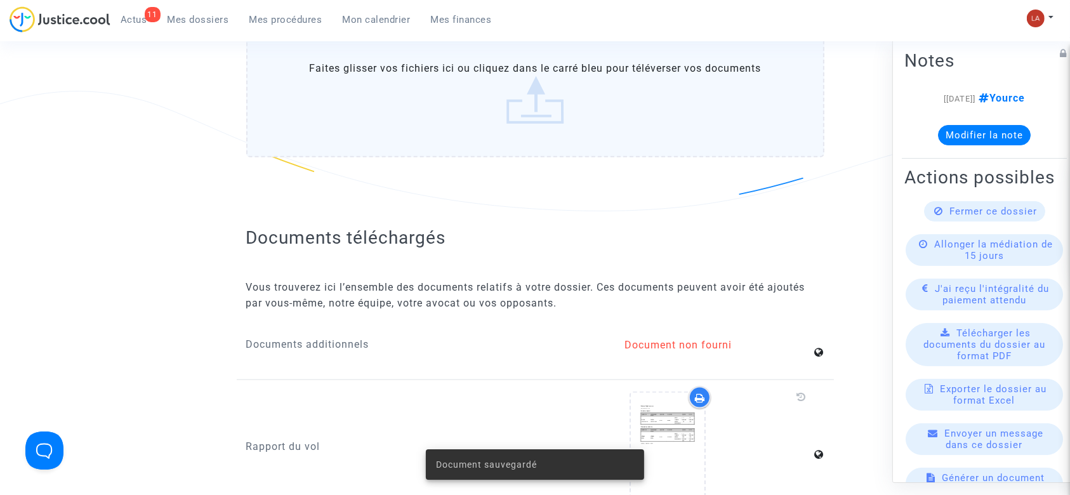
click at [979, 217] on span "Fermer ce dossier" at bounding box center [994, 211] width 88 height 11
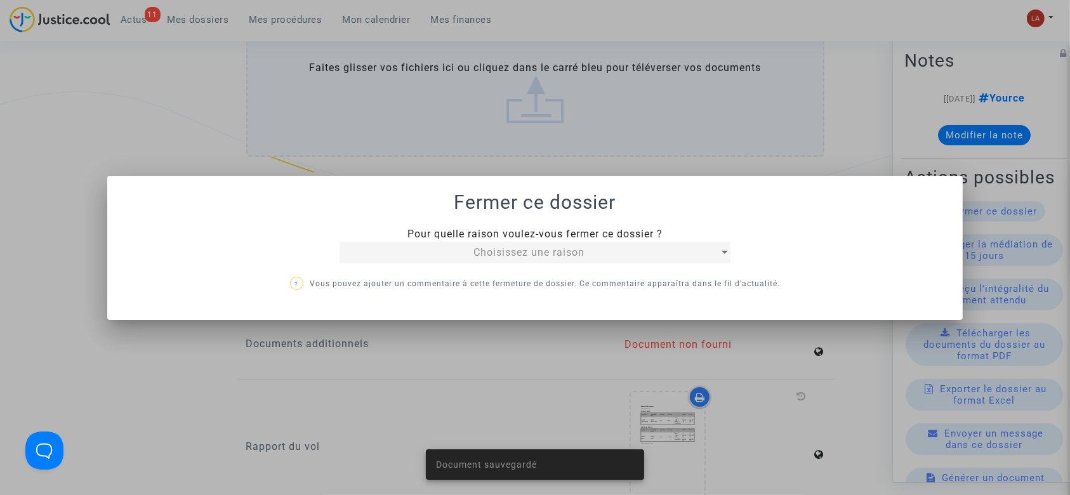
scroll to position [0, 0]
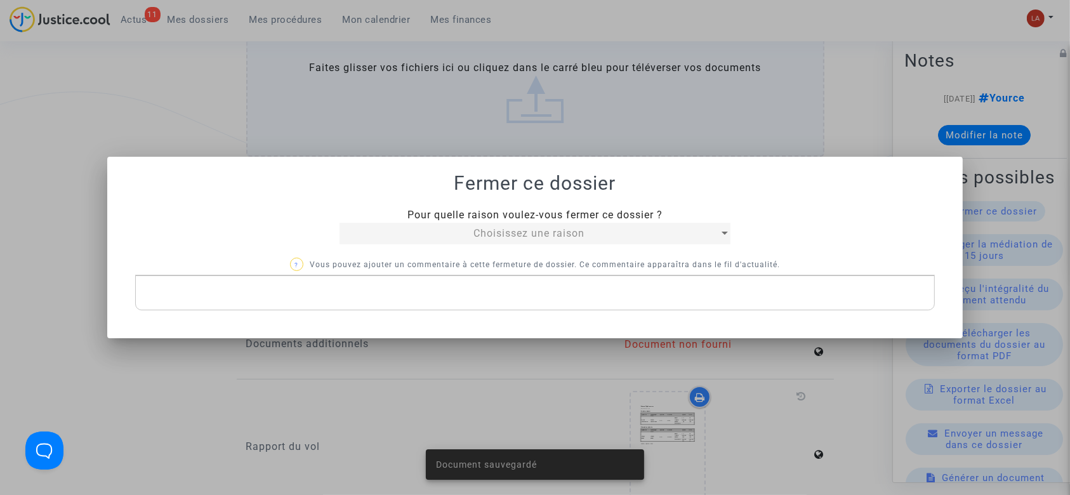
click at [504, 234] on span "Choisissez une raison" at bounding box center [528, 233] width 111 height 12
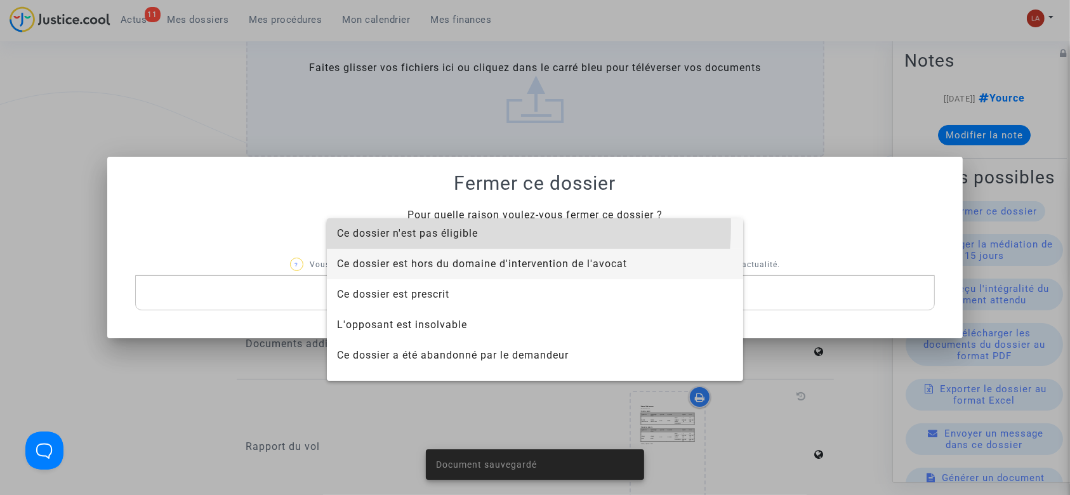
drag, startPoint x: 475, startPoint y: 226, endPoint x: 457, endPoint y: 259, distance: 37.2
click at [457, 259] on div "Ce dossier n'est pas éligible Ce dossier est hors du domaine d'intervention de …" at bounding box center [535, 299] width 416 height 162
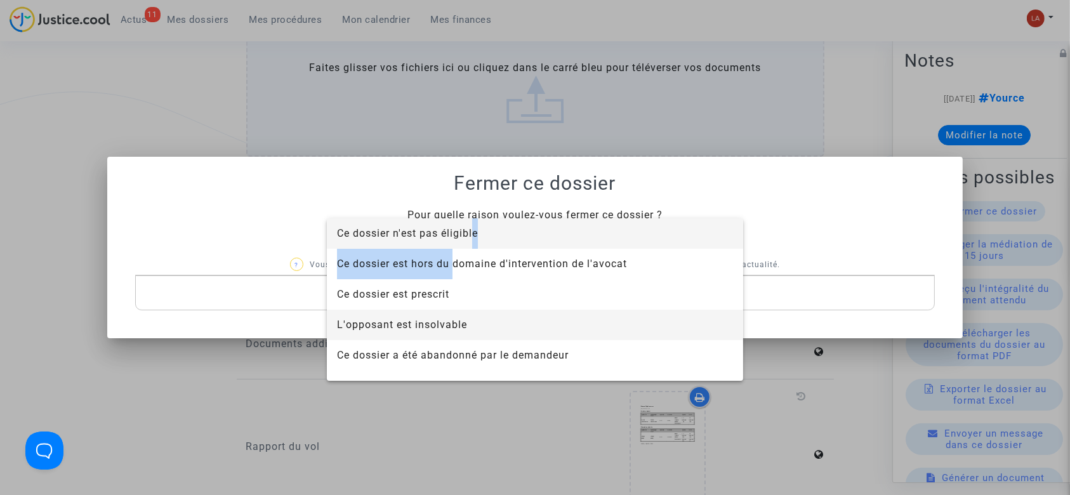
scroll to position [81, 0]
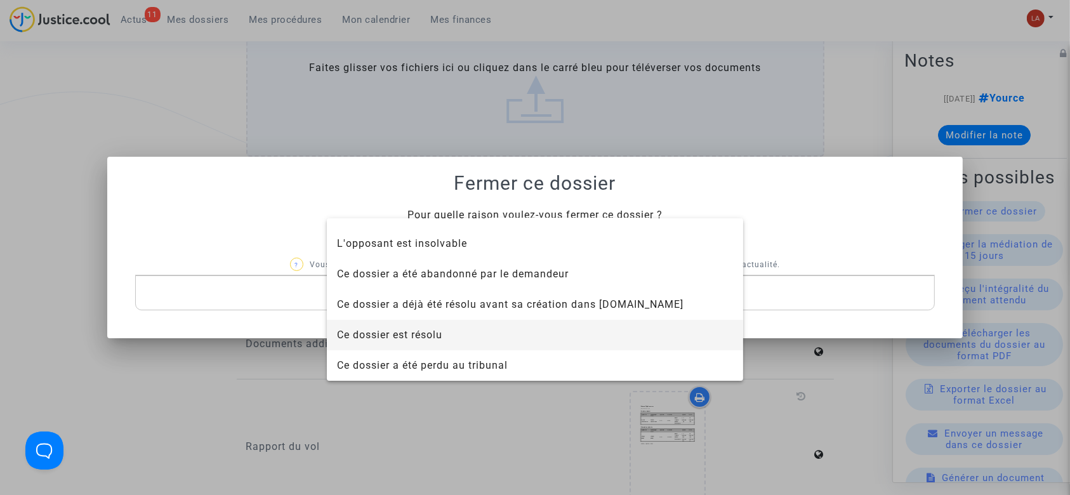
click at [437, 329] on span "Ce dossier est résolu" at bounding box center [389, 335] width 105 height 12
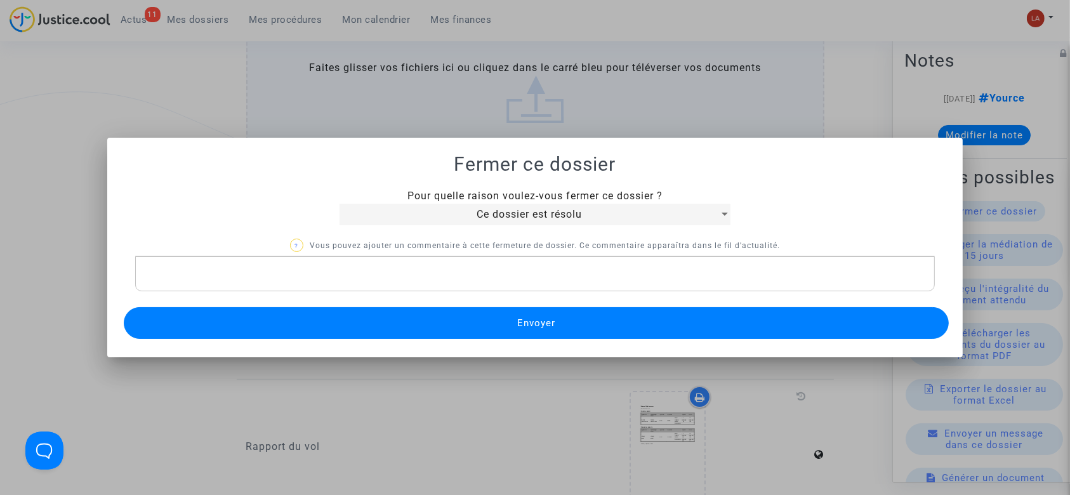
click at [399, 289] on div "Rich Text Editor, main" at bounding box center [535, 274] width 800 height 36
click at [379, 320] on button "Envoyer" at bounding box center [536, 323] width 825 height 32
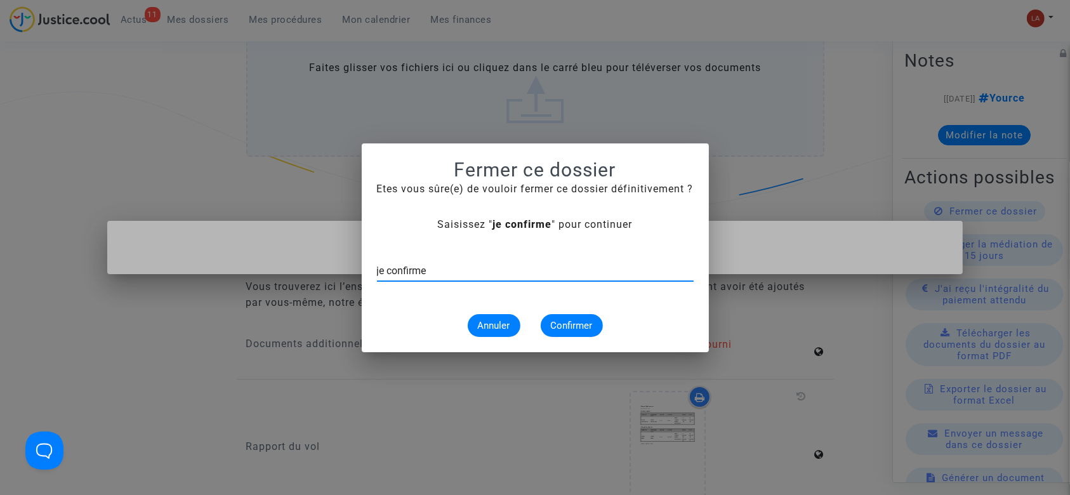
type input "je confirme"
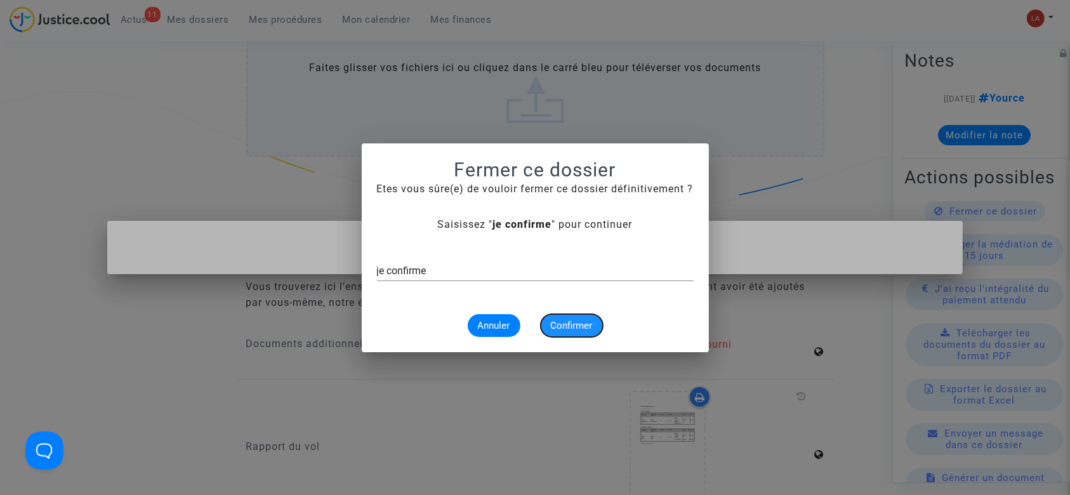
click at [585, 322] on span "Confirmer" at bounding box center [572, 325] width 42 height 11
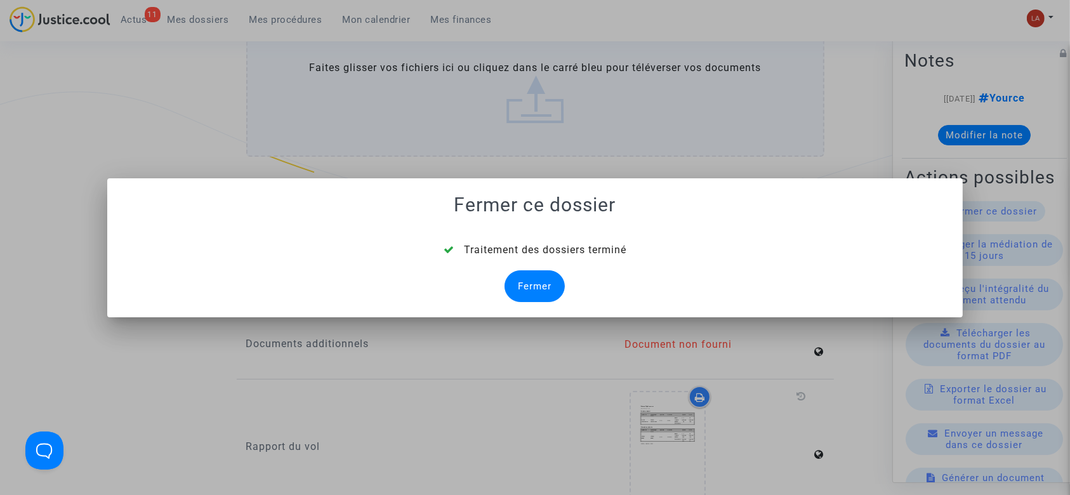
click at [544, 285] on div "Fermer" at bounding box center [534, 286] width 60 height 32
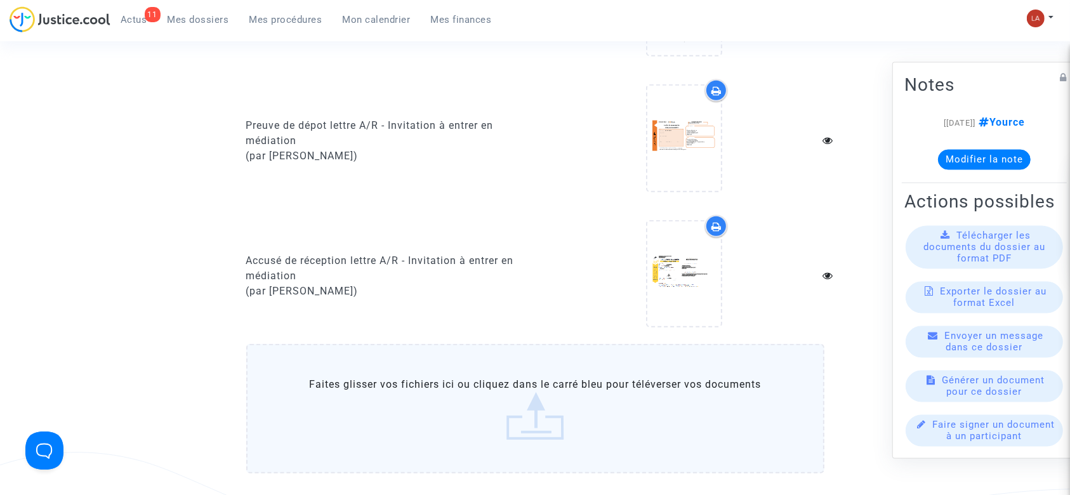
scroll to position [940, 0]
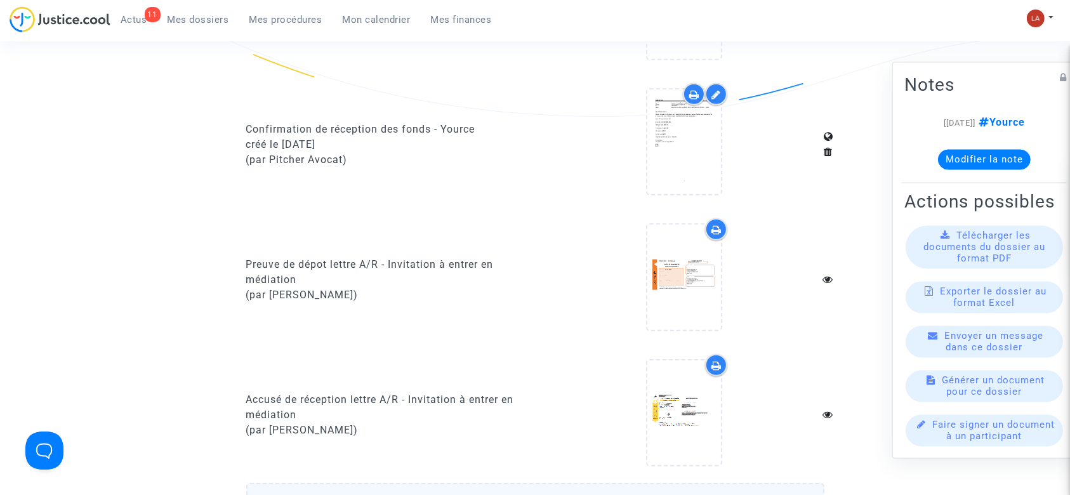
click at [444, 127] on div "Confirmation de réception des fonds - Yource" at bounding box center [386, 129] width 280 height 15
copy div "Confirmation de réception des fonds - Yource"
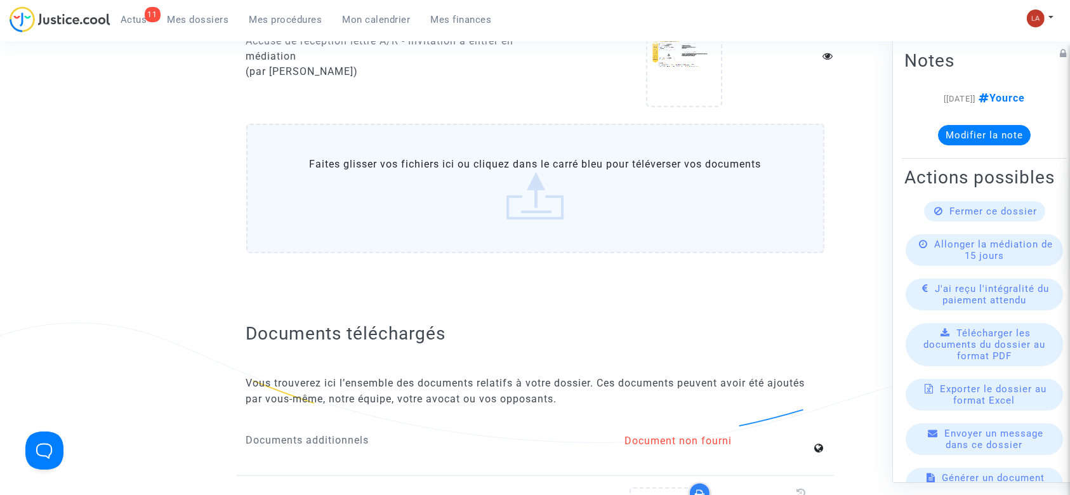
click at [198, 29] on div "11 Actus Mes dossiers Mes procédures Mon calendrier Mes finances" at bounding box center [256, 23] width 492 height 35
click at [193, 18] on span "Mes dossiers" at bounding box center [198, 19] width 62 height 11
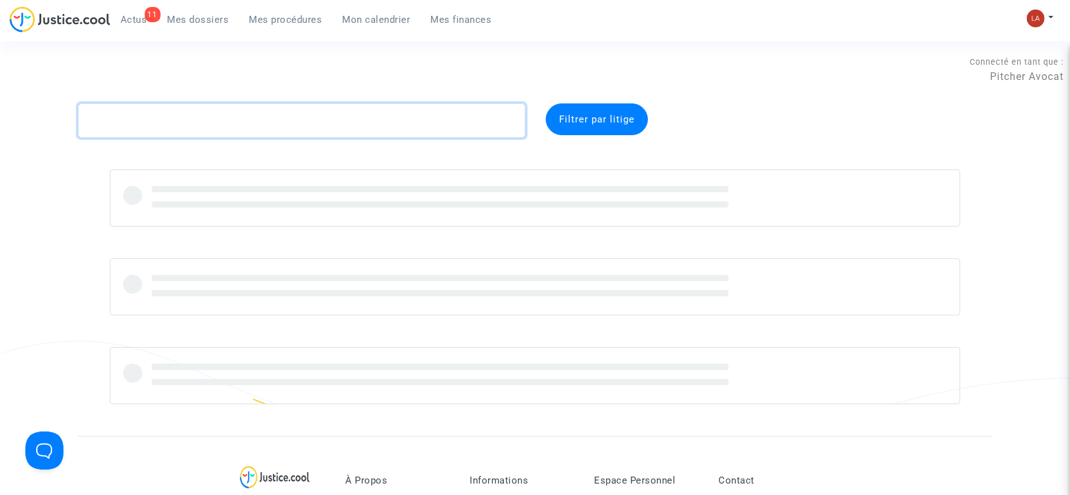
click at [243, 114] on textarea at bounding box center [301, 120] width 447 height 34
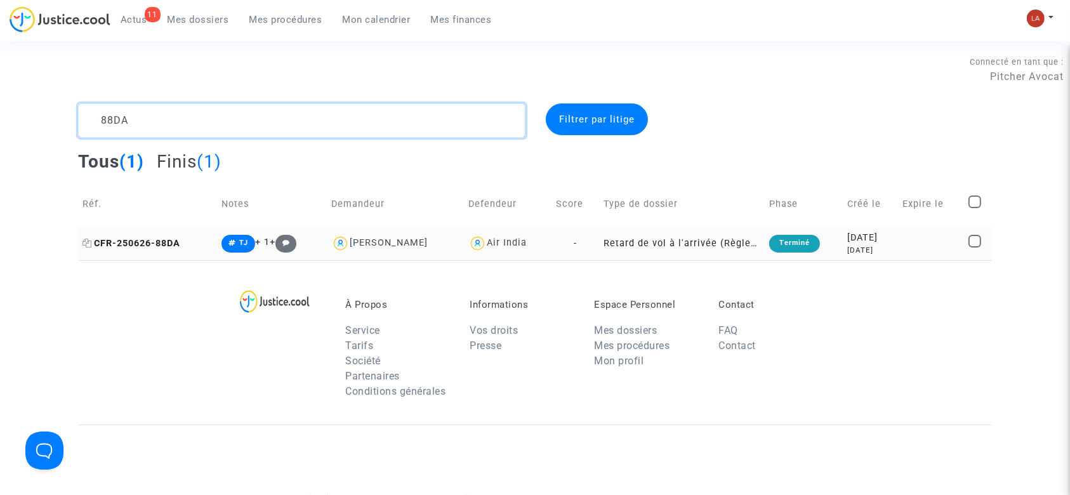
type textarea "88DA"
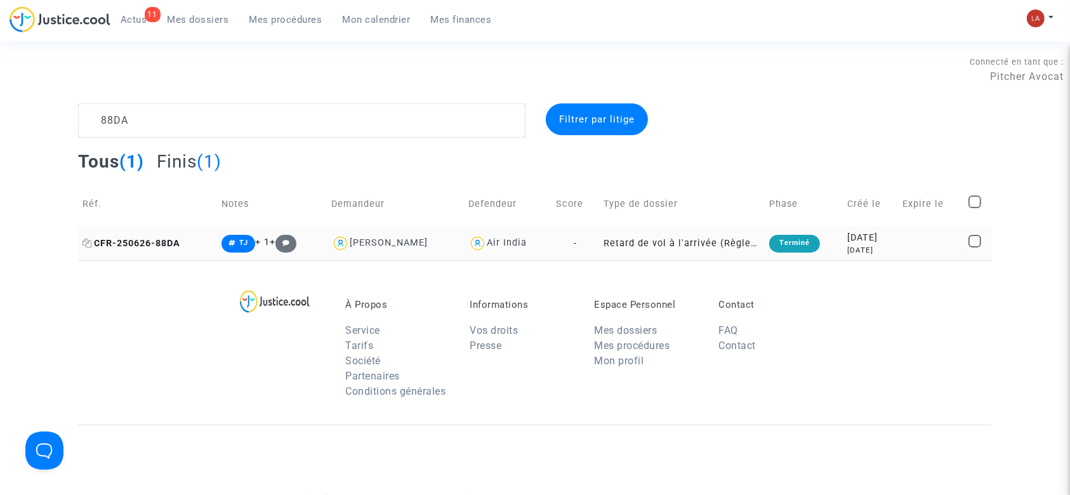
click at [129, 240] on span "CFR-250626-88DA" at bounding box center [131, 243] width 98 height 11
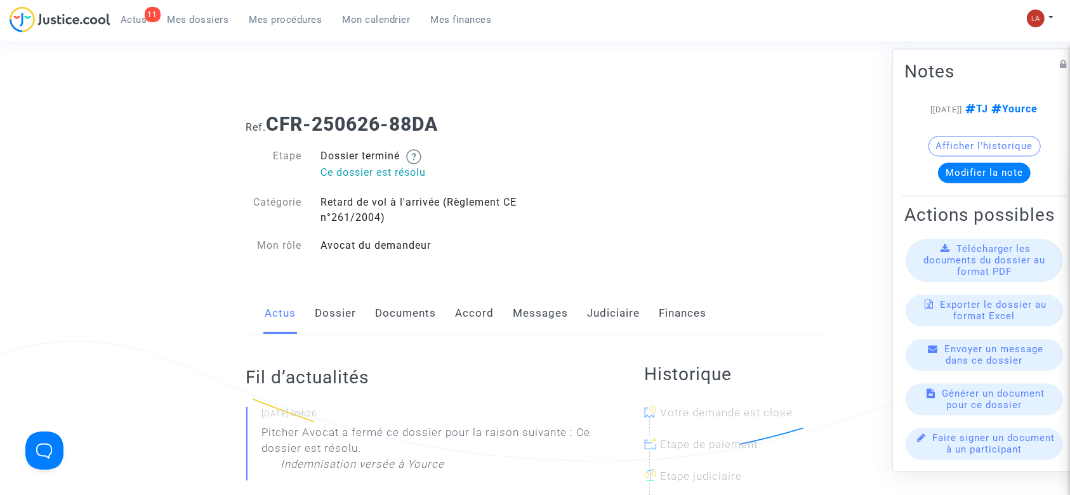
click at [395, 306] on link "Documents" at bounding box center [406, 313] width 61 height 42
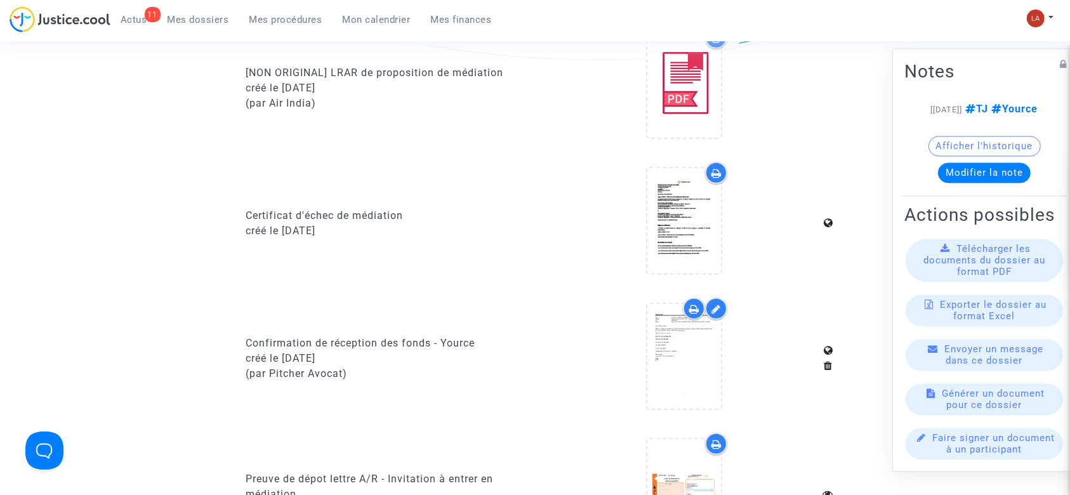
scroll to position [997, 0]
click at [376, 329] on div "Confirmation de réception des fonds - Yource créé le [DATE] (par Pitcher Avocat)" at bounding box center [386, 357] width 299 height 122
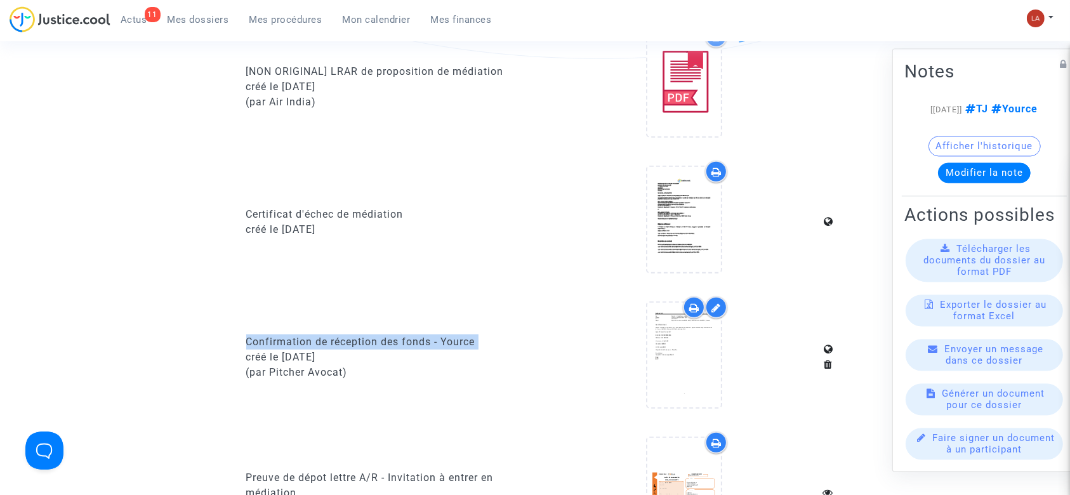
click at [376, 329] on div "Confirmation de réception des fonds - Yource créé le [DATE] (par Pitcher Avocat)" at bounding box center [386, 357] width 299 height 122
copy div "Confirmation de réception des fonds - Yource"
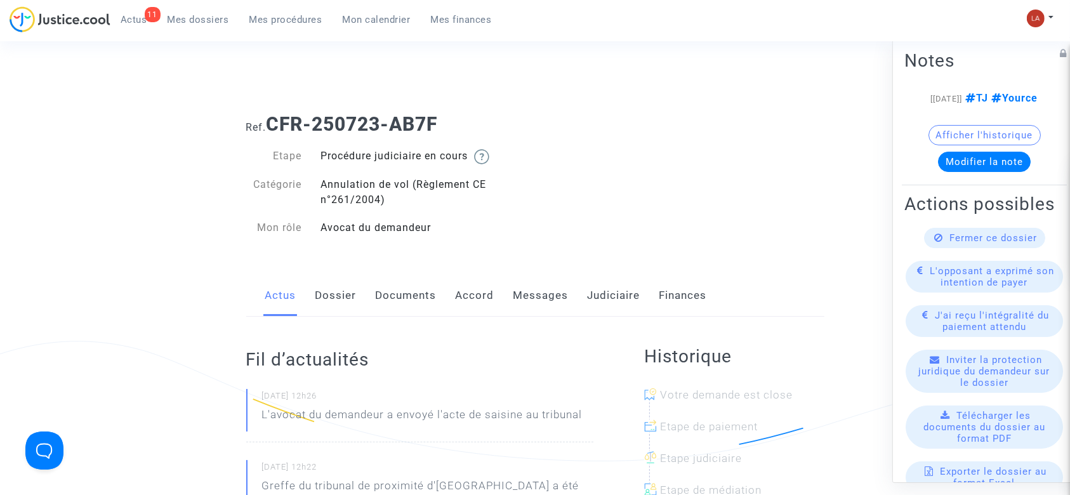
click at [462, 284] on link "Accord" at bounding box center [474, 296] width 39 height 42
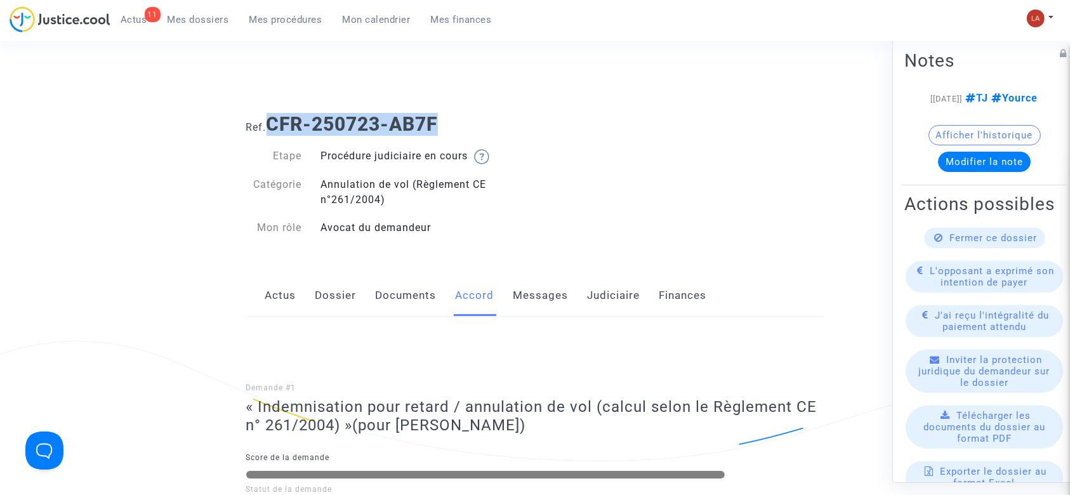
drag, startPoint x: 443, startPoint y: 130, endPoint x: 268, endPoint y: 112, distance: 176.0
click at [268, 113] on h1 "Ref. CFR-250723-AB7F" at bounding box center [535, 124] width 578 height 23
copy b "CFR-250723-AB7F"
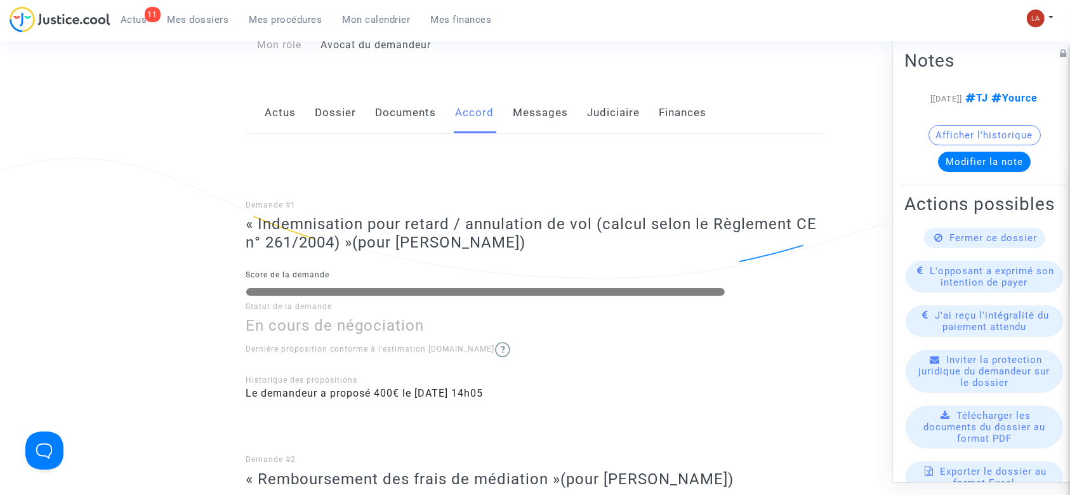
scroll to position [181, 0]
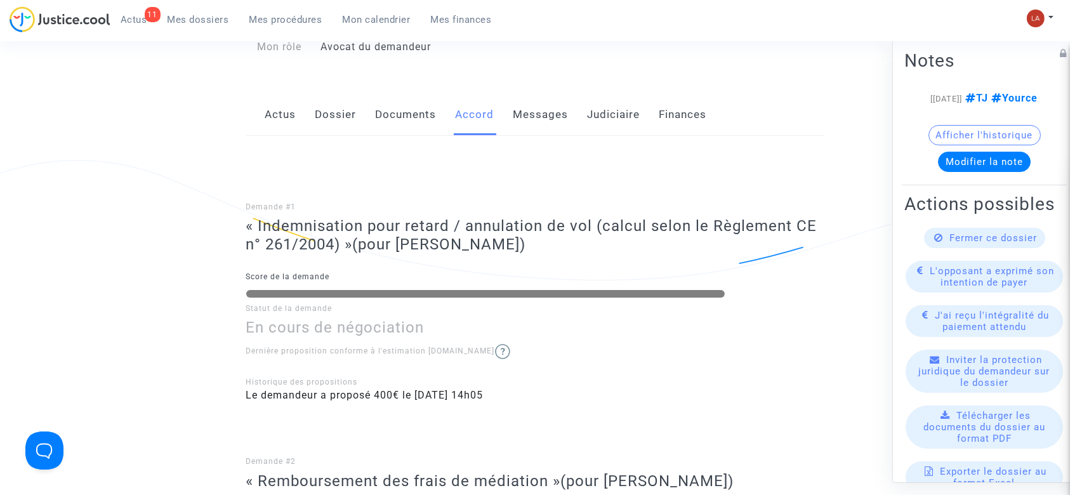
click at [404, 109] on link "Documents" at bounding box center [406, 115] width 61 height 42
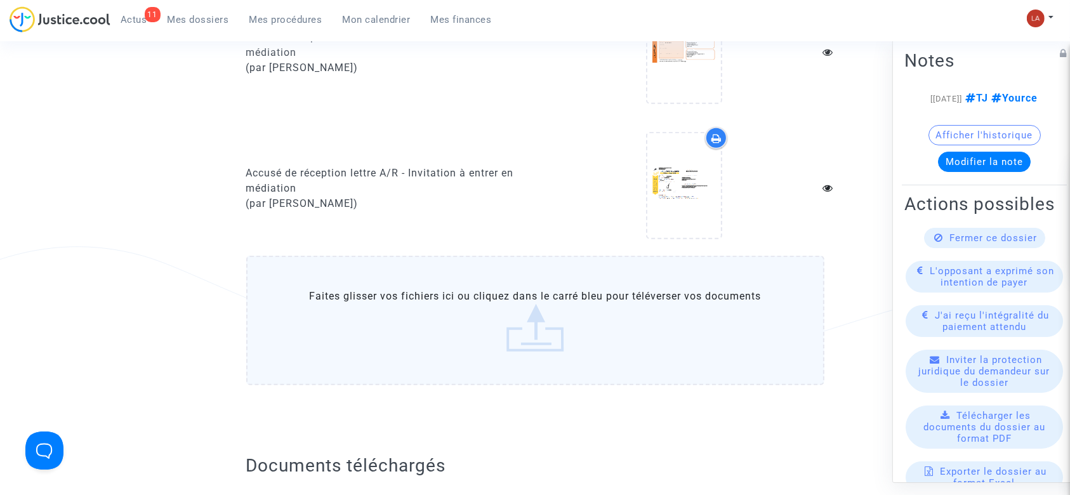
scroll to position [1285, 0]
click at [435, 314] on label "Faites glisser vos fichiers ici ou cliquez dans le carré bleu pour téléverser v…" at bounding box center [535, 319] width 578 height 129
click at [0, 0] on input "Faites glisser vos fichiers ici ou cliquez dans le carré bleu pour téléverser v…" at bounding box center [0, 0] width 0 height 0
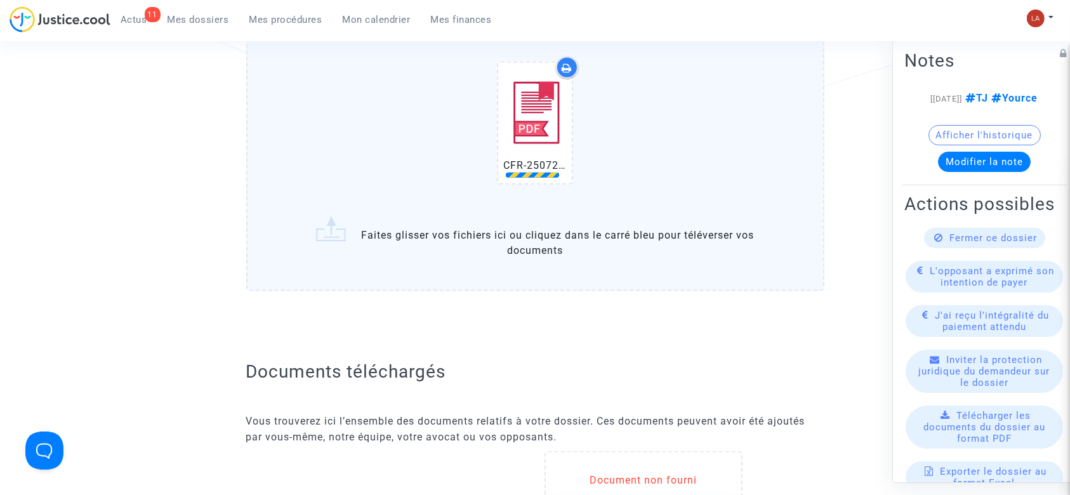
scroll to position [1532, 0]
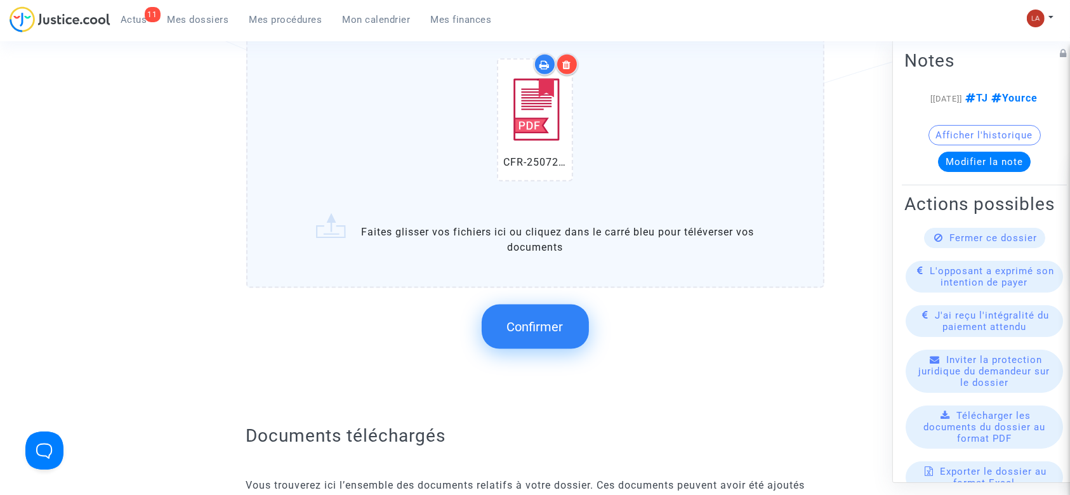
click at [518, 342] on button "Confirmer" at bounding box center [534, 327] width 107 height 44
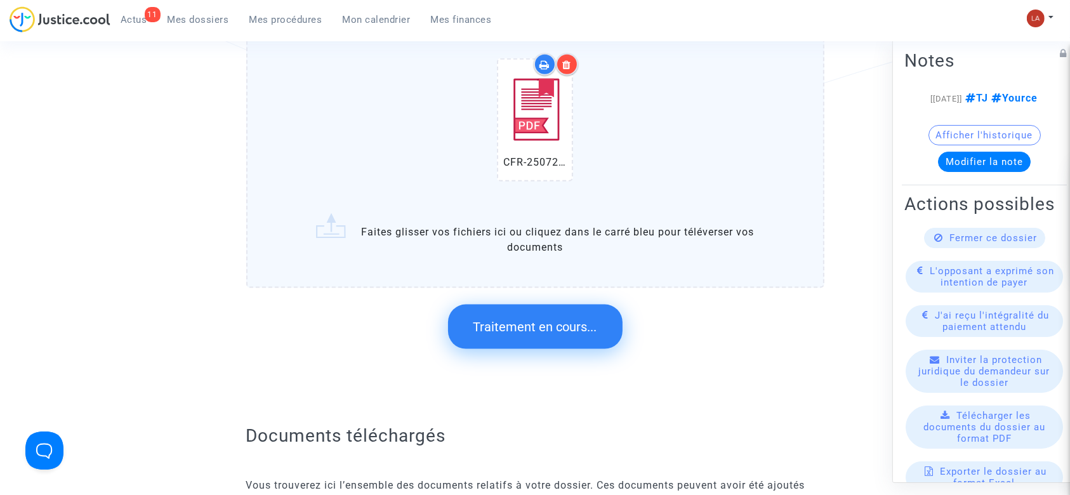
scroll to position [0, 0]
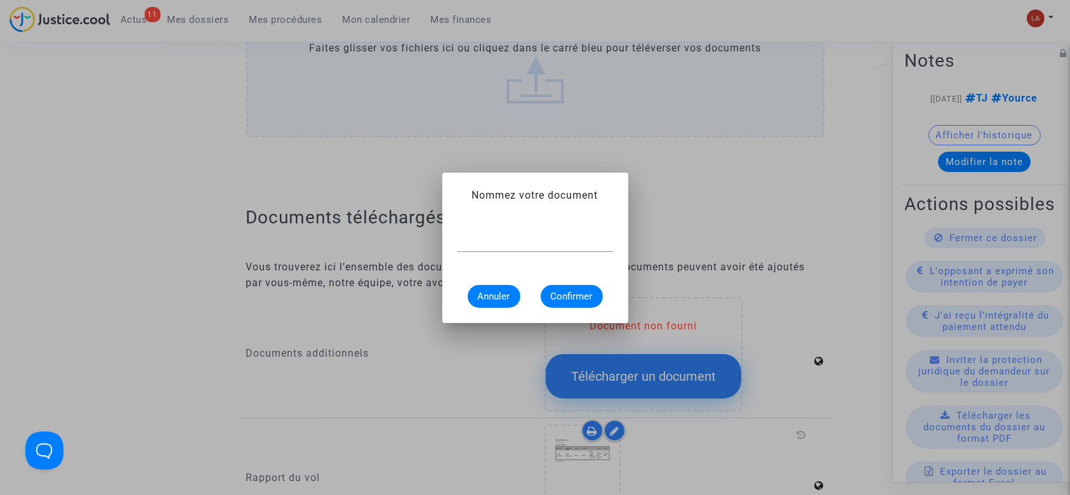
paste input "Confirmation de réception des fonds - Yource"
type input "Confirmation de réception des fonds - Yource"
drag, startPoint x: 518, startPoint y: 342, endPoint x: 621, endPoint y: 340, distance: 102.8
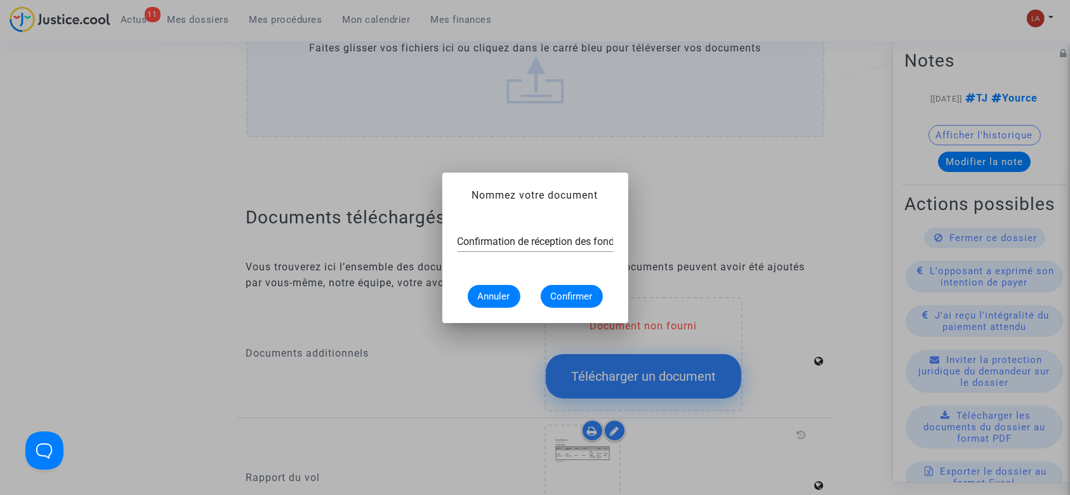
click at [621, 340] on div at bounding box center [535, 247] width 1070 height 495
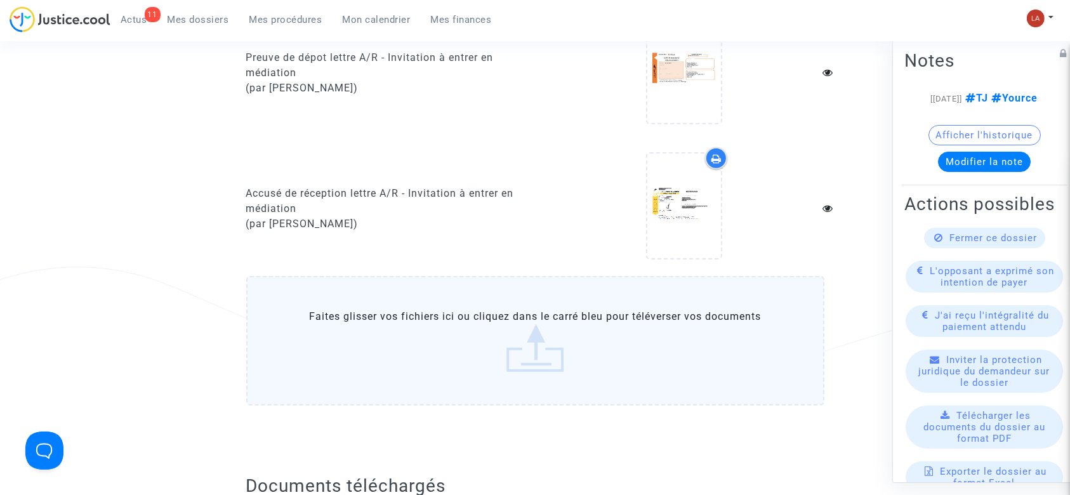
scroll to position [1251, 0]
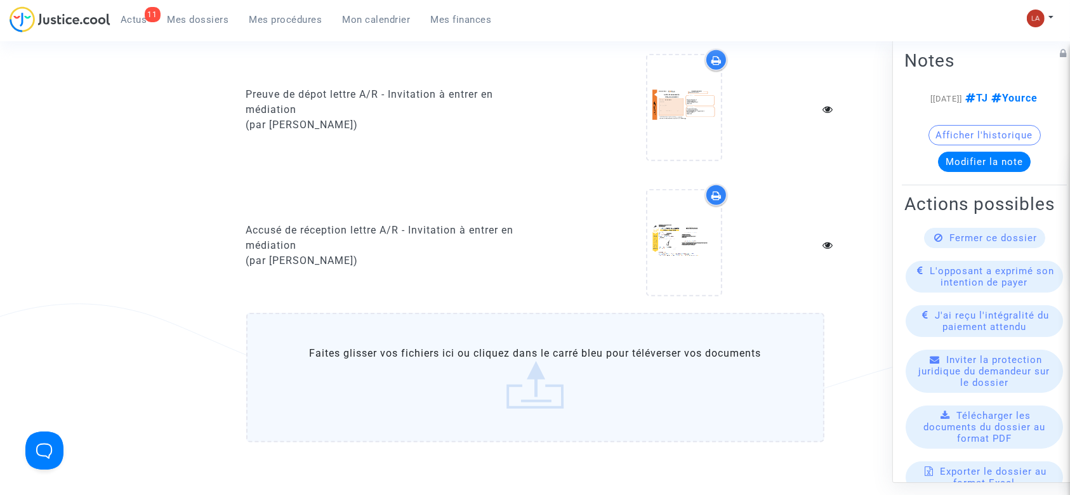
scroll to position [1215, 0]
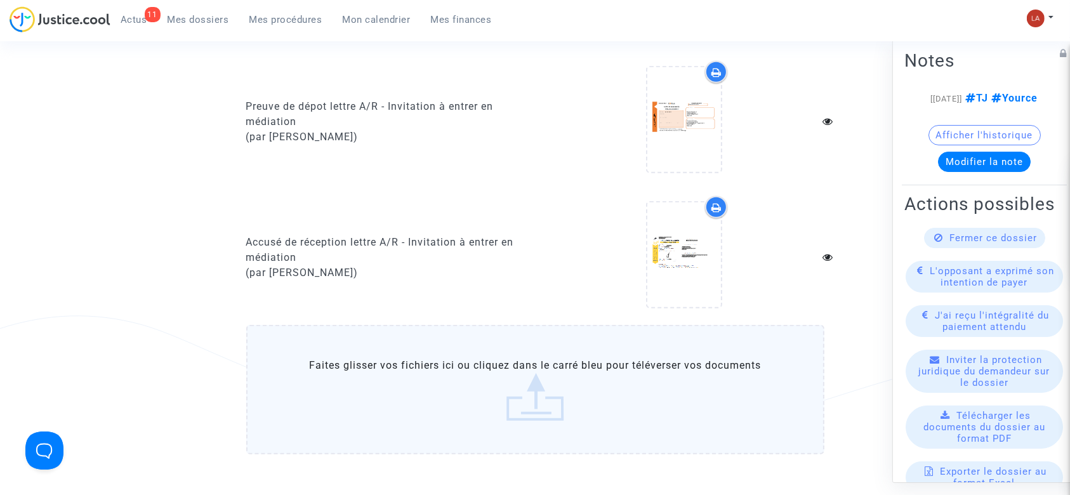
click at [476, 308] on div "Accusé de réception lettre A/R - Invitation à entrer en médiation (par [PERSON_…" at bounding box center [386, 257] width 299 height 122
click at [457, 376] on label "Faites glisser vos fichiers ici ou cliquez dans le carré bleu pour téléverser v…" at bounding box center [535, 389] width 578 height 129
click at [0, 0] on input "Faites glisser vos fichiers ici ou cliquez dans le carré bleu pour téléverser v…" at bounding box center [0, 0] width 0 height 0
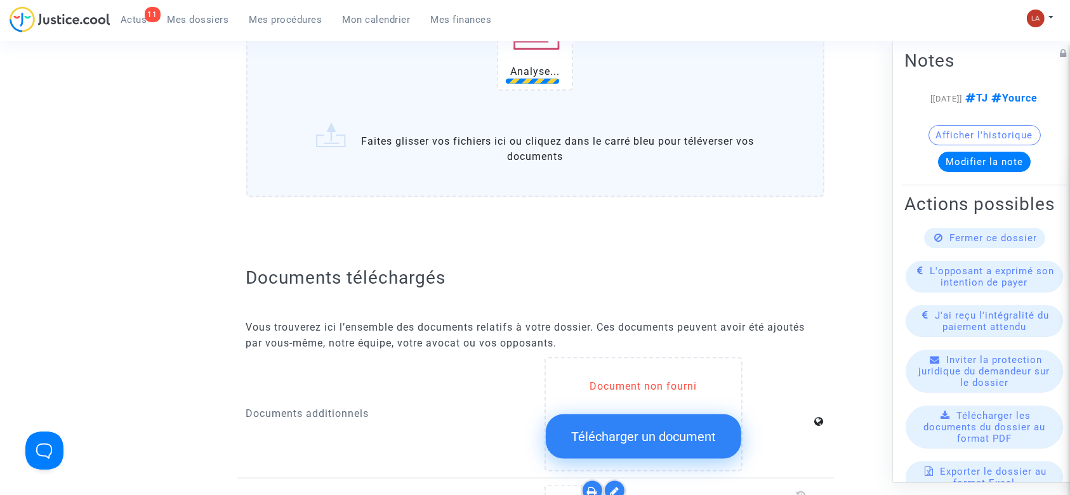
scroll to position [1646, 0]
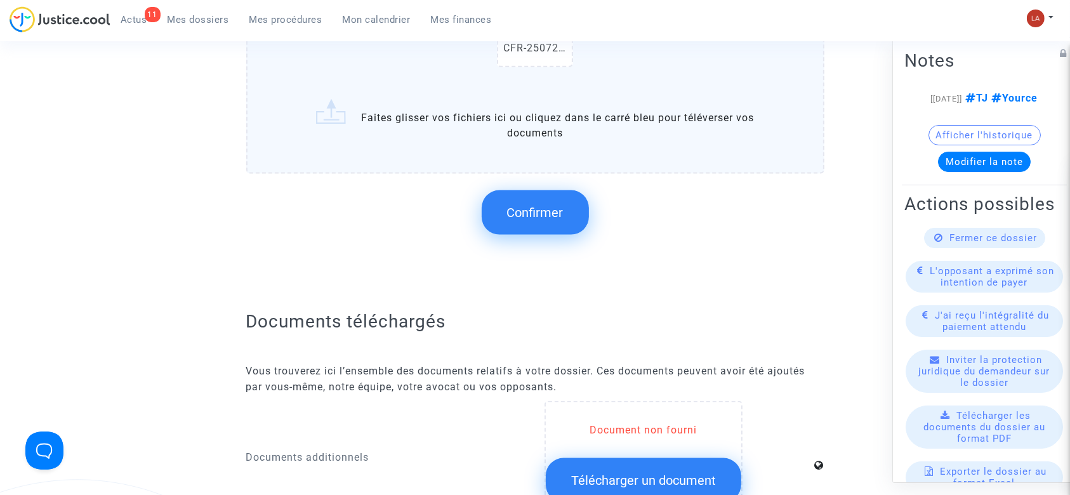
click at [532, 213] on span "Confirmer" at bounding box center [535, 212] width 56 height 15
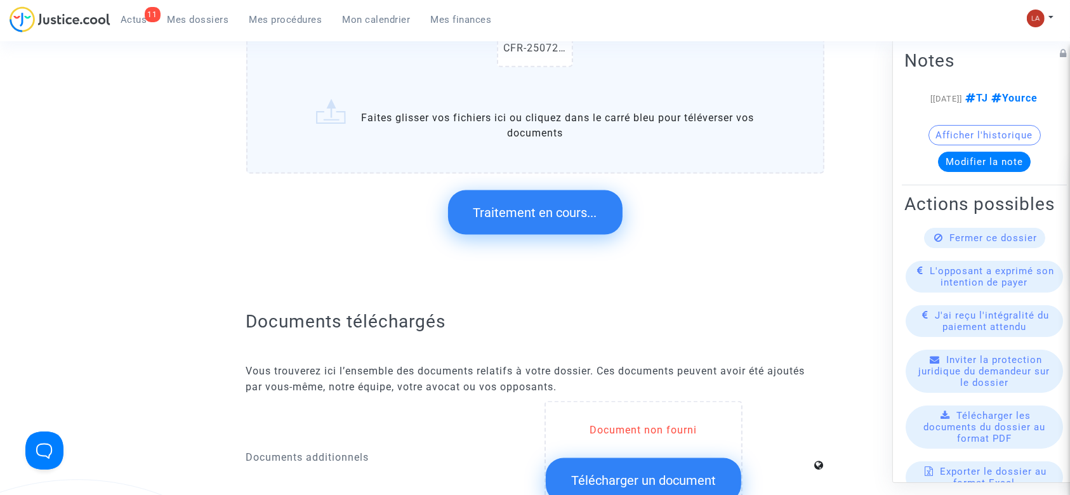
scroll to position [0, 0]
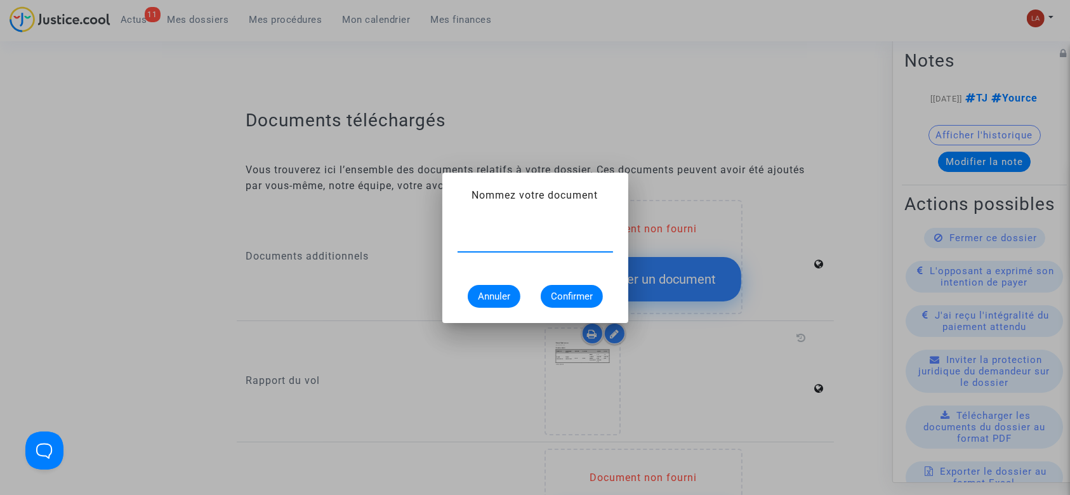
paste input "Confirmation de réception des fonds - Yource"
type input "Confirmation de réception des fonds - Yource"
click at [554, 303] on button "Confirmer" at bounding box center [571, 296] width 62 height 23
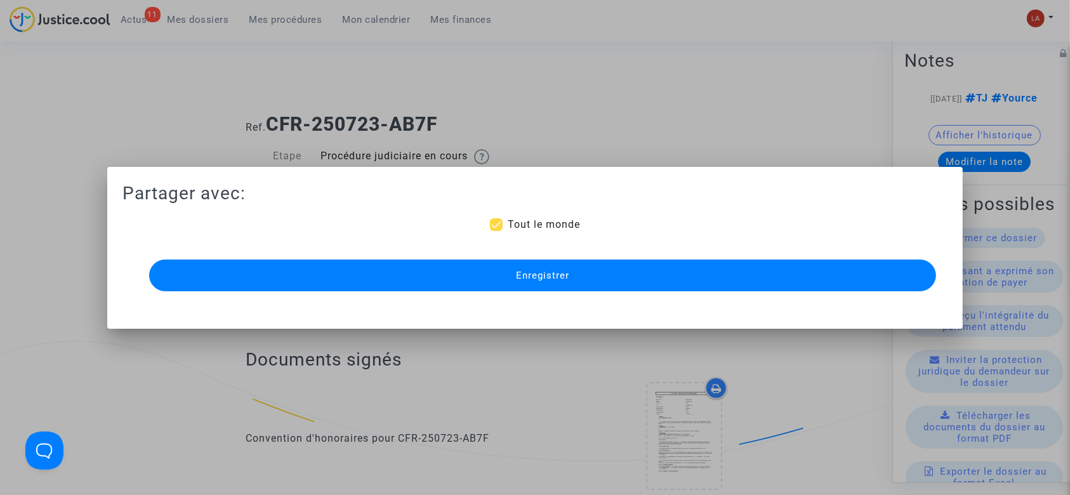
scroll to position [1629, 0]
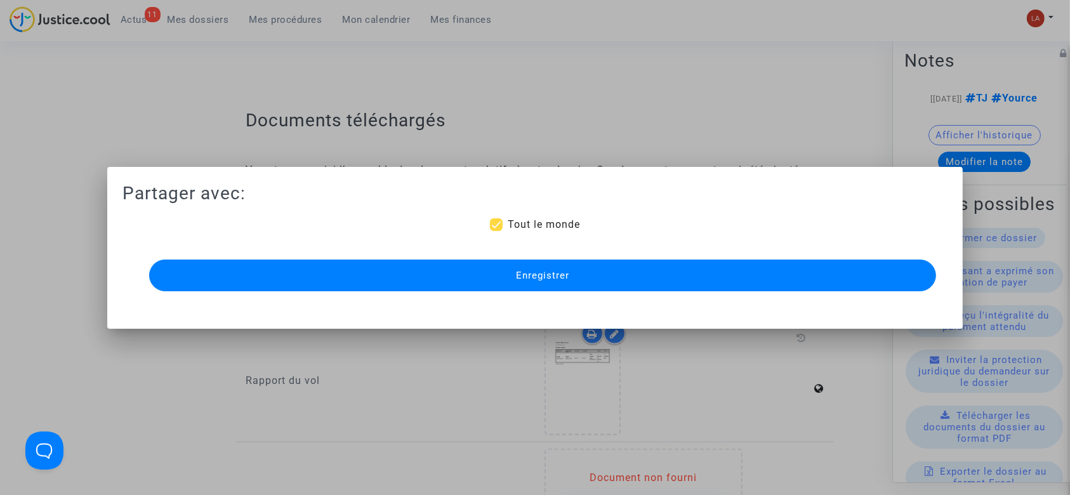
click at [527, 280] on span "Enregistrer" at bounding box center [542, 275] width 53 height 11
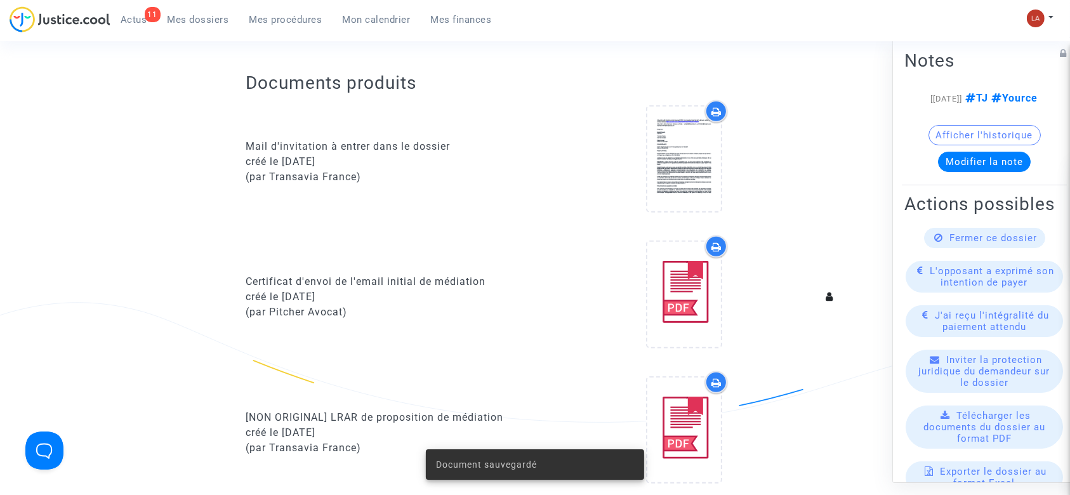
scroll to position [598, 0]
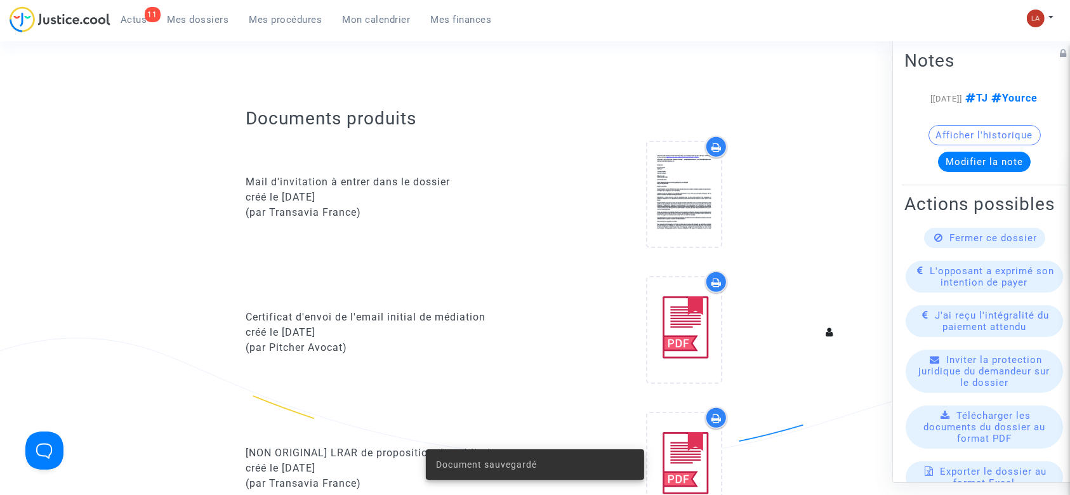
click at [950, 244] on span "Fermer ce dossier" at bounding box center [994, 237] width 88 height 11
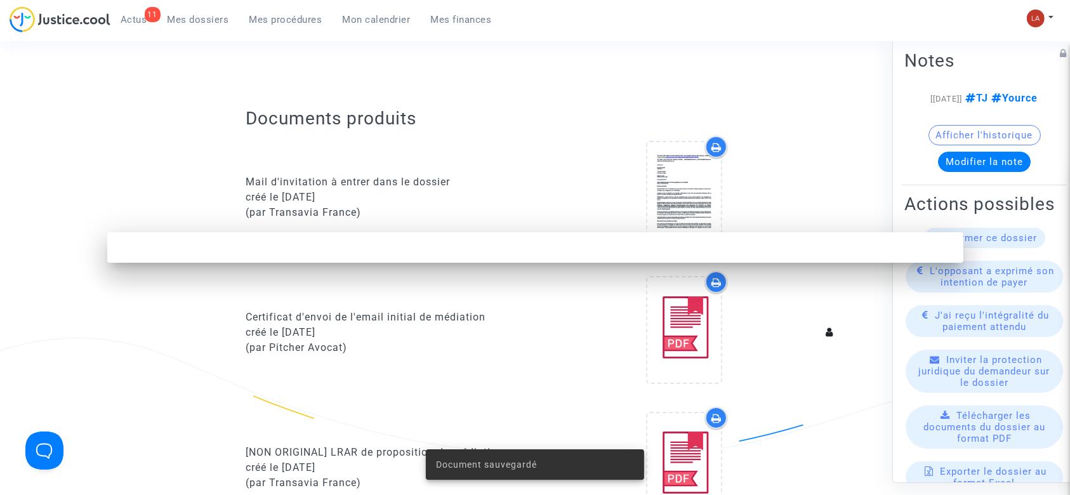
scroll to position [0, 0]
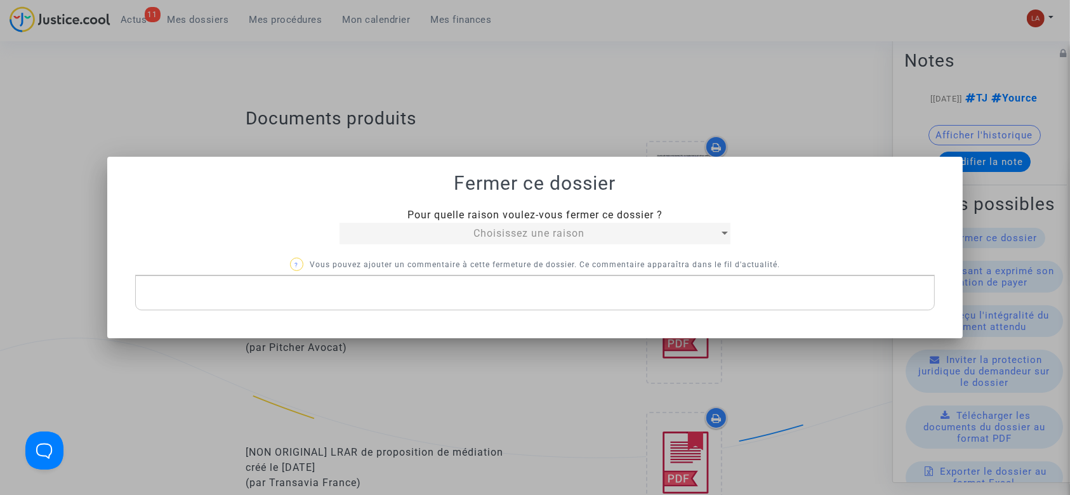
click at [426, 228] on div "Choisissez une raison" at bounding box center [528, 233] width 379 height 15
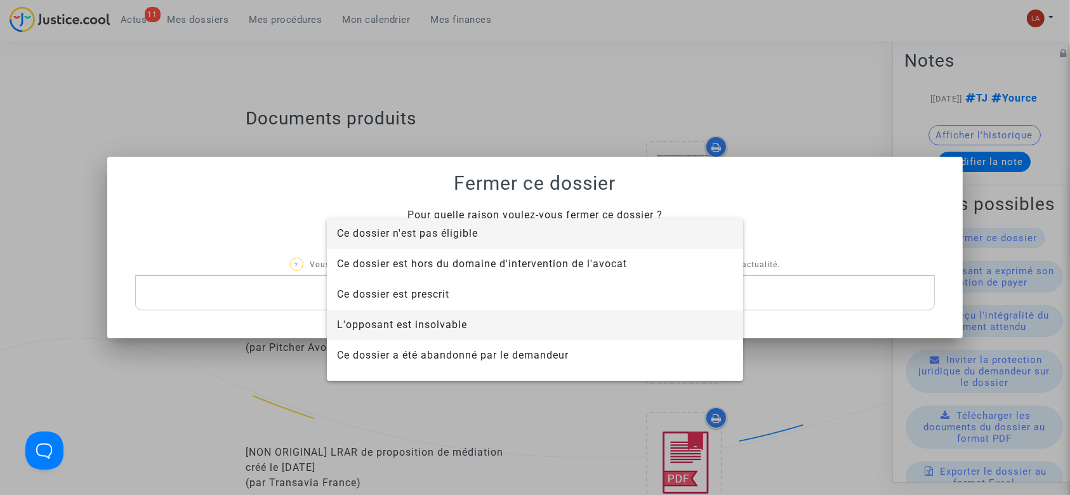
scroll to position [81, 0]
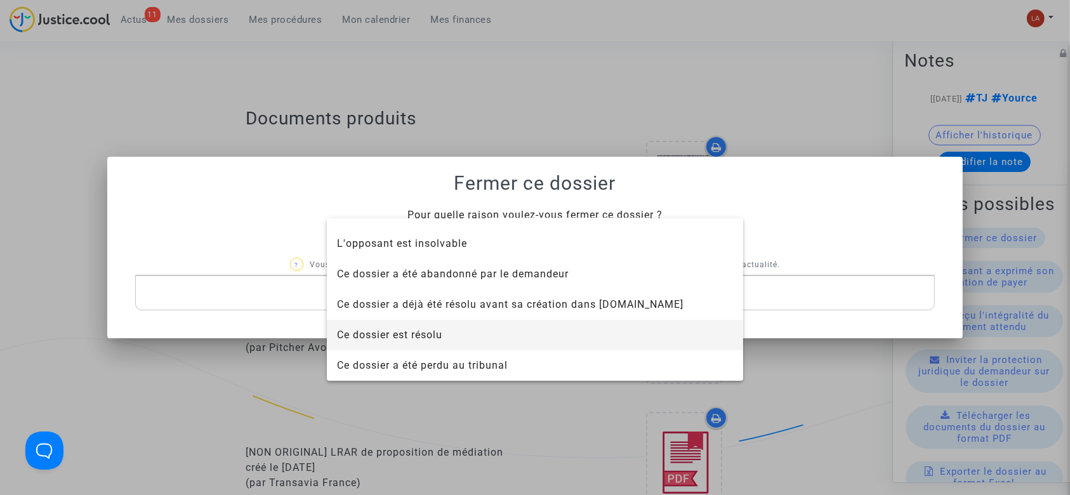
click at [409, 339] on span "Ce dossier est résolu" at bounding box center [389, 335] width 105 height 12
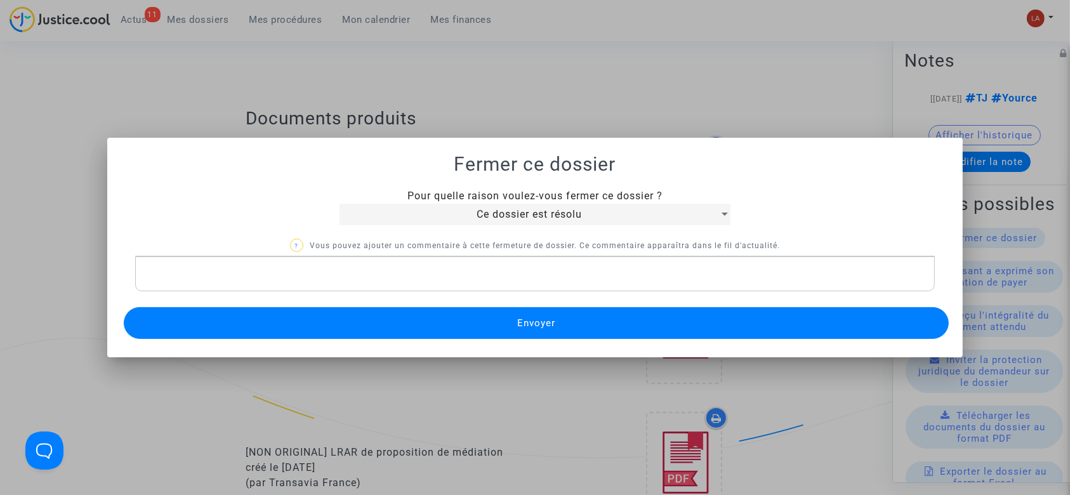
click at [340, 282] on div "Rich Text Editor, main" at bounding box center [535, 274] width 800 height 36
click at [328, 306] on div "Pour quelle raison voulez-vous fermer ce dossier ? Ce dossier est résolu ? Vous…" at bounding box center [534, 265] width 825 height 154
click at [323, 308] on button "Envoyer" at bounding box center [536, 323] width 825 height 32
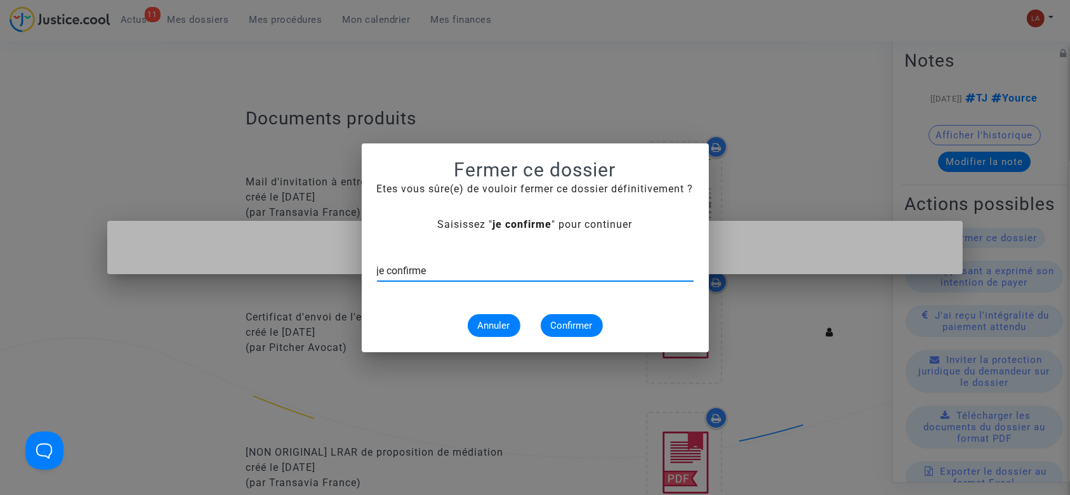
type input "je confirme"
click at [573, 323] on span "Confirmer" at bounding box center [572, 325] width 42 height 11
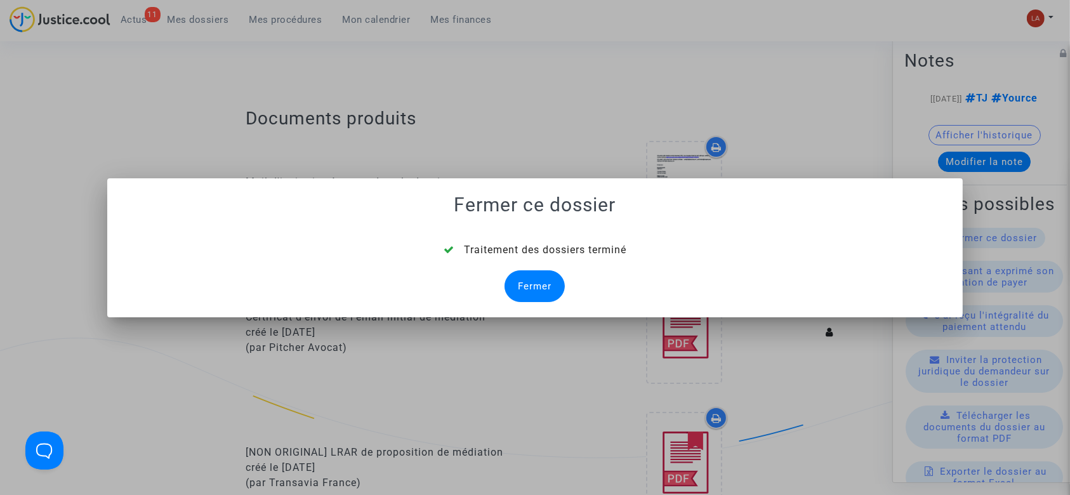
click at [518, 287] on div "Fermer" at bounding box center [534, 286] width 60 height 32
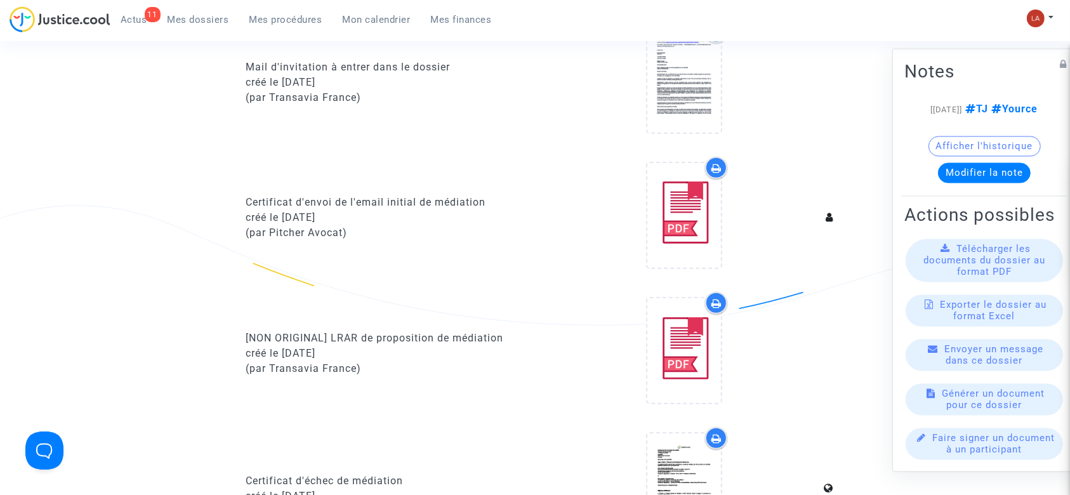
scroll to position [1027, 0]
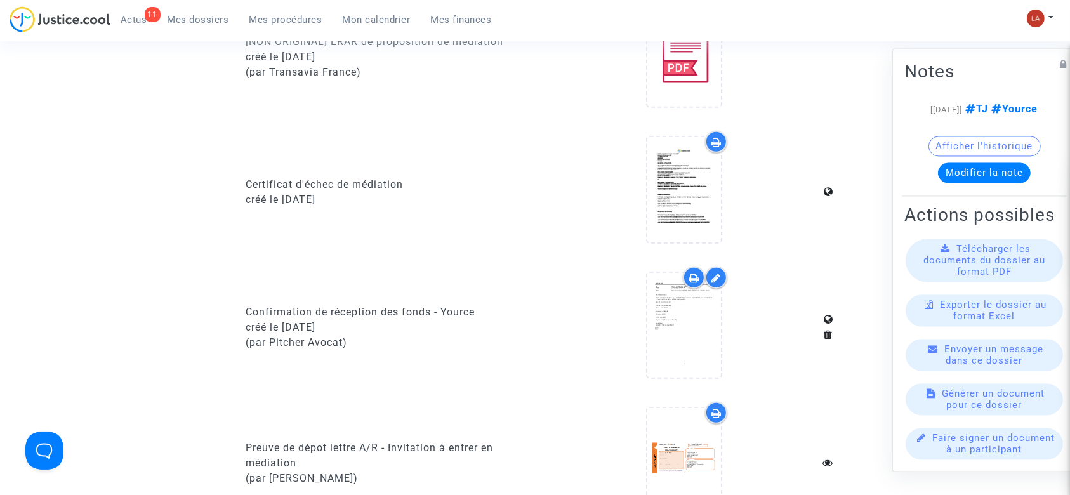
click at [426, 307] on div "Confirmation de réception des fonds - Yource" at bounding box center [386, 312] width 280 height 15
copy div "Confirmation de réception des fonds - Yource"
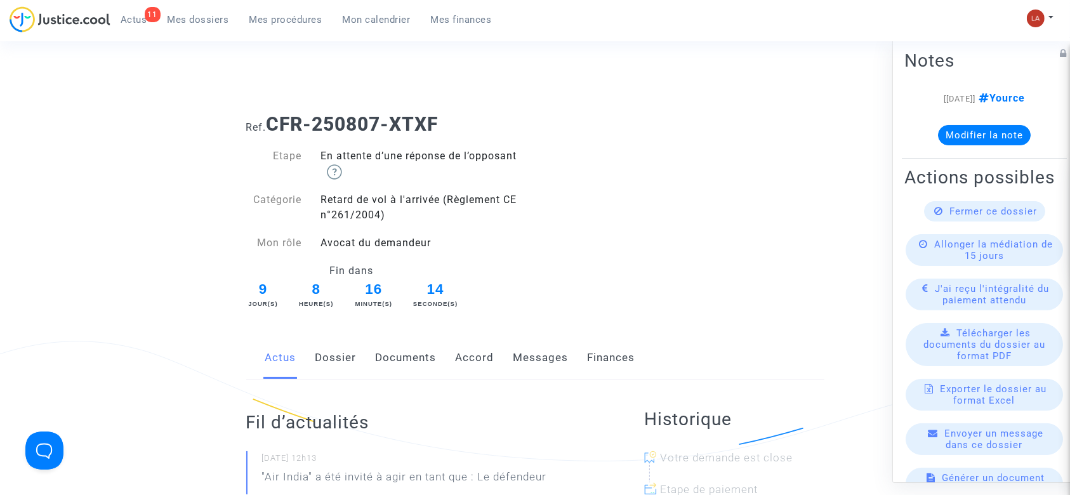
click at [419, 353] on link "Documents" at bounding box center [406, 358] width 61 height 42
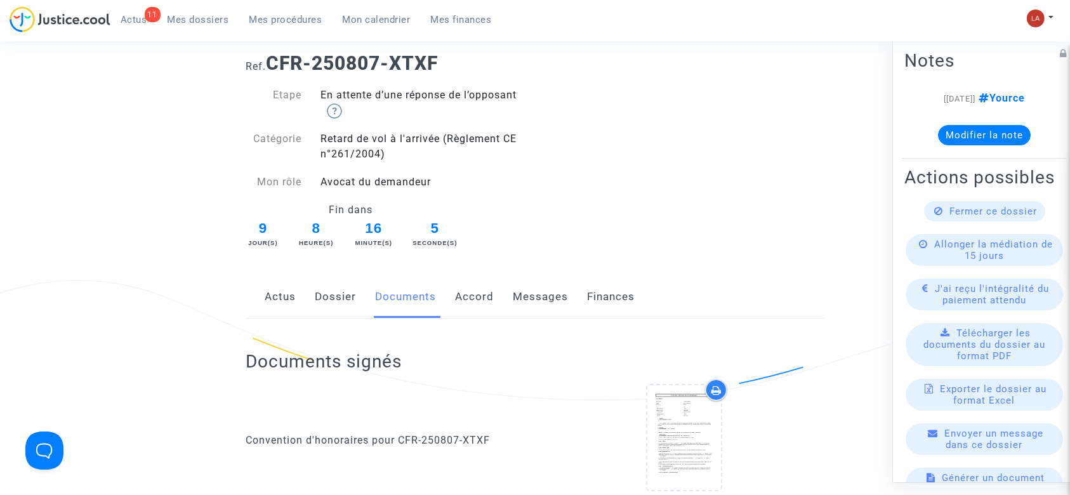
scroll to position [54, 0]
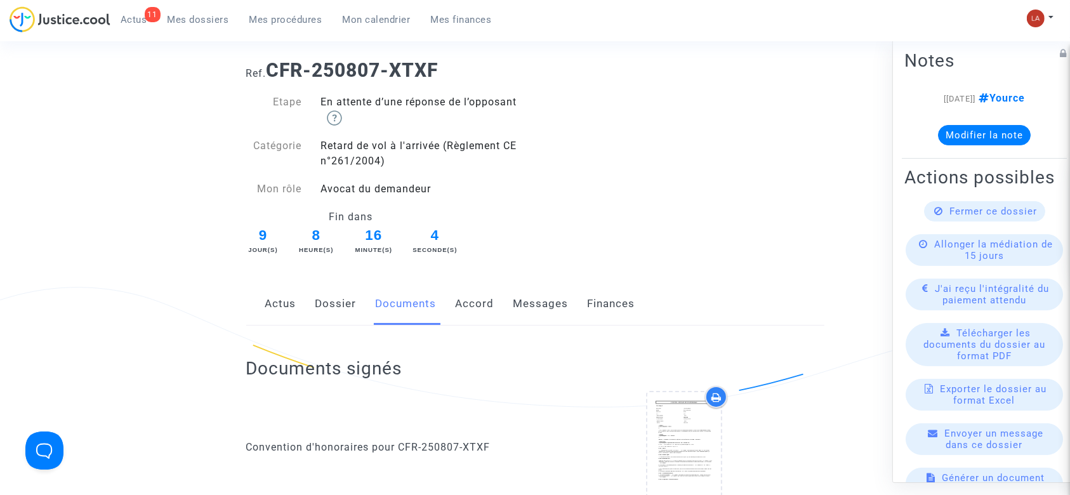
click at [495, 304] on div "Actus Dossier Documents Accord Messages Finances" at bounding box center [535, 304] width 578 height 43
click at [468, 302] on link "Accord" at bounding box center [474, 304] width 39 height 42
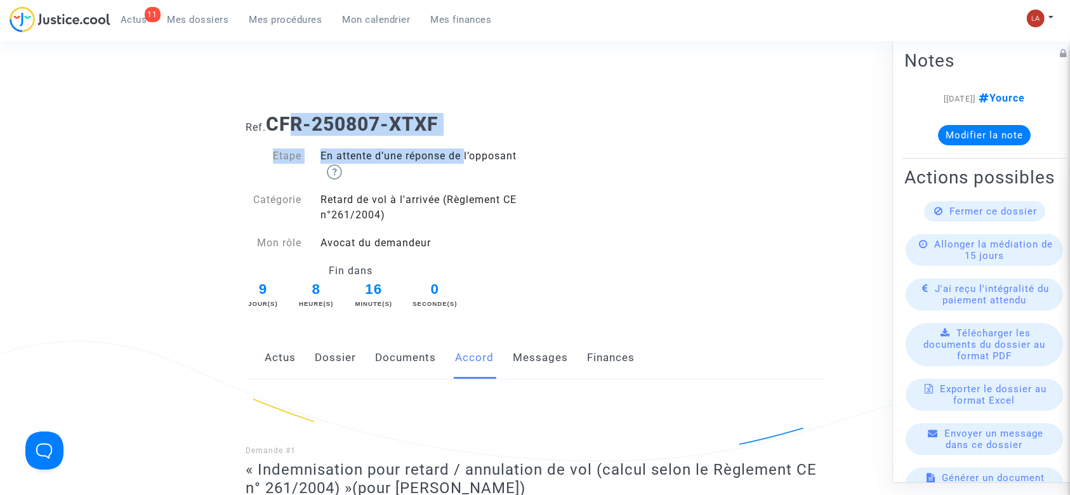
drag, startPoint x: 461, startPoint y: 135, endPoint x: 288, endPoint y: 133, distance: 173.2
click at [288, 133] on div "Ref. CFR-250807-XTXF Etape En attente d’une réponse de l’opposant Catégorie Ret…" at bounding box center [535, 206] width 597 height 207
click at [288, 133] on b "CFR-250807-XTXF" at bounding box center [352, 124] width 172 height 22
drag, startPoint x: 274, startPoint y: 128, endPoint x: 461, endPoint y: 107, distance: 188.4
click at [461, 107] on div "Ref. CFR-250807-XTXF" at bounding box center [535, 119] width 597 height 32
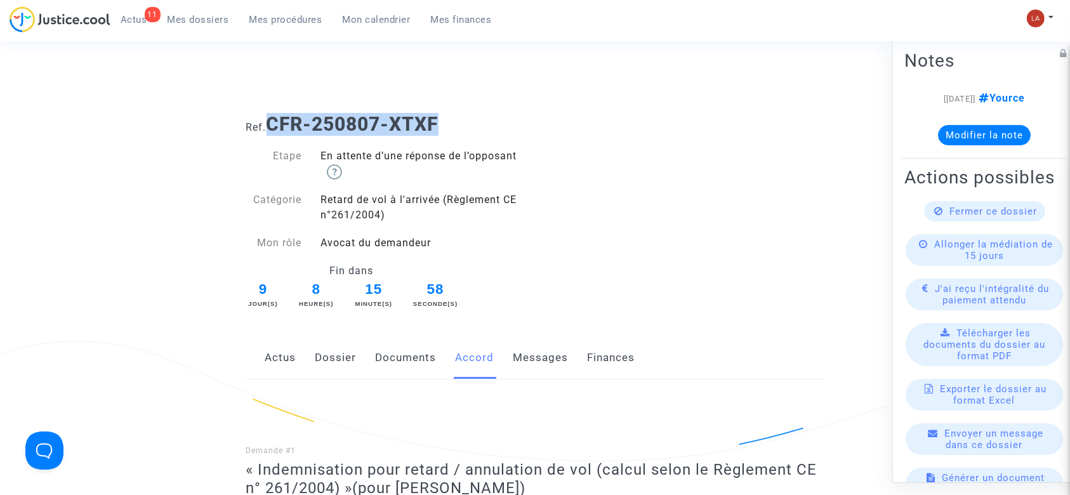
copy b "CFR-250807-XTXF"
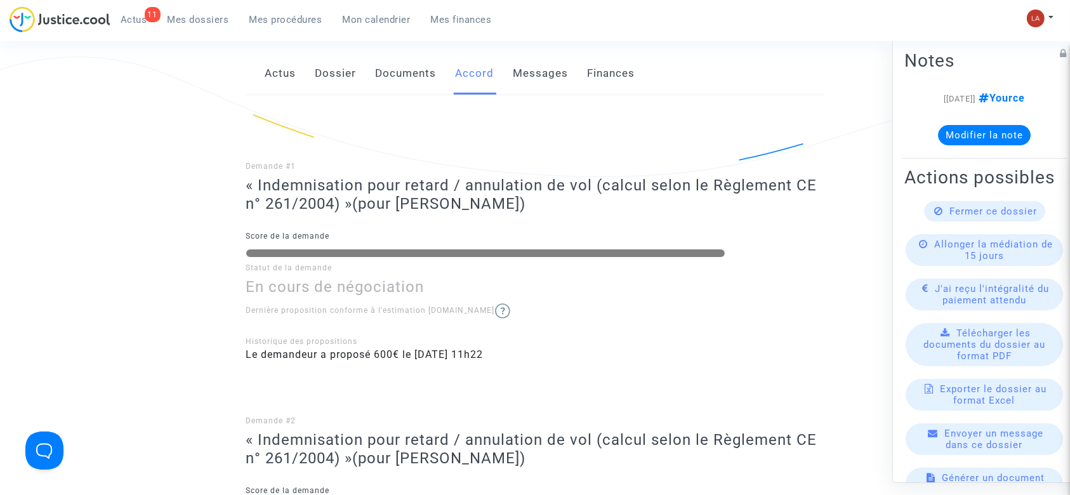
scroll to position [284, 0]
click at [390, 74] on link "Documents" at bounding box center [406, 74] width 61 height 42
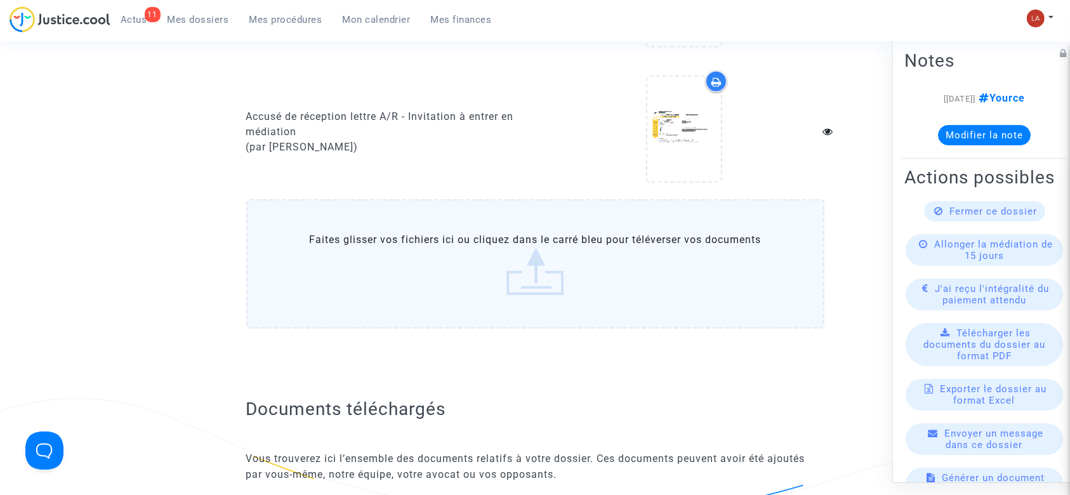
scroll to position [1150, 0]
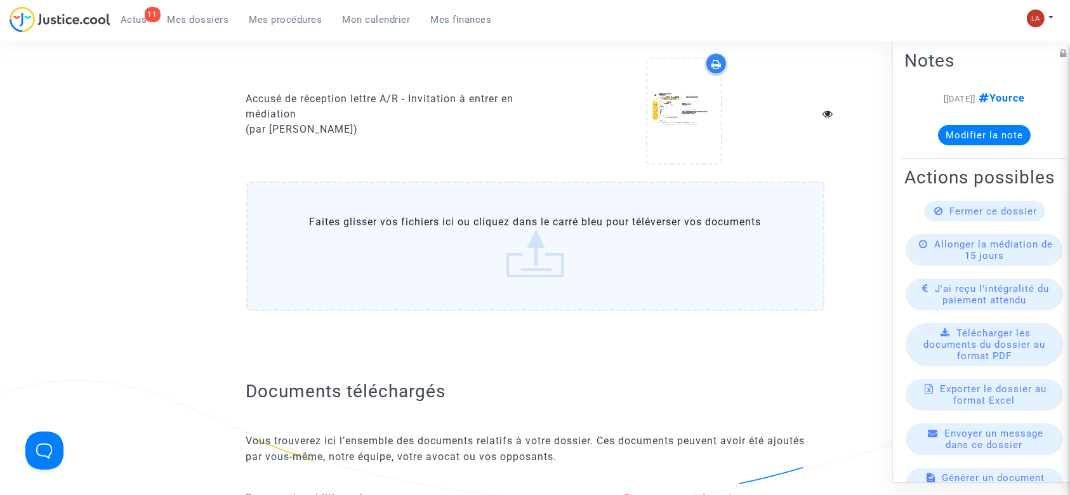
click at [442, 256] on label "Faites glisser vos fichiers ici ou cliquez dans le carré bleu pour téléverser v…" at bounding box center [535, 245] width 578 height 129
click at [0, 0] on input "Faites glisser vos fichiers ici ou cliquez dans le carré bleu pour téléverser v…" at bounding box center [0, 0] width 0 height 0
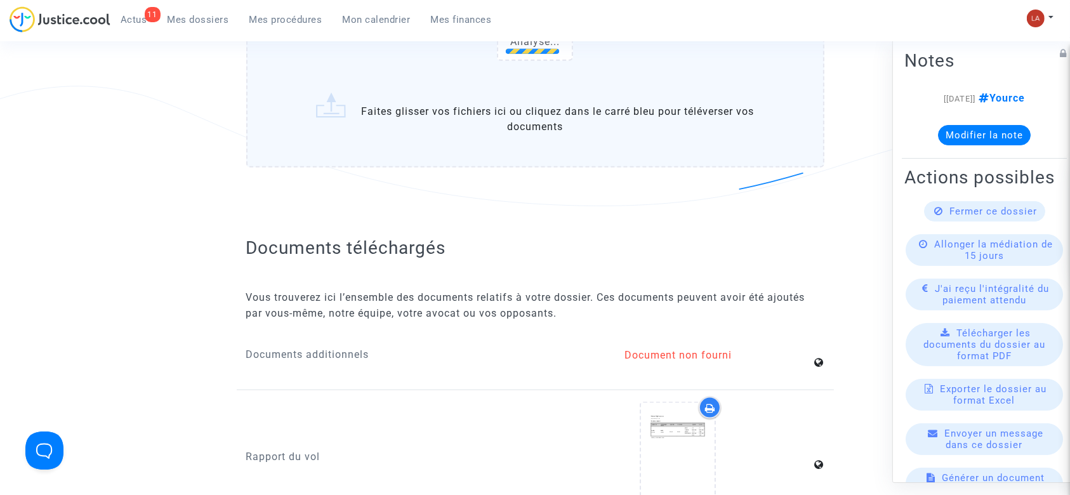
scroll to position [1449, 0]
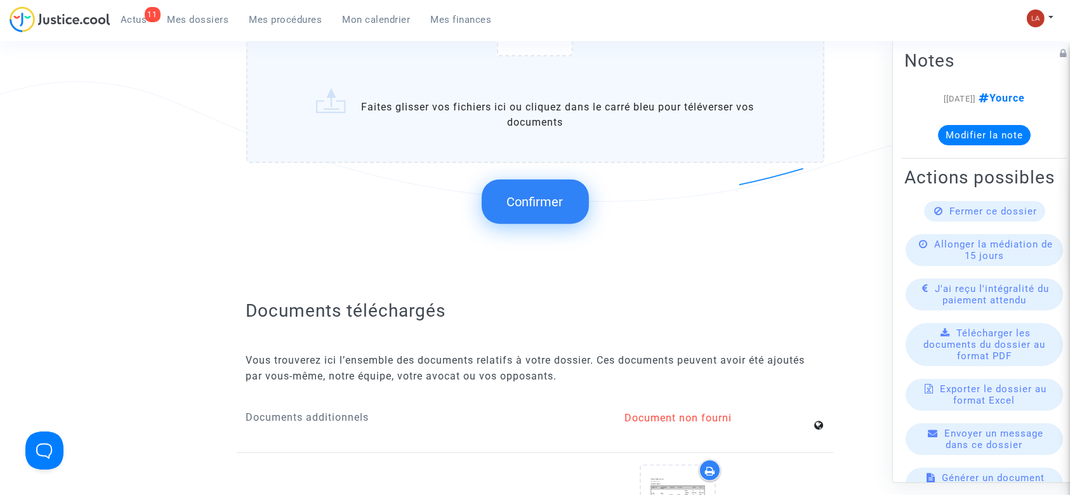
click at [507, 211] on button "Confirmer" at bounding box center [534, 202] width 107 height 44
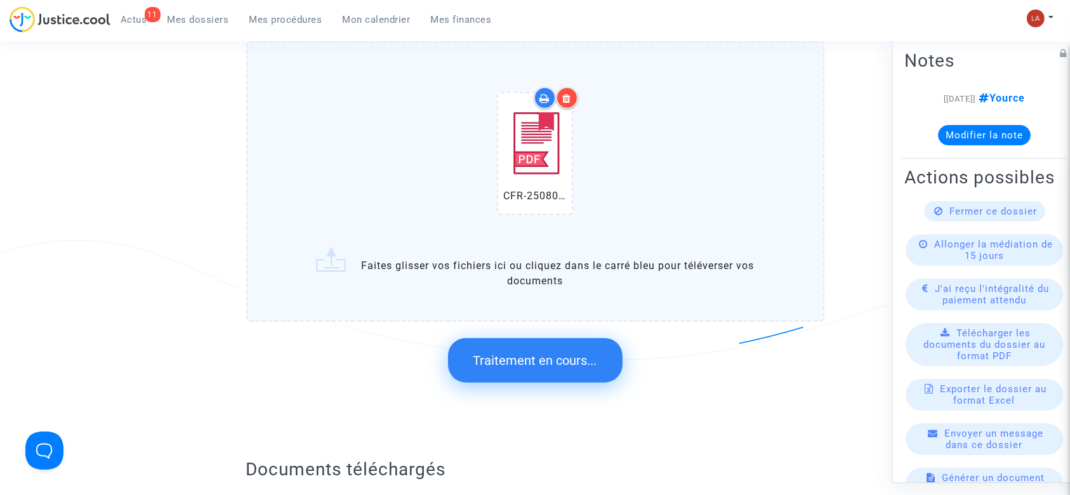
scroll to position [0, 0]
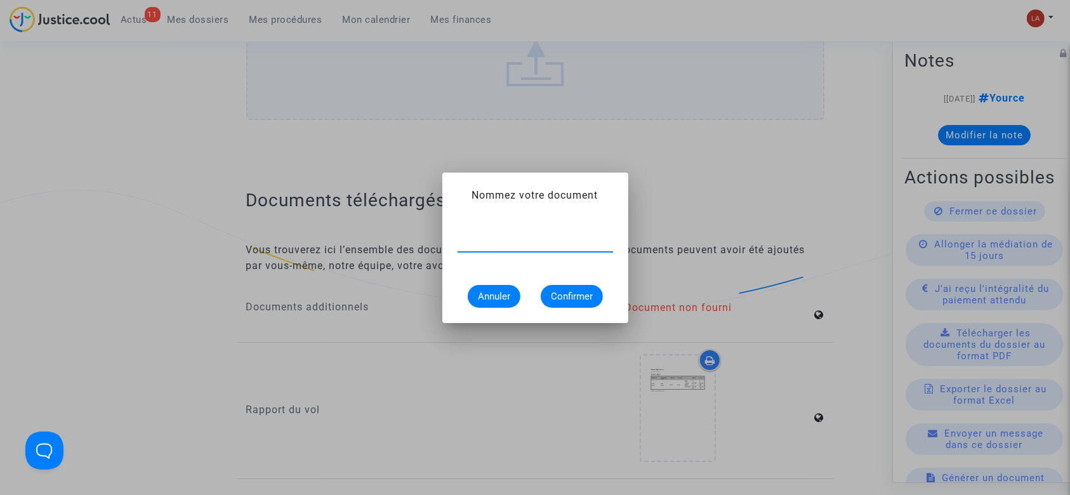
paste input "Confirmation de réception des fonds - Yource"
type input "Confirmation de réception des fonds - Yource"
click at [560, 307] on mat-dialog-container "Nommez votre document Confirmation de réception des fonds - Yource Annuler Conf…" at bounding box center [535, 248] width 186 height 150
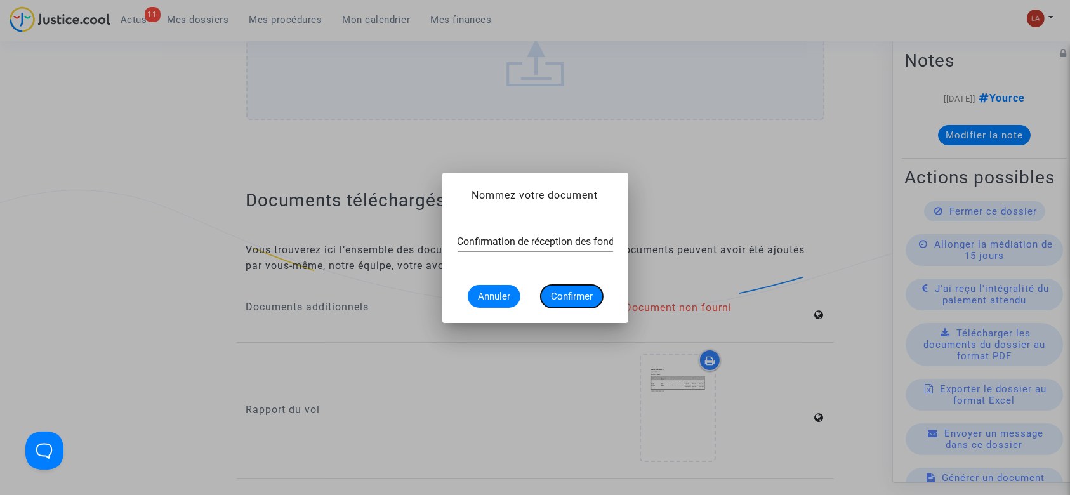
click at [560, 299] on span "Confirmer" at bounding box center [572, 296] width 42 height 11
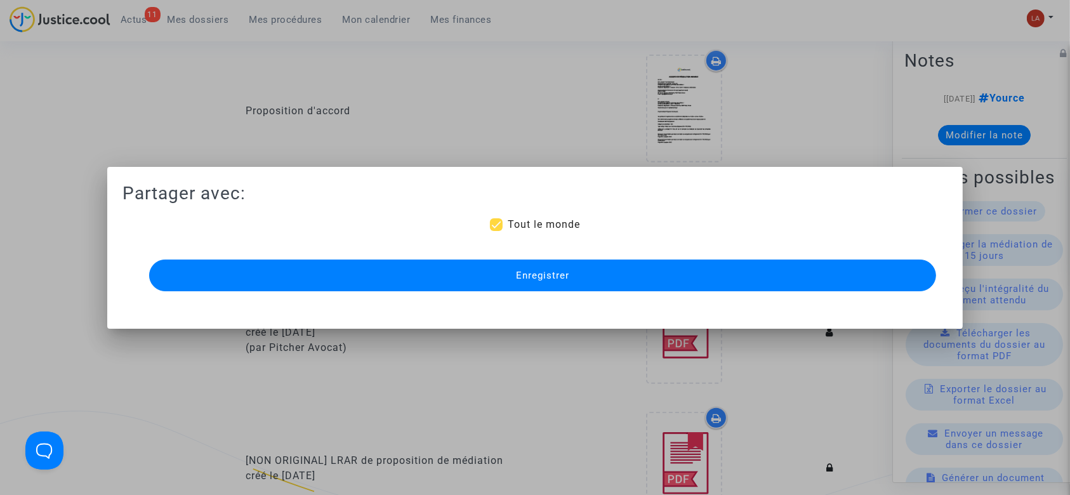
click at [518, 275] on span "Enregistrer" at bounding box center [542, 275] width 53 height 11
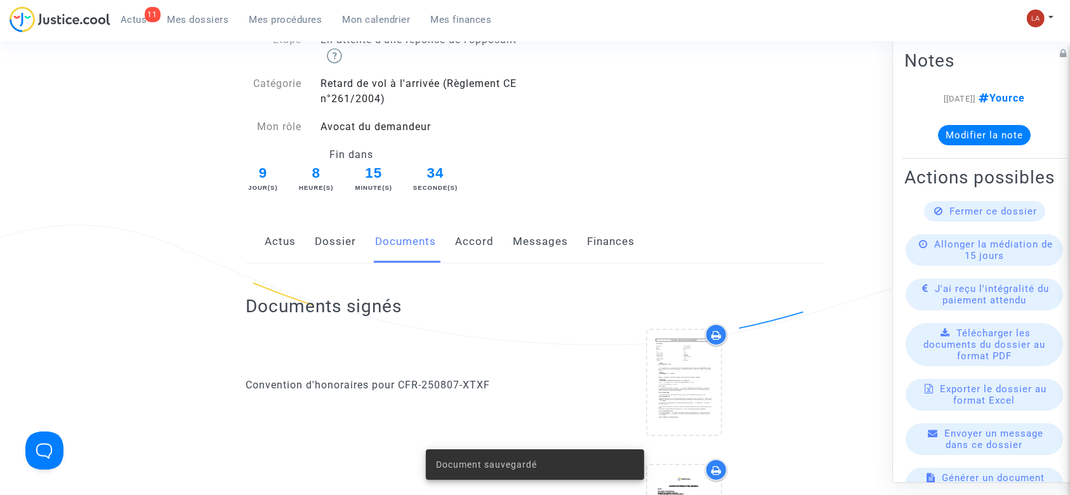
click at [478, 242] on link "Accord" at bounding box center [474, 242] width 39 height 42
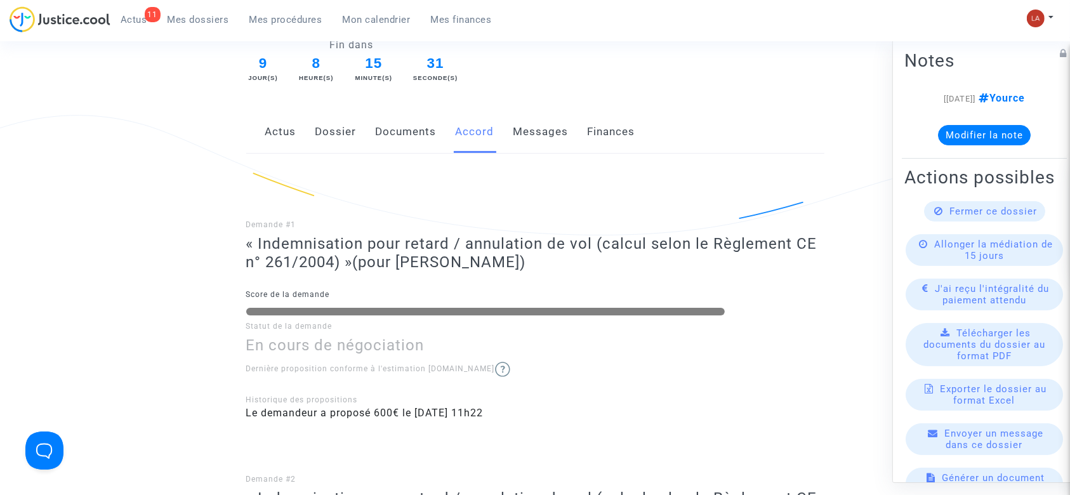
scroll to position [218, 0]
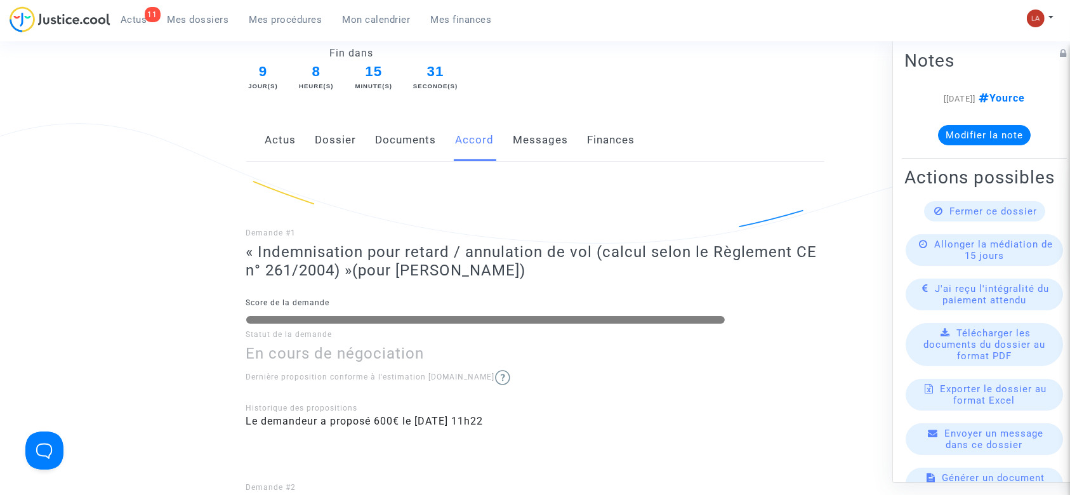
click at [955, 217] on span "Fermer ce dossier" at bounding box center [994, 211] width 88 height 11
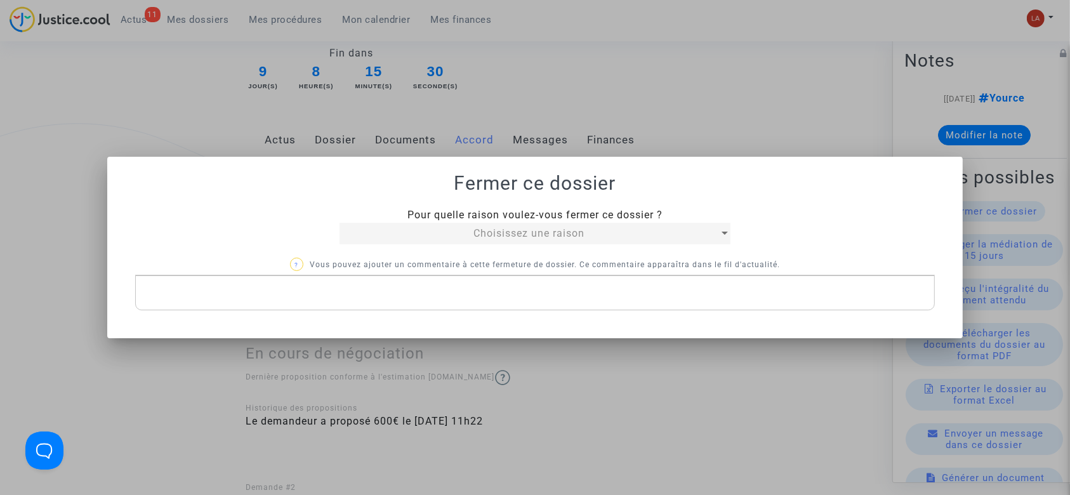
scroll to position [0, 0]
click at [434, 232] on div "Choisissez une raison" at bounding box center [528, 233] width 379 height 15
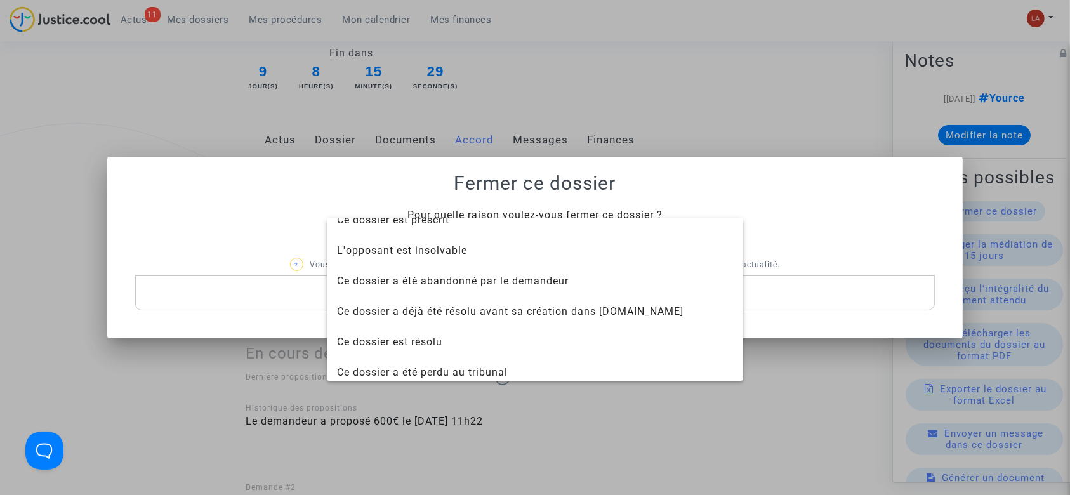
scroll to position [81, 0]
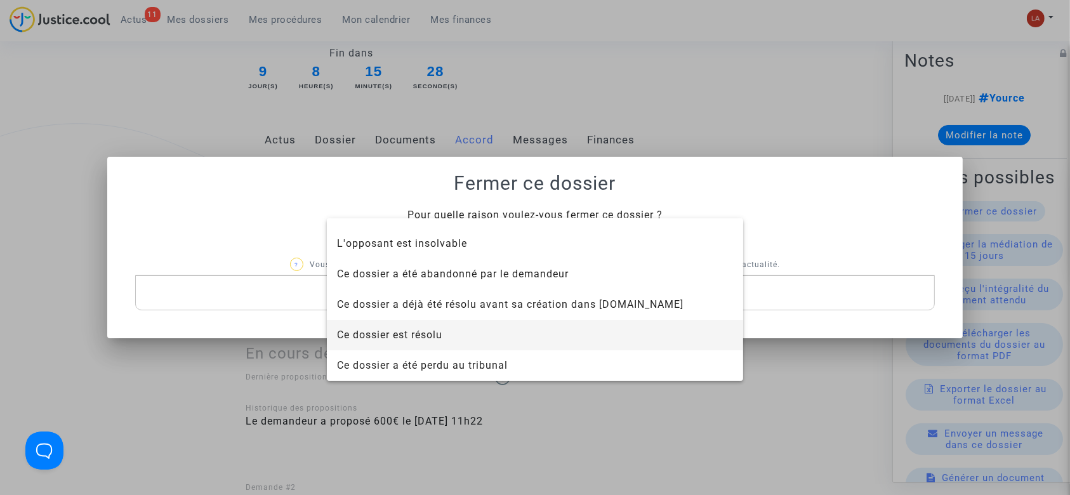
click at [417, 333] on span "Ce dossier est résolu" at bounding box center [389, 335] width 105 height 12
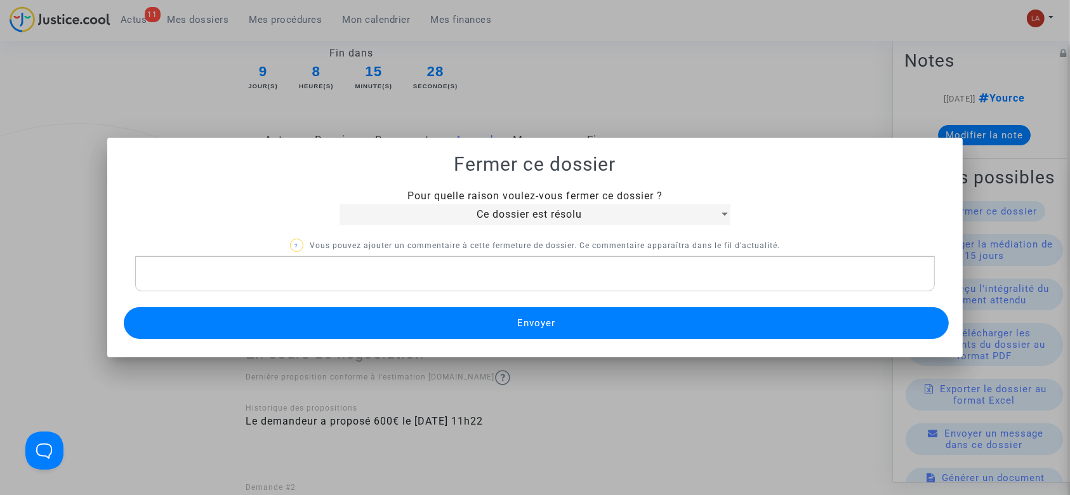
click at [396, 280] on p "Rich Text Editor, main" at bounding box center [534, 274] width 787 height 16
click at [364, 332] on button "Envoyer" at bounding box center [536, 323] width 825 height 32
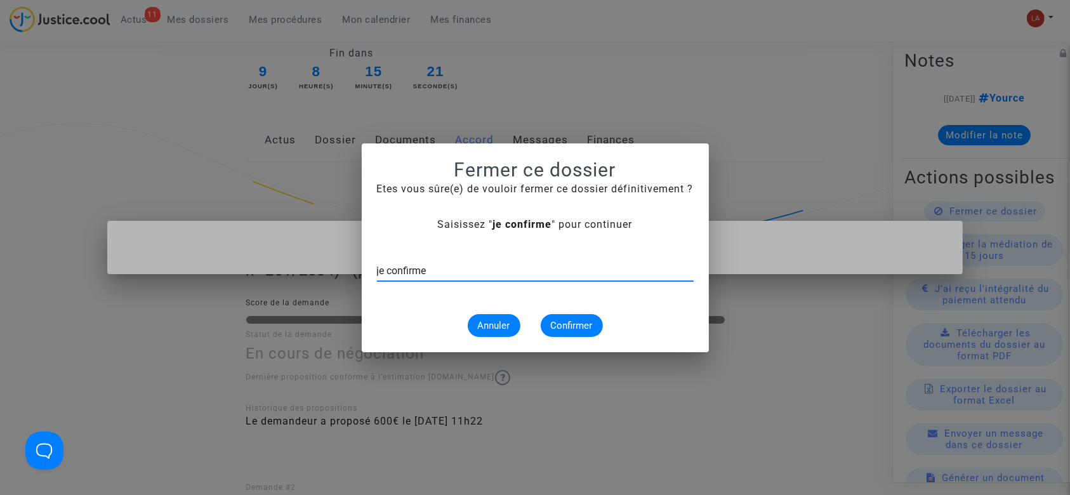
type input "je confirme"
click at [570, 322] on span "Confirmer" at bounding box center [572, 325] width 42 height 11
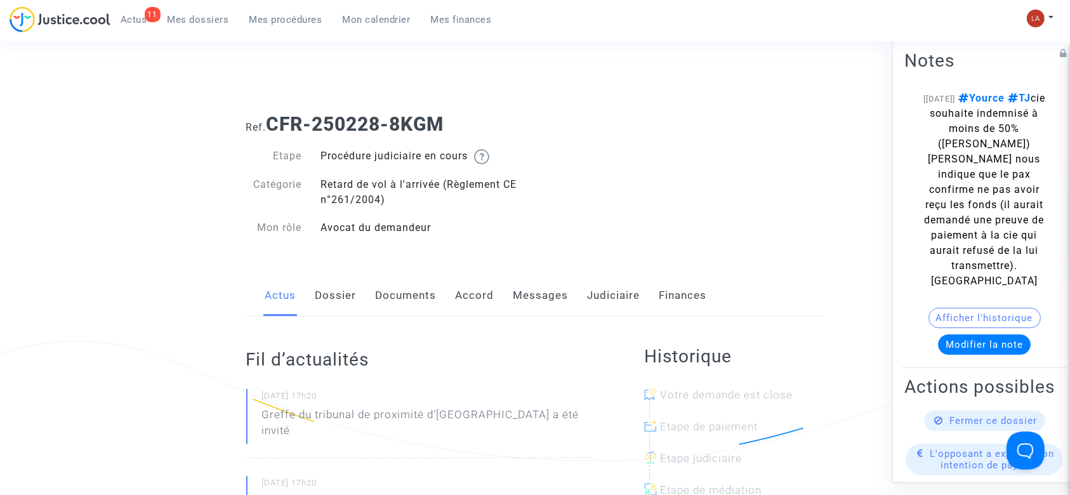
click at [426, 298] on link "Documents" at bounding box center [406, 296] width 61 height 42
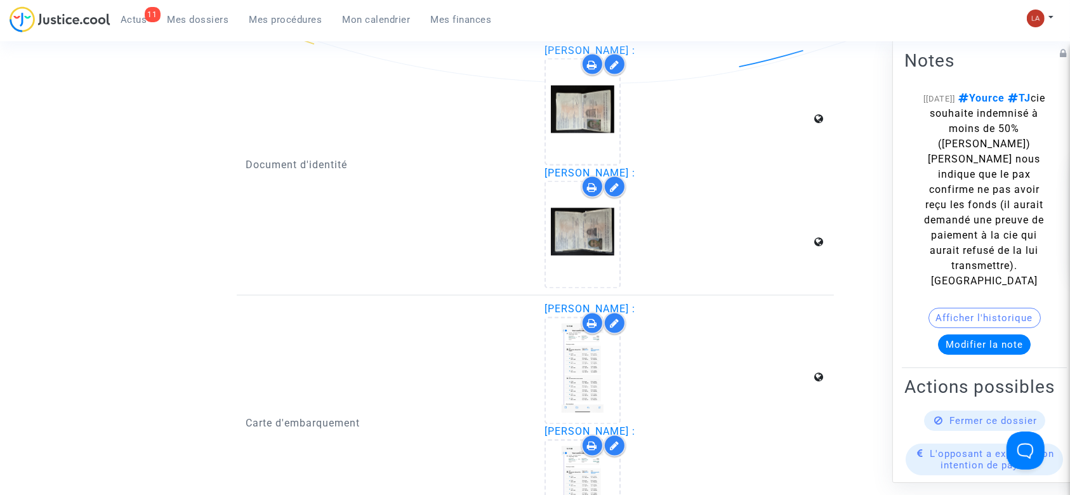
scroll to position [2101, 0]
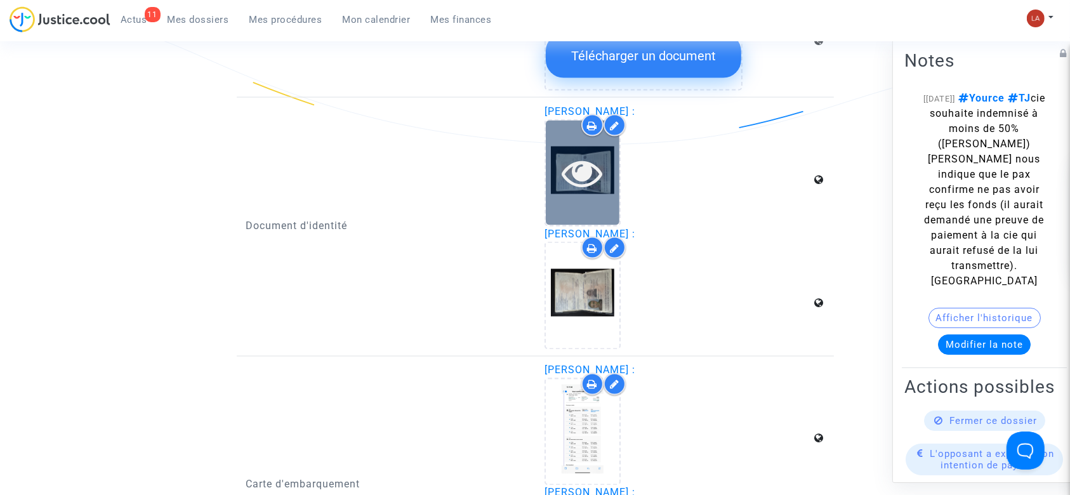
click at [574, 200] on div at bounding box center [583, 173] width 74 height 105
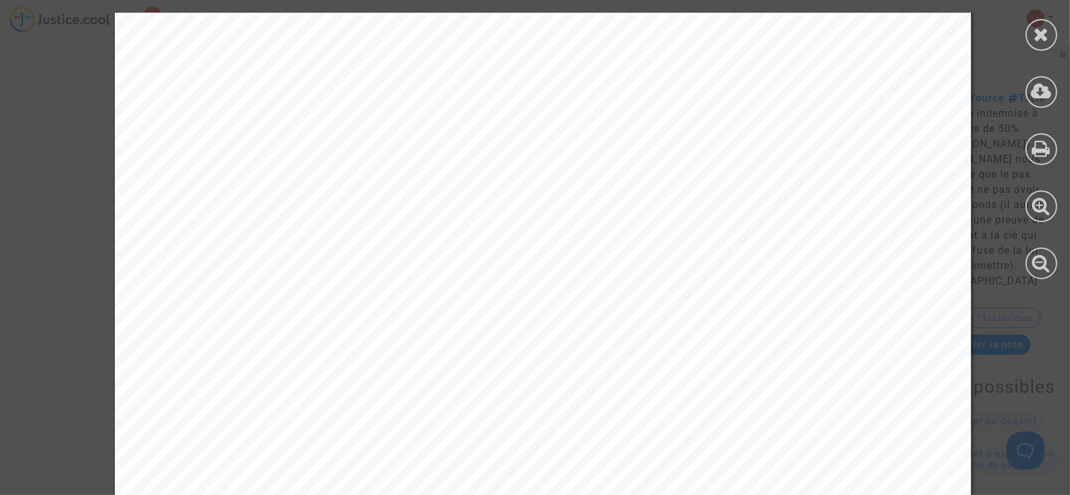
scroll to position [137, 0]
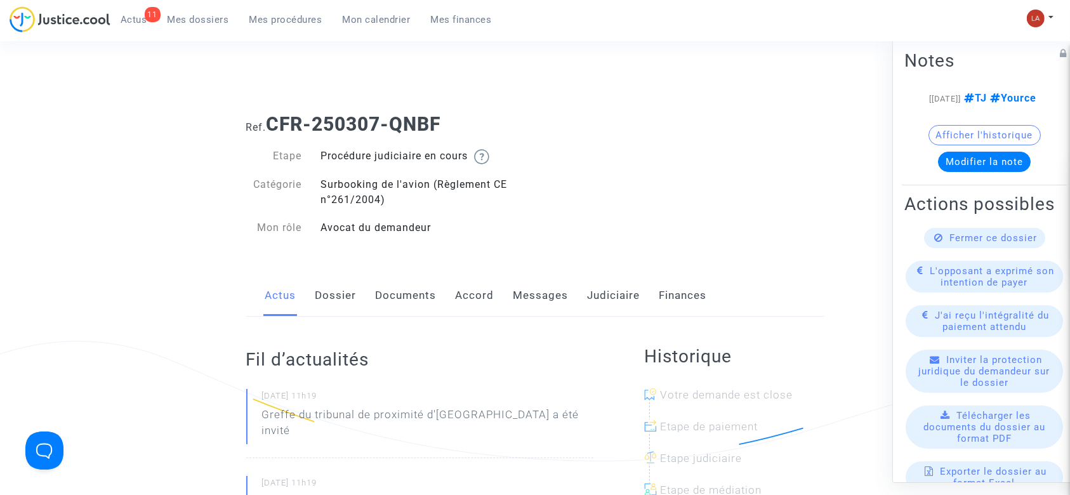
click at [614, 307] on link "Judiciaire" at bounding box center [613, 296] width 53 height 42
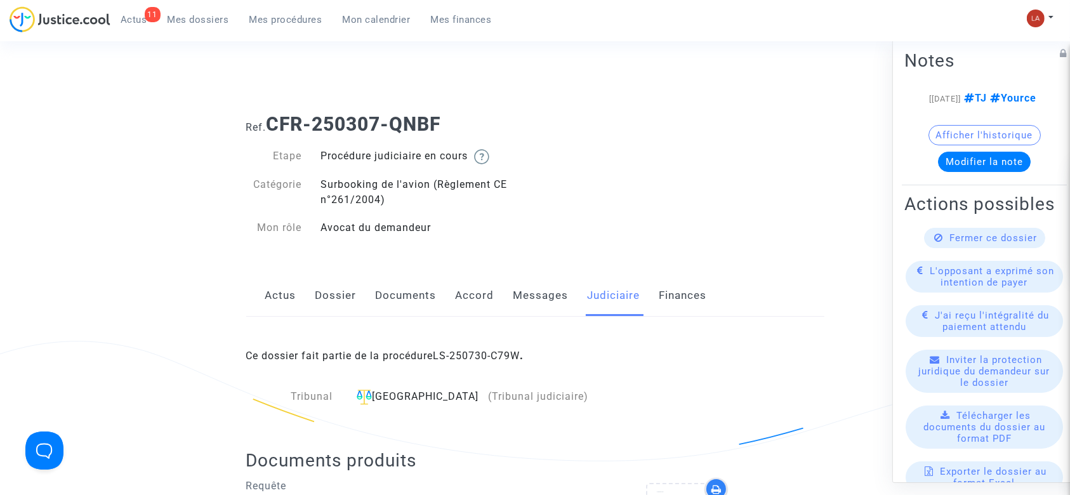
click at [400, 291] on link "Documents" at bounding box center [406, 296] width 61 height 42
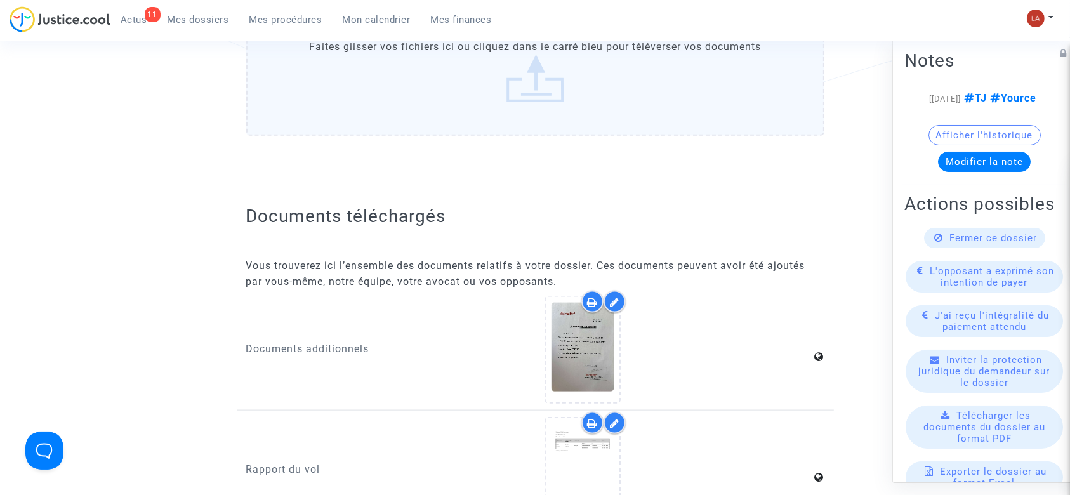
scroll to position [1854, 0]
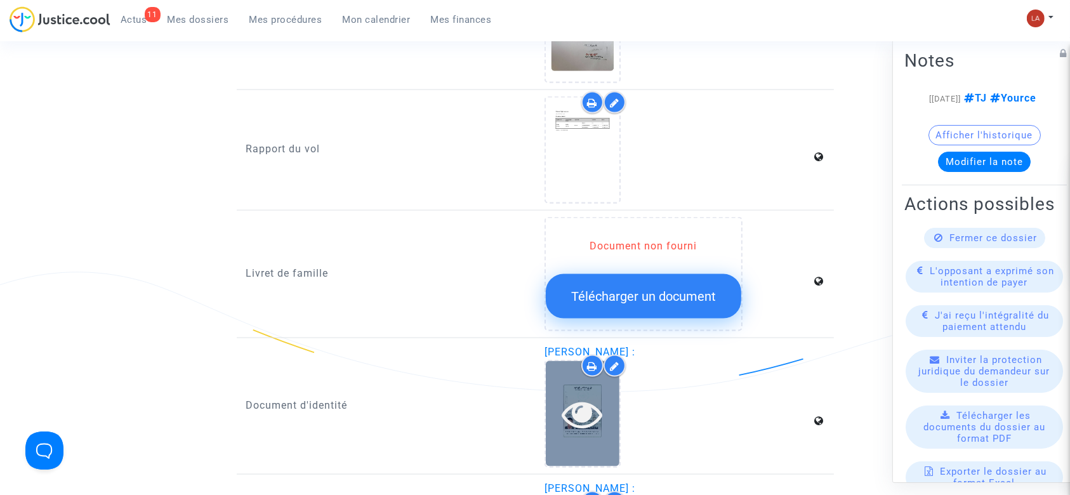
click at [579, 410] on icon at bounding box center [582, 413] width 41 height 41
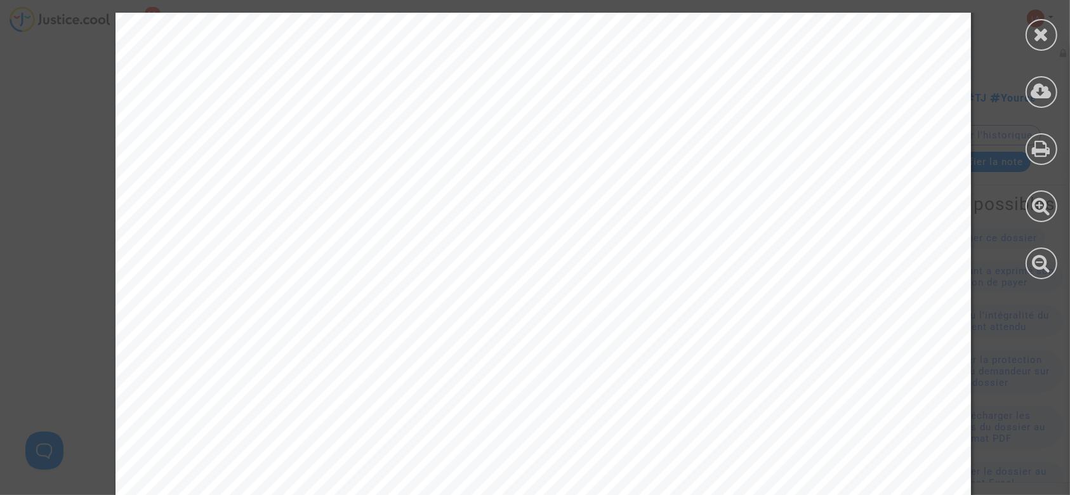
scroll to position [746, 0]
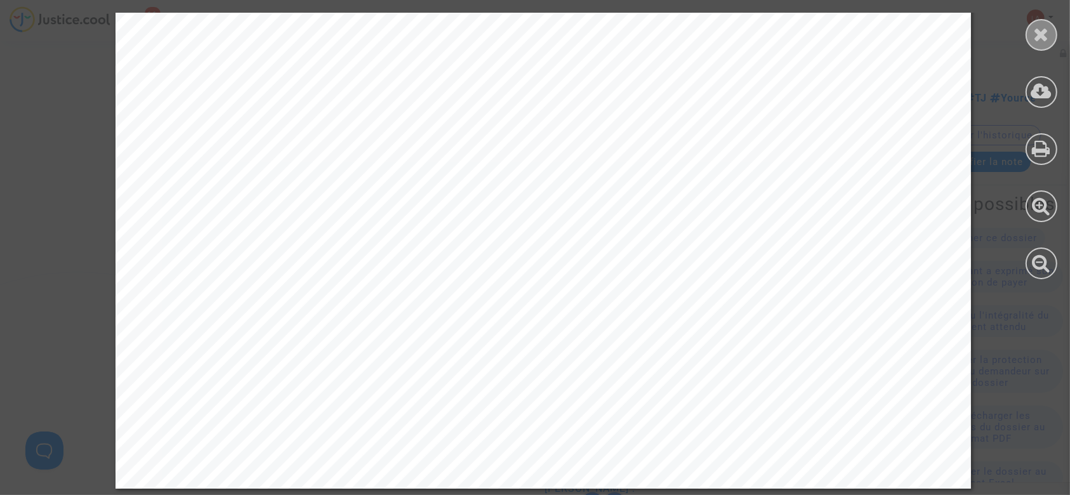
click at [1040, 35] on icon at bounding box center [1041, 34] width 16 height 19
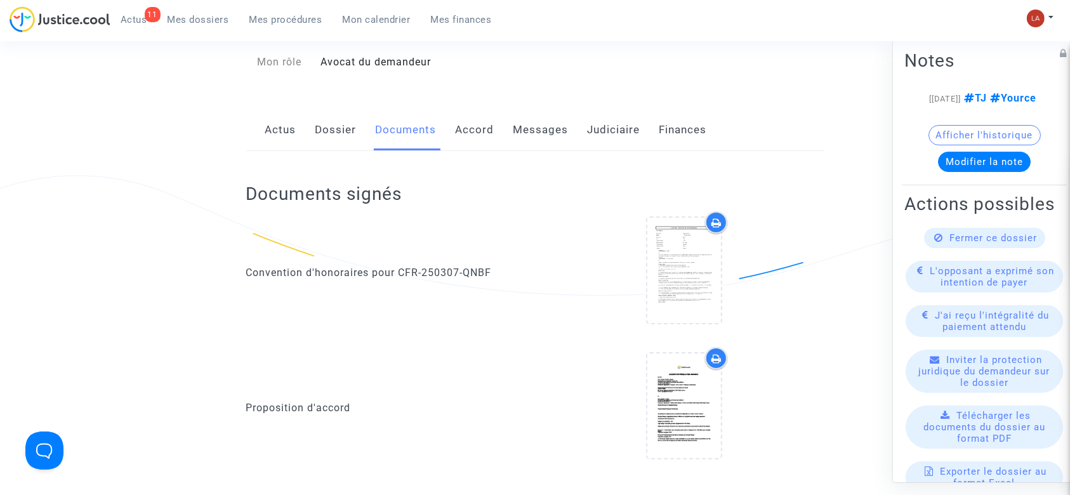
scroll to position [162, 0]
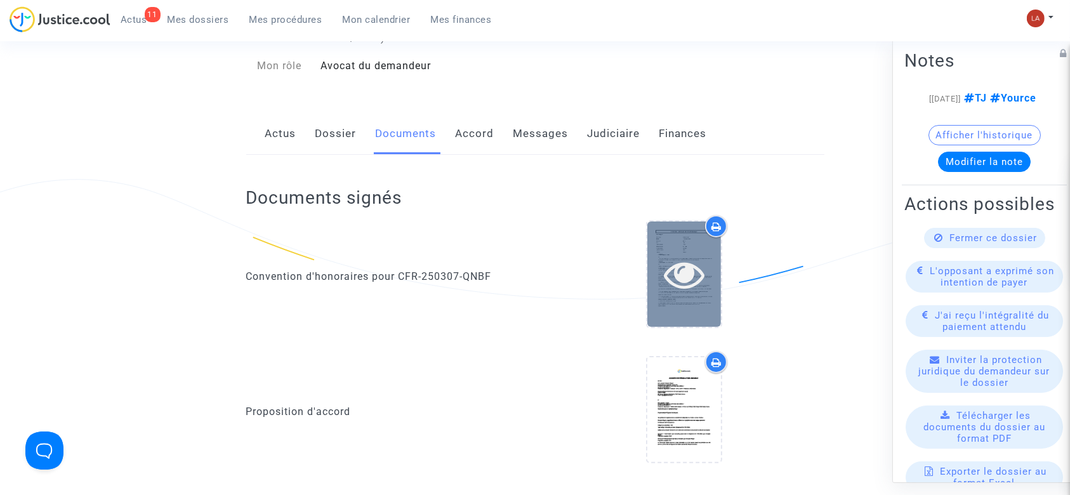
click at [712, 244] on div at bounding box center [684, 273] width 74 height 105
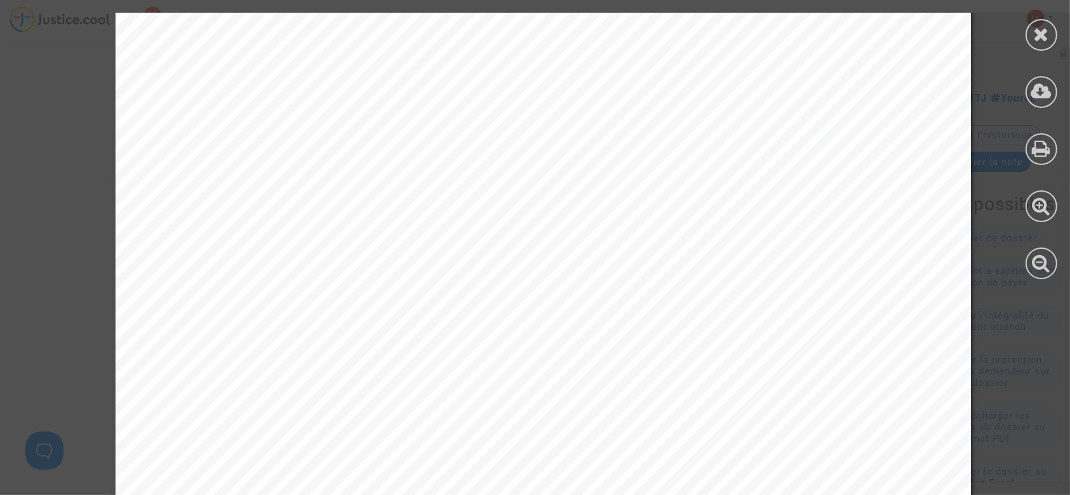
scroll to position [36, 0]
click at [1042, 28] on icon at bounding box center [1041, 34] width 16 height 19
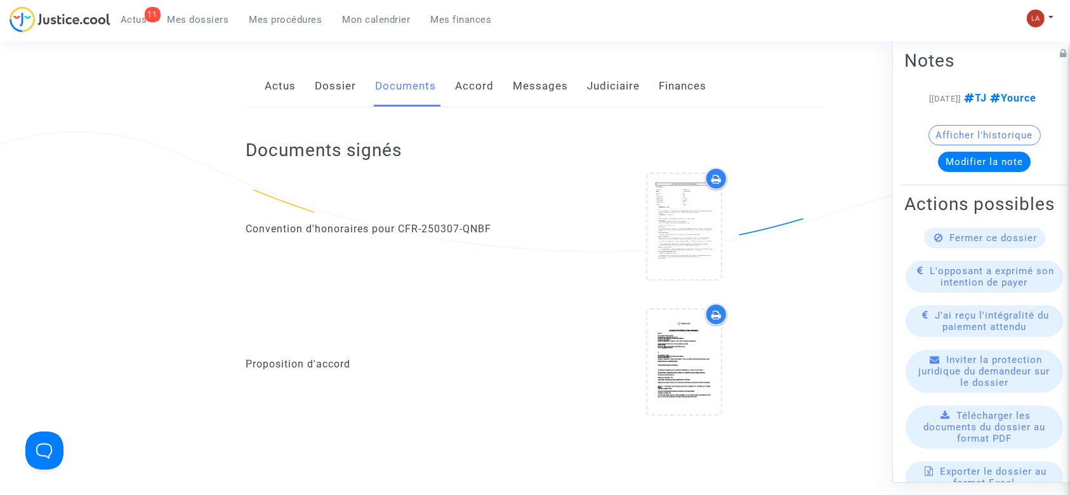
scroll to position [51, 0]
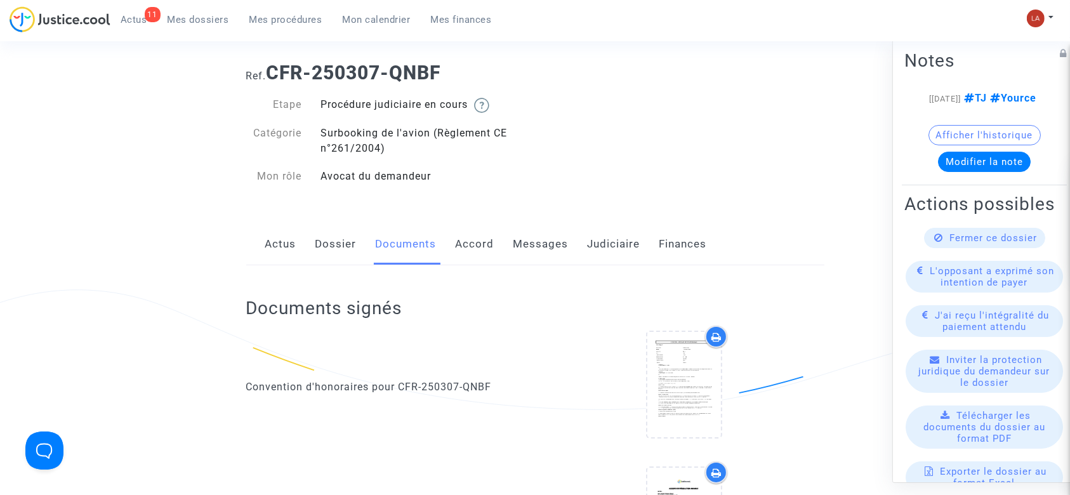
click at [357, 241] on div "Actus Dossier Documents Accord Messages Judiciaire Finances" at bounding box center [535, 244] width 578 height 43
click at [345, 238] on link "Dossier" at bounding box center [335, 244] width 41 height 42
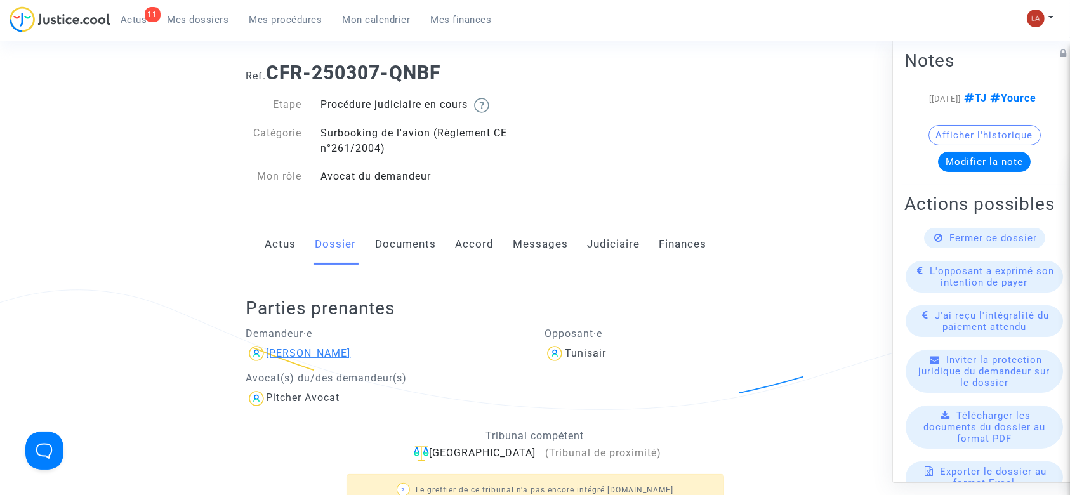
click at [297, 355] on div "Ghassen Mlayah" at bounding box center [308, 353] width 84 height 12
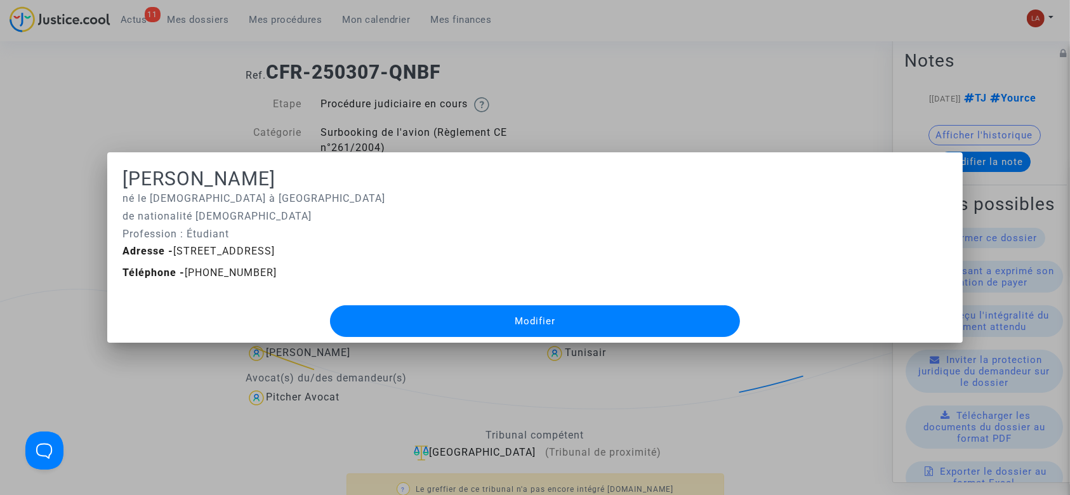
click at [270, 174] on h1 "Ghassen Mlayah" at bounding box center [534, 178] width 825 height 23
click at [249, 147] on div at bounding box center [535, 247] width 1070 height 495
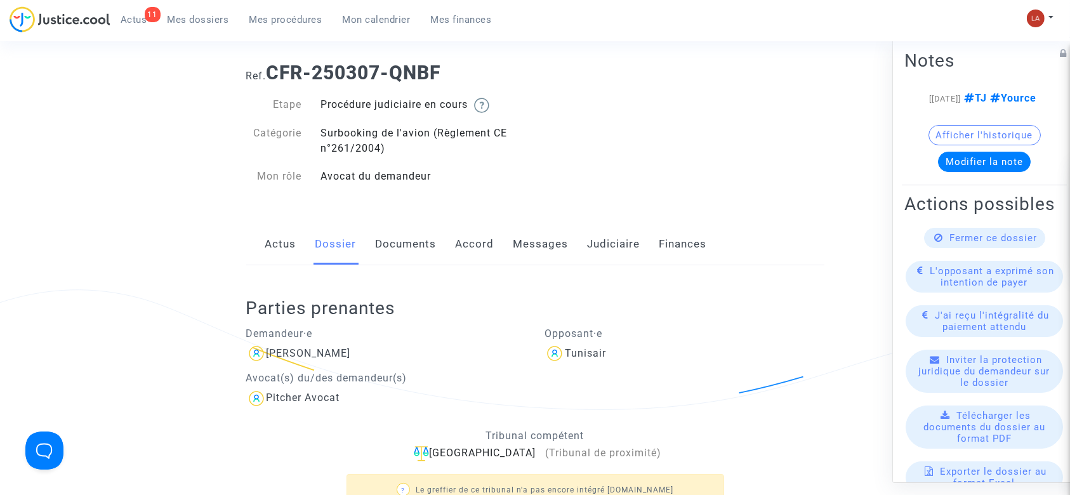
click at [608, 246] on link "Judiciaire" at bounding box center [613, 244] width 53 height 42
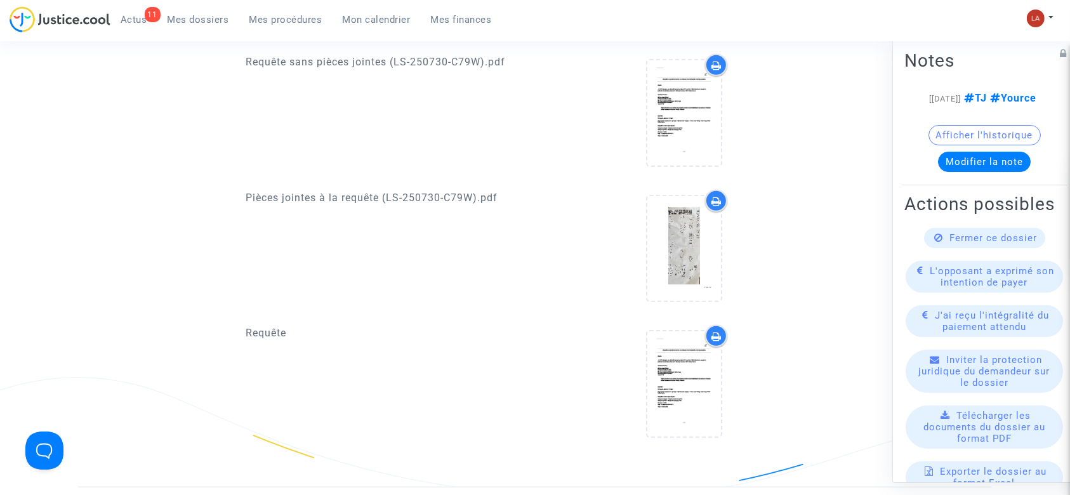
scroll to position [555, 0]
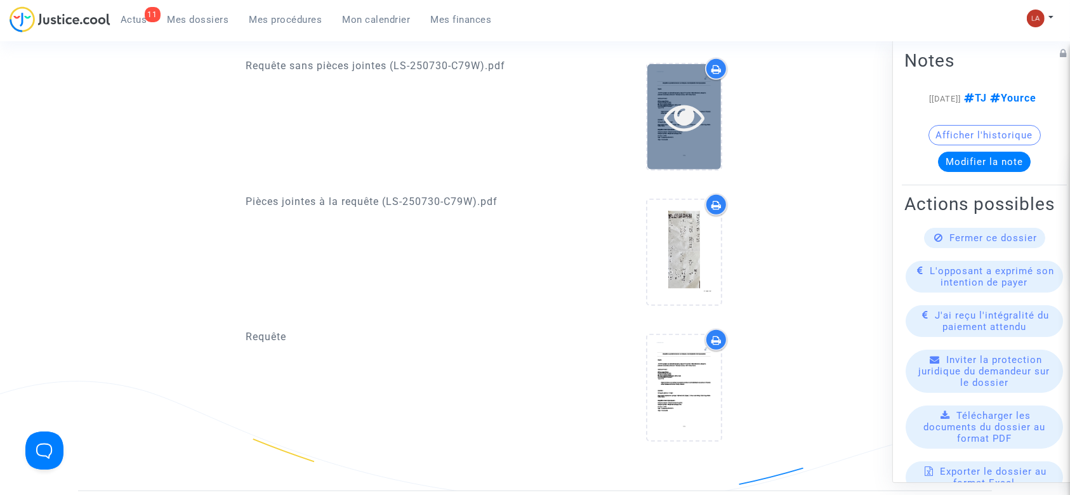
click at [691, 139] on div at bounding box center [684, 116] width 74 height 105
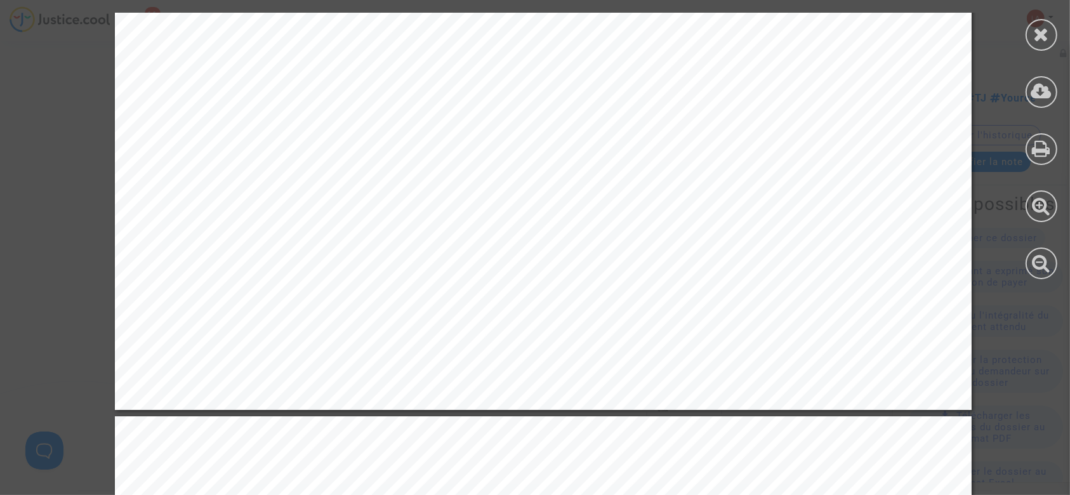
scroll to position [822, 0]
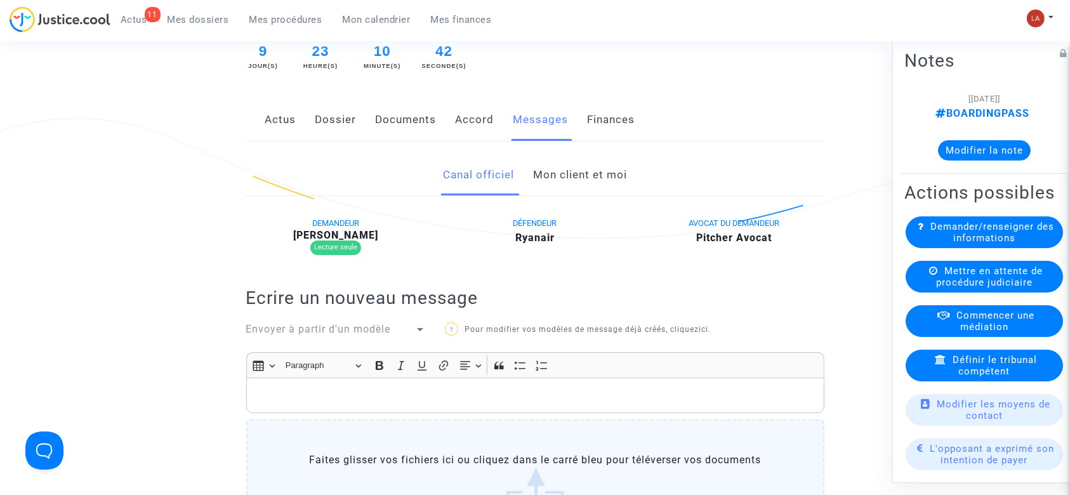
scroll to position [224, 0]
drag, startPoint x: 564, startPoint y: 184, endPoint x: 549, endPoint y: 150, distance: 36.7
click at [549, 164] on link "Mon client et moi" at bounding box center [580, 174] width 94 height 42
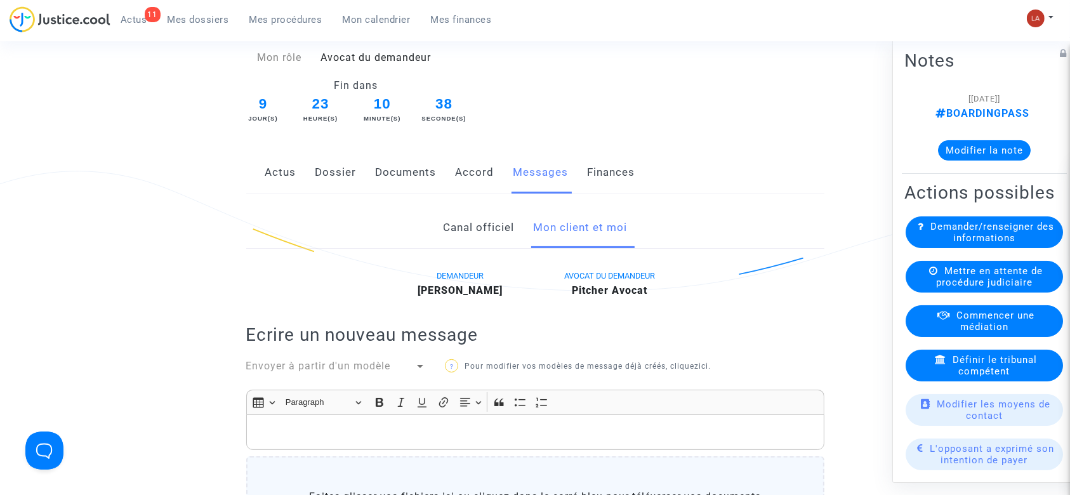
scroll to position [157, 0]
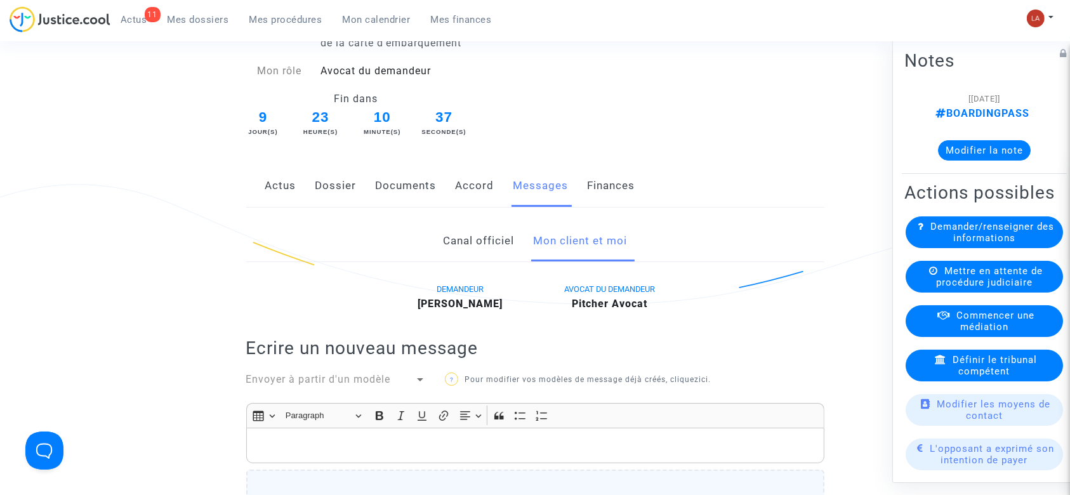
click at [447, 262] on div "Canal officiel Mon client et moi DEMANDEUR [PERSON_NAME] AVOCAT DU DEMANDEUR [P…" at bounding box center [535, 494] width 597 height 548
click at [449, 256] on link "Canal officiel" at bounding box center [478, 241] width 71 height 42
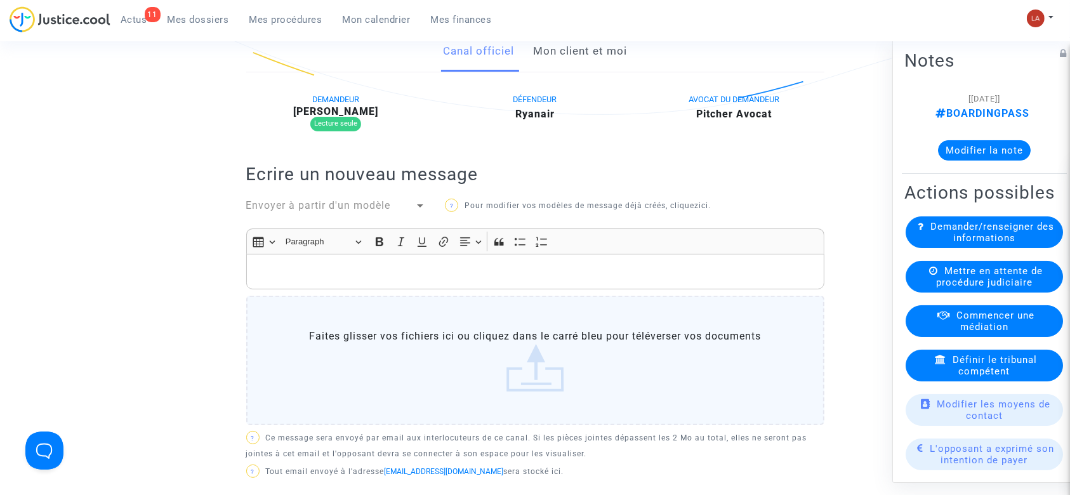
scroll to position [346, 0]
click at [558, 63] on link "Mon client et moi" at bounding box center [580, 52] width 94 height 42
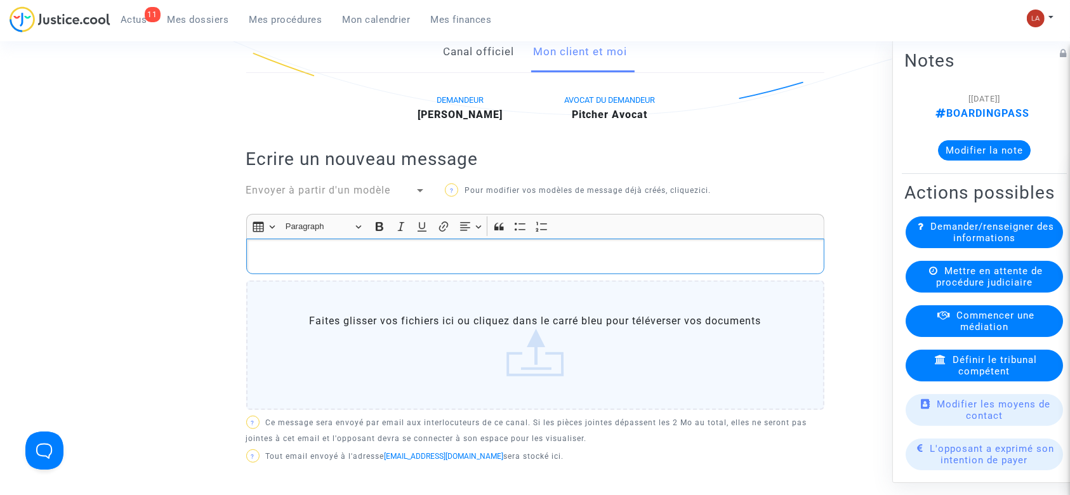
click at [497, 248] on p "Rich Text Editor, main" at bounding box center [534, 256] width 565 height 16
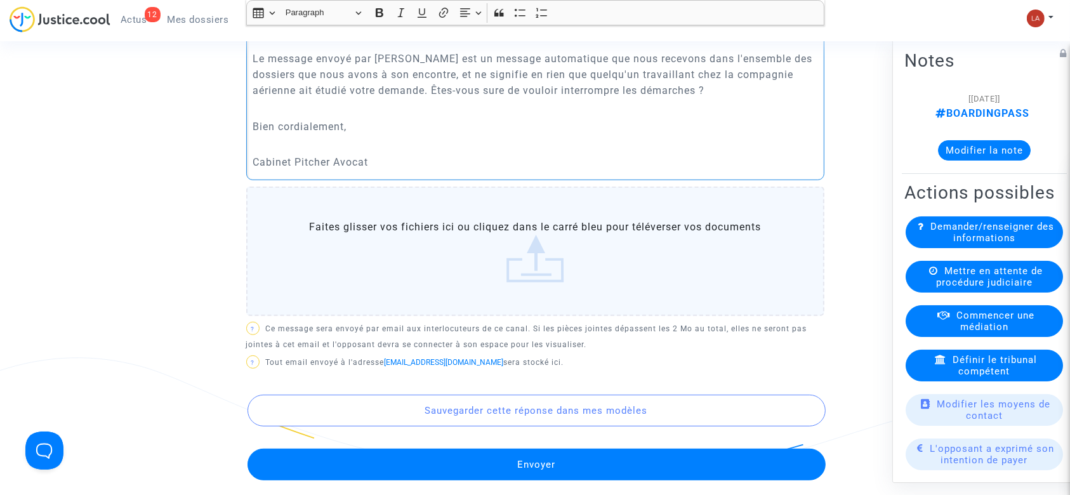
scroll to position [581, 0]
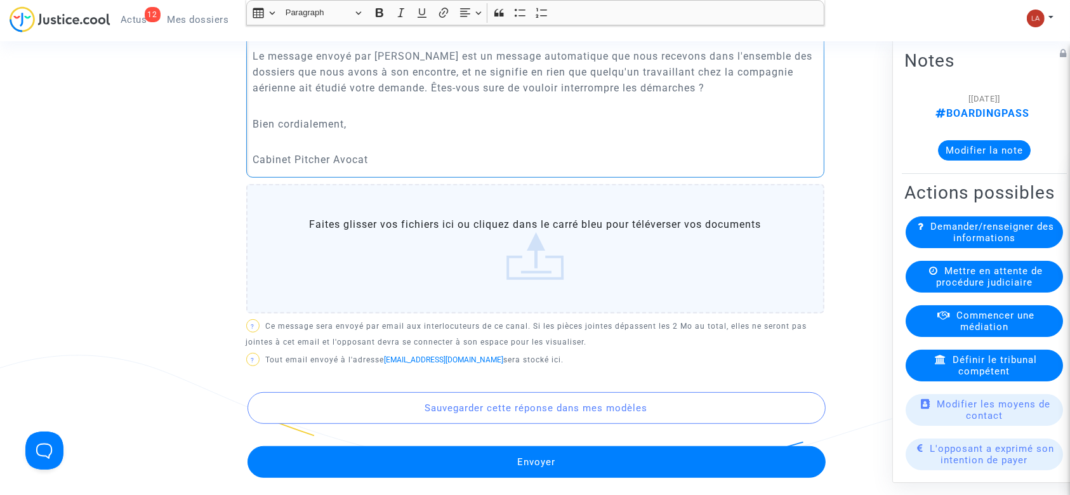
click at [443, 460] on button "Envoyer" at bounding box center [536, 462] width 578 height 32
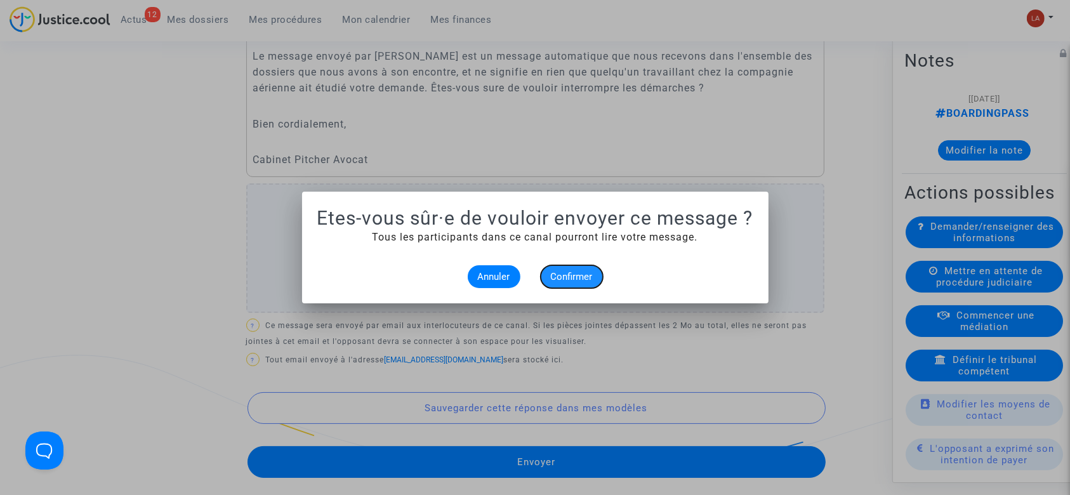
click at [572, 272] on span "Confirmer" at bounding box center [572, 276] width 42 height 11
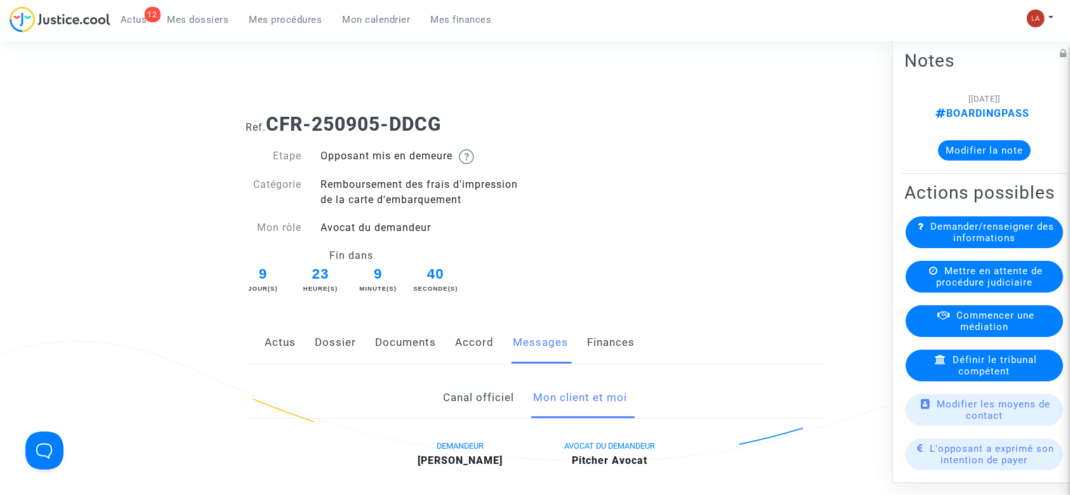
scroll to position [581, 0]
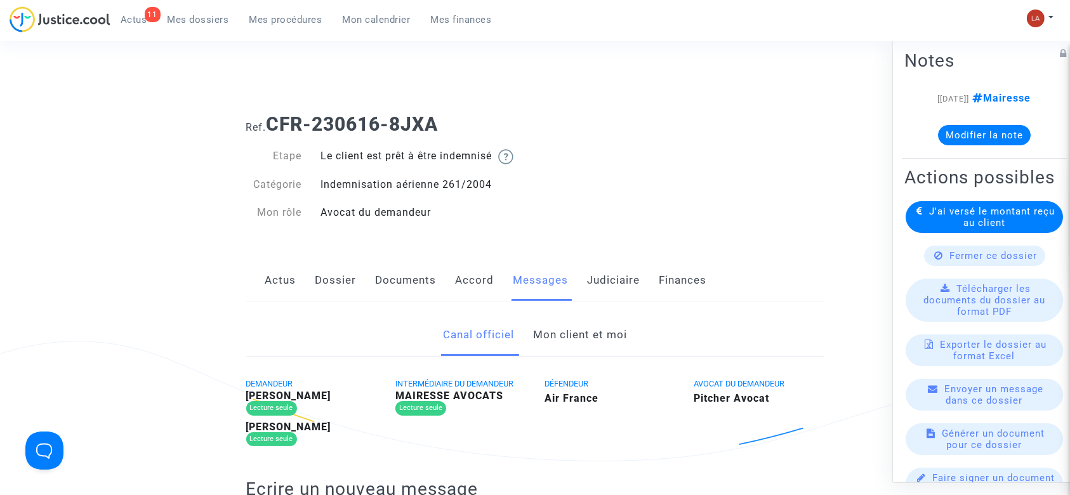
click at [570, 337] on link "Mon client et moi" at bounding box center [580, 335] width 94 height 42
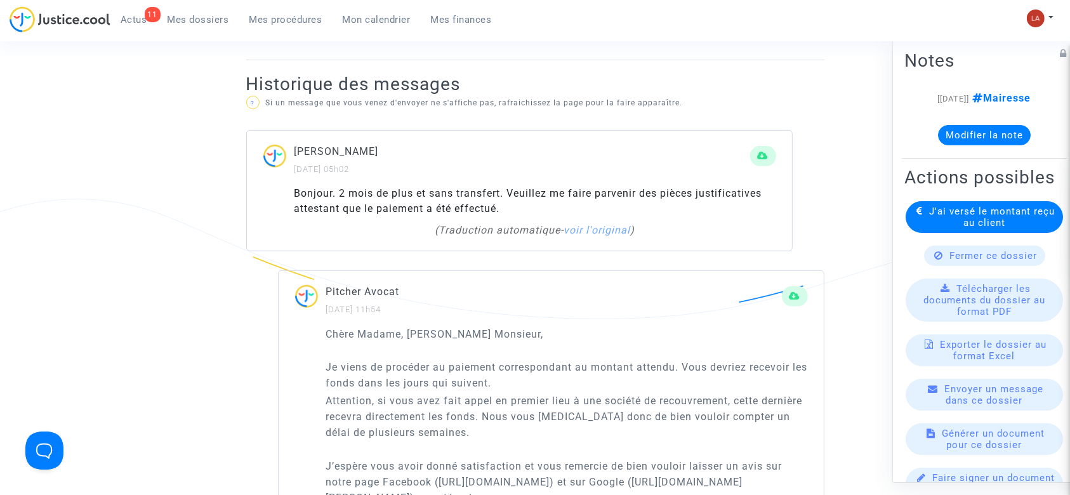
scroll to position [736, 0]
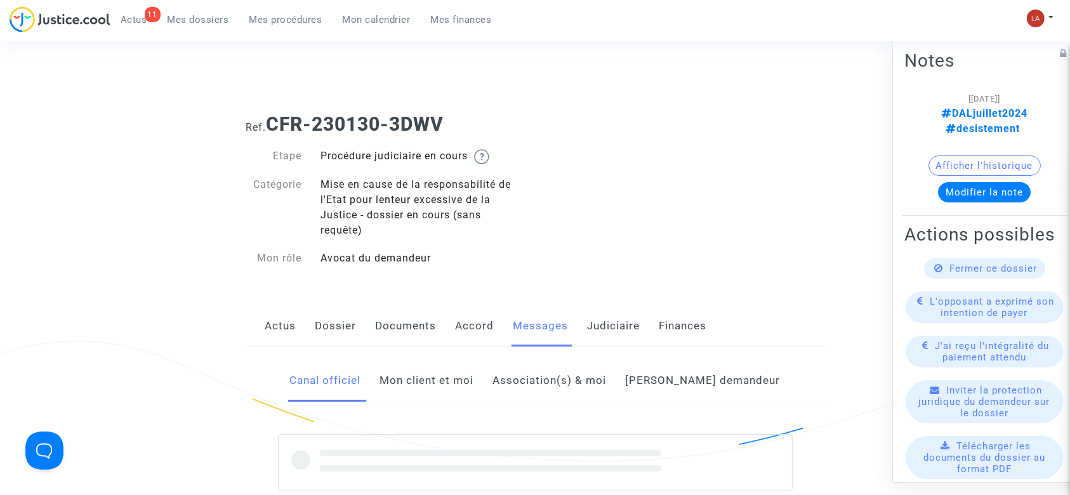
click at [604, 329] on link "Judiciaire" at bounding box center [613, 326] width 53 height 42
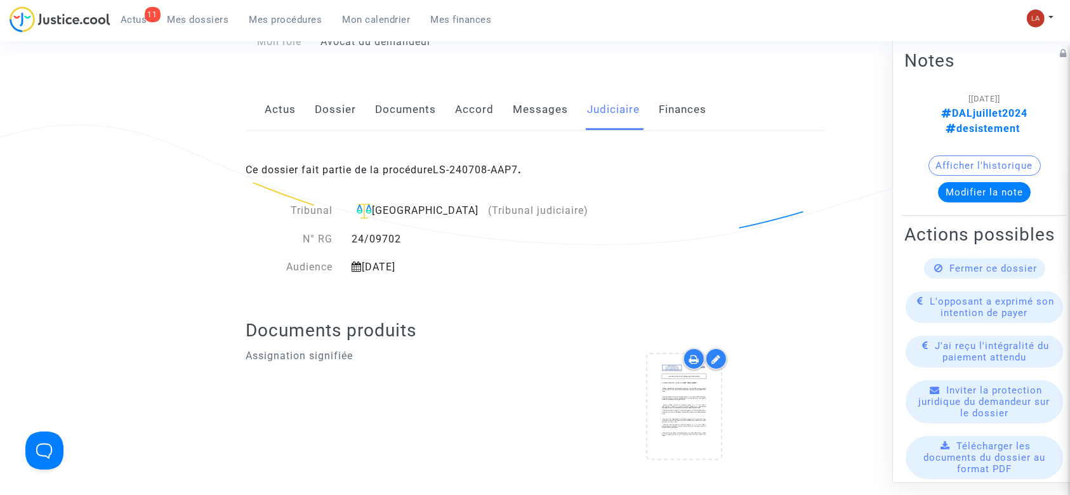
scroll to position [211, 0]
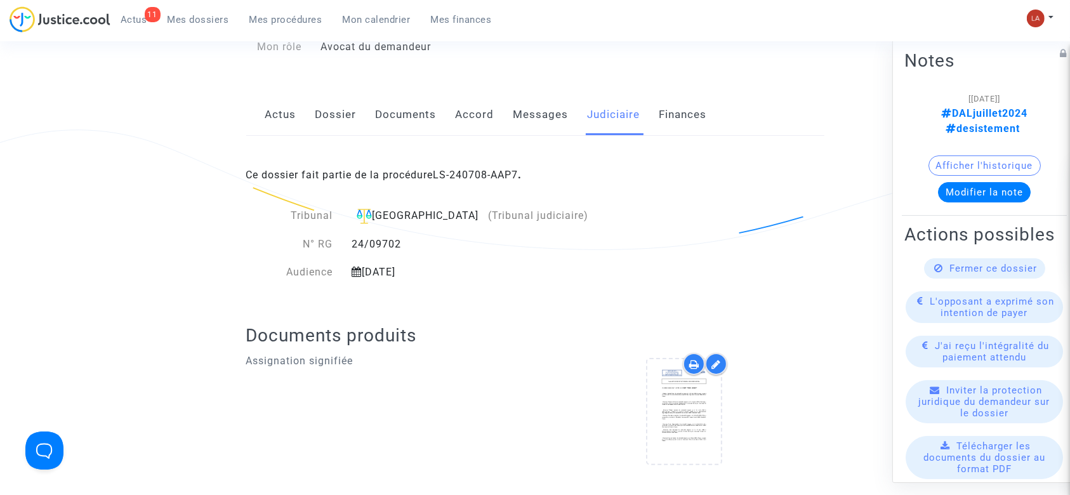
click at [533, 120] on link "Messages" at bounding box center [540, 115] width 55 height 42
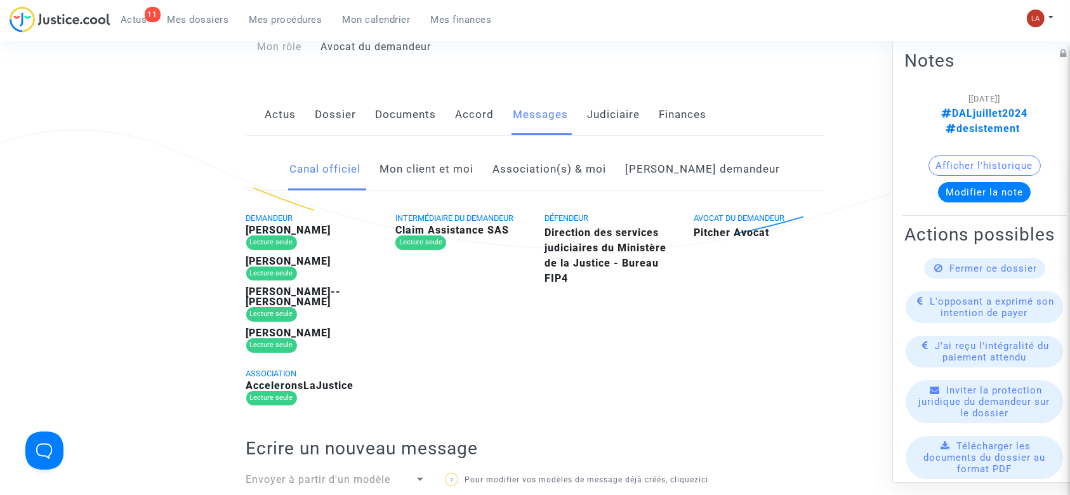
click at [444, 172] on link "Mon client et moi" at bounding box center [427, 169] width 94 height 42
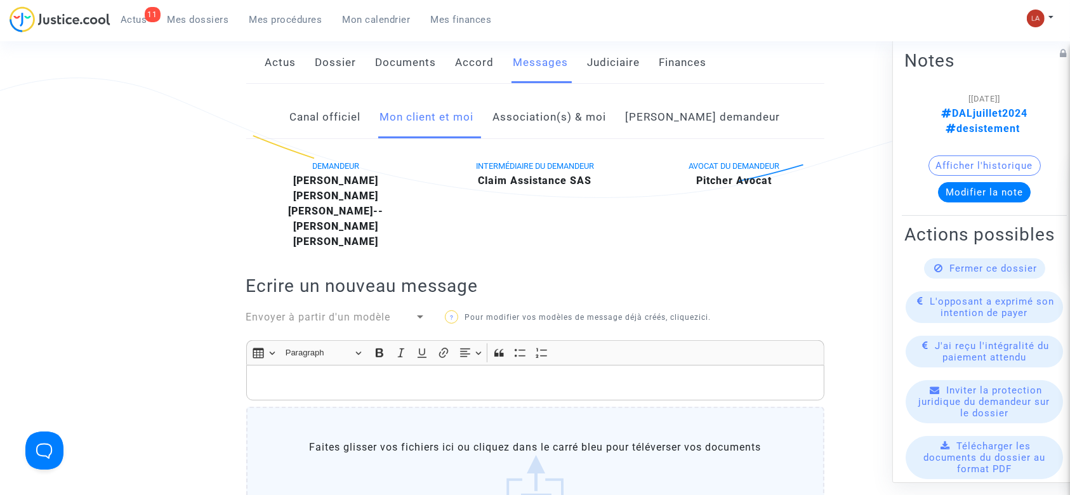
scroll to position [262, 0]
click at [538, 129] on link "Association(s) & moi" at bounding box center [550, 119] width 114 height 42
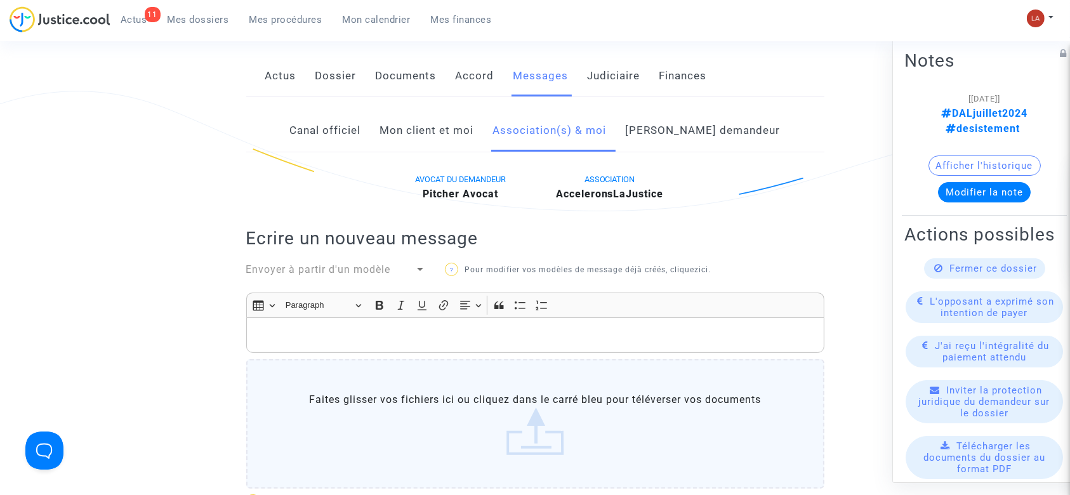
click at [705, 123] on link "[PERSON_NAME] demandeur" at bounding box center [703, 131] width 155 height 42
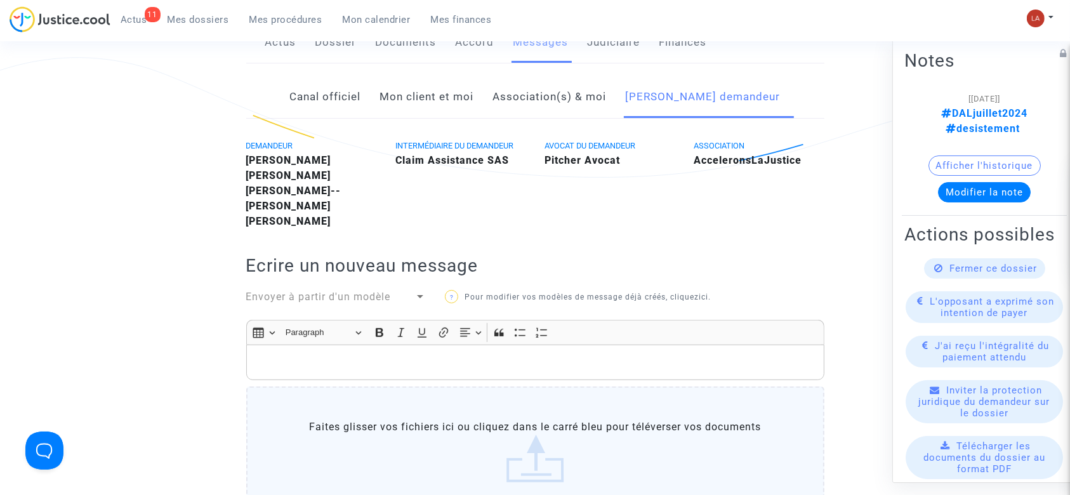
scroll to position [284, 0]
click at [443, 91] on link "Mon client et moi" at bounding box center [427, 96] width 94 height 42
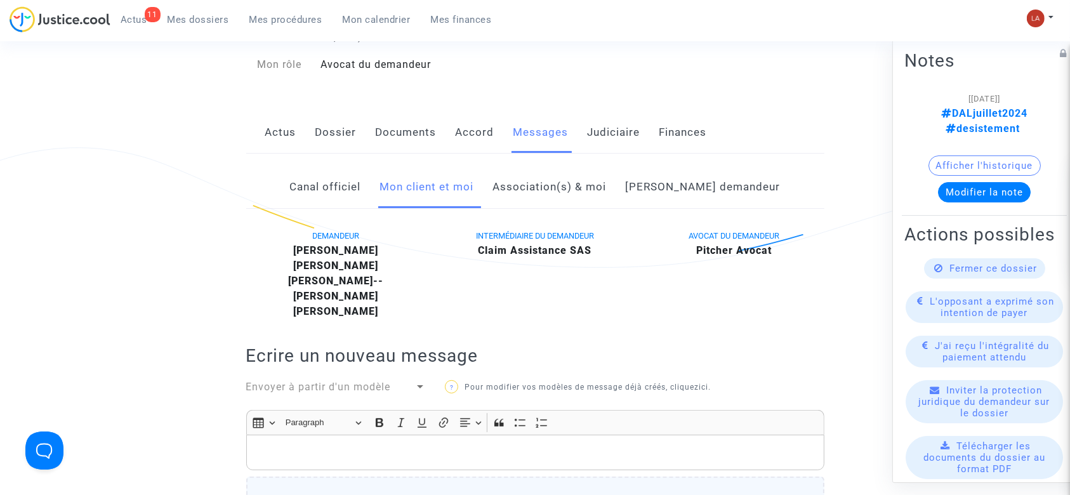
scroll to position [192, 0]
click at [345, 188] on link "Canal officiel" at bounding box center [325, 188] width 71 height 42
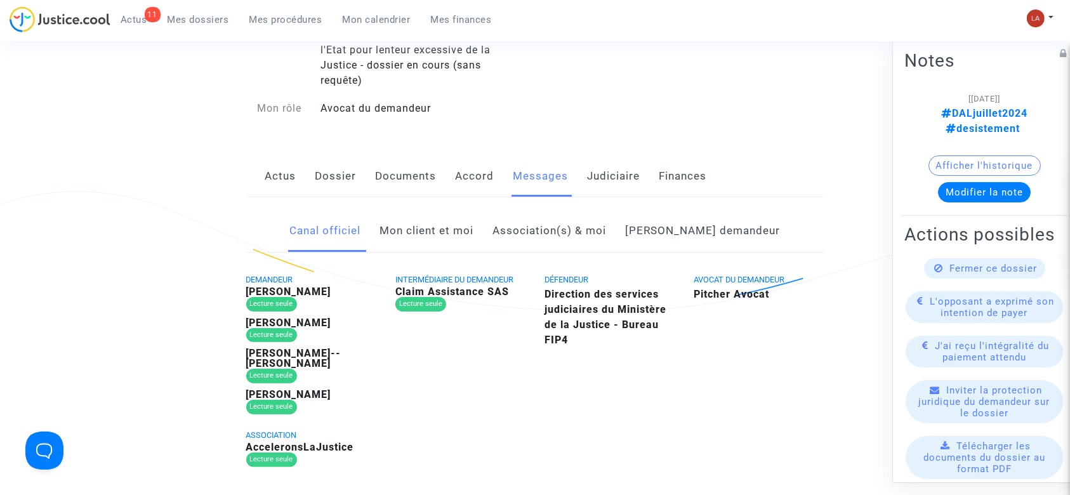
scroll to position [148, 0]
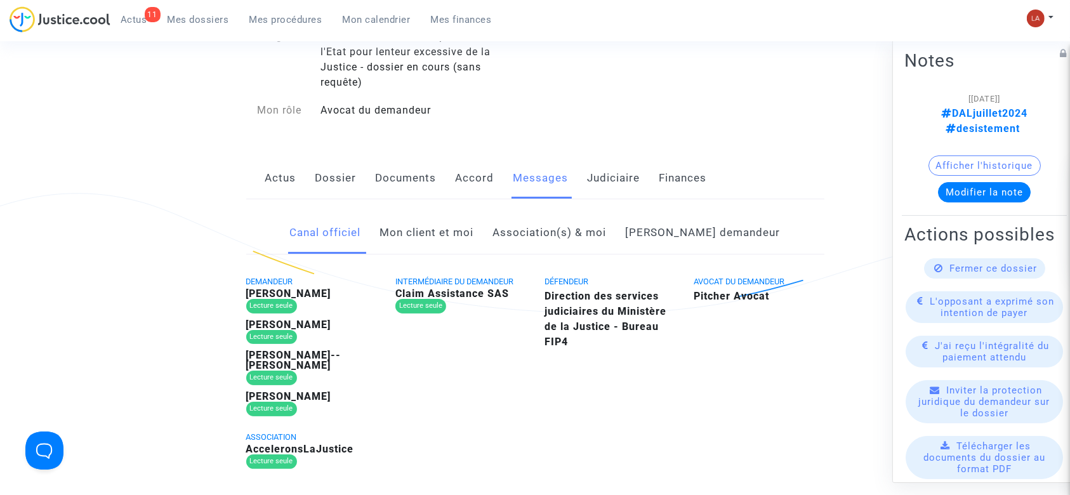
click at [537, 226] on link "Association(s) & moi" at bounding box center [550, 233] width 114 height 42
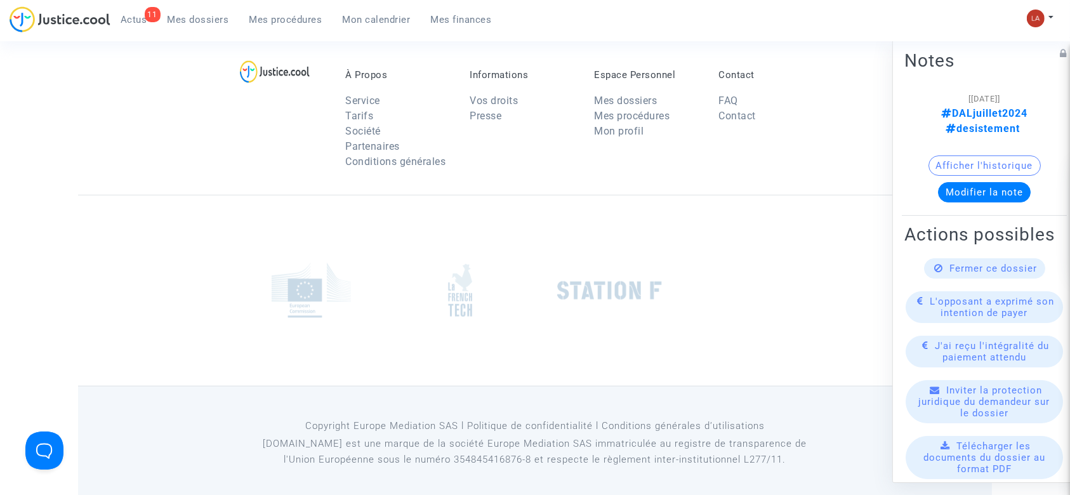
scroll to position [895, 0]
